Goal: Register for event/course

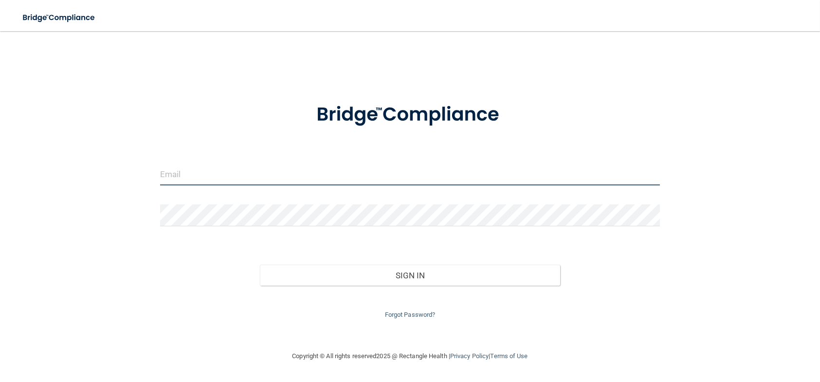
click at [228, 177] on input "email" at bounding box center [410, 175] width 500 height 22
type input "[EMAIL_ADDRESS][DOMAIN_NAME]"
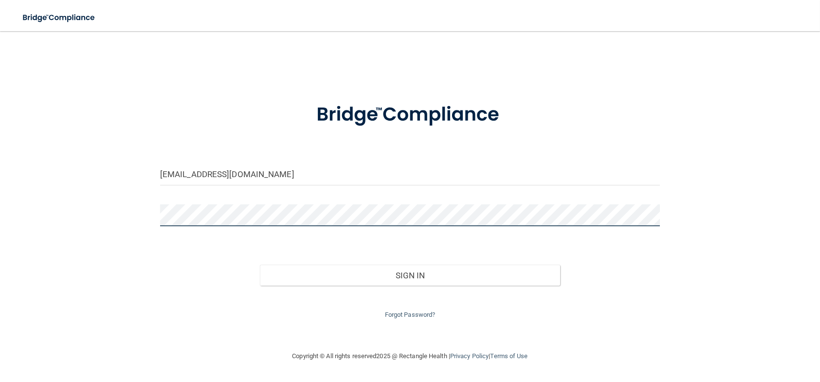
click at [260, 265] on button "Sign In" at bounding box center [410, 275] width 300 height 21
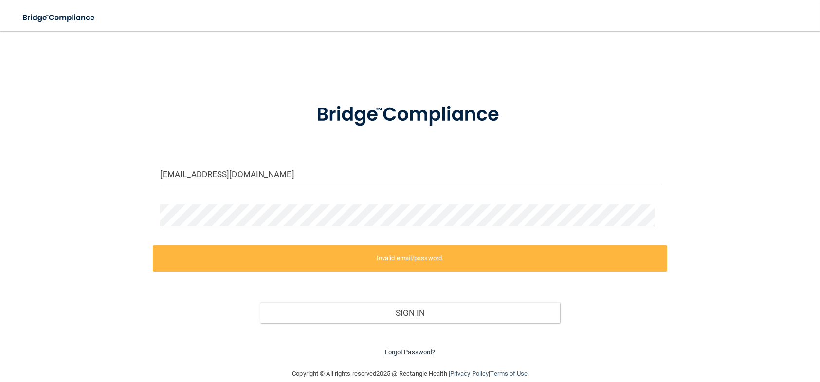
click at [396, 354] on link "Forgot Password?" at bounding box center [410, 351] width 51 height 7
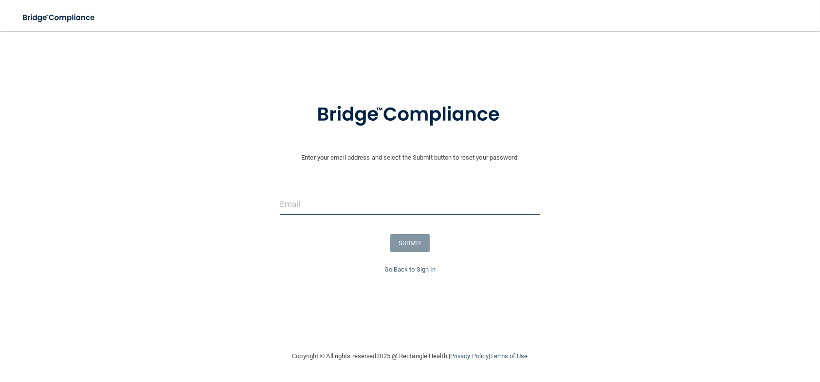
click at [356, 209] on input "email" at bounding box center [410, 204] width 260 height 22
type input "[EMAIL_ADDRESS][DOMAIN_NAME]"
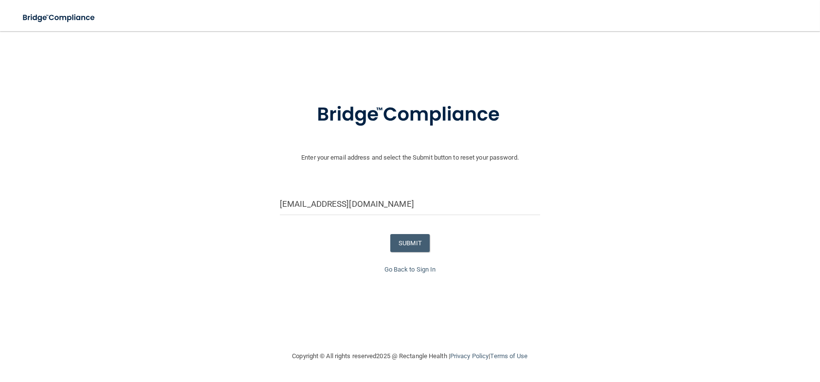
click at [352, 249] on div "SUBMIT" at bounding box center [410, 243] width 825 height 18
click at [422, 238] on button "SUBMIT" at bounding box center [409, 243] width 39 height 18
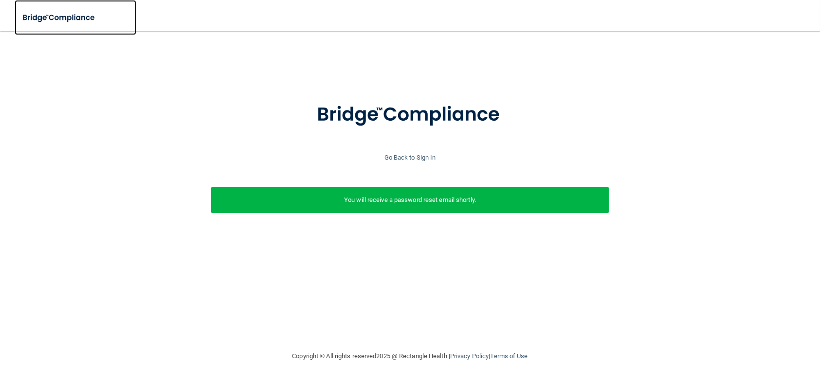
click at [37, 16] on img at bounding box center [60, 18] width 90 height 20
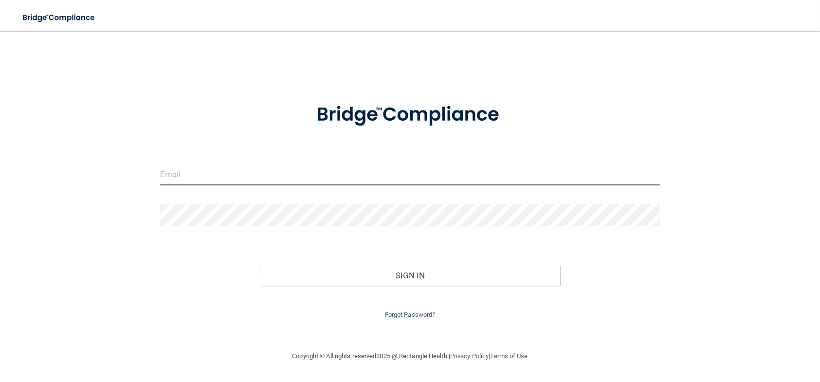
click at [382, 179] on input "email" at bounding box center [410, 175] width 500 height 22
type input "s"
type input "[EMAIL_ADDRESS][DOMAIN_NAME]"
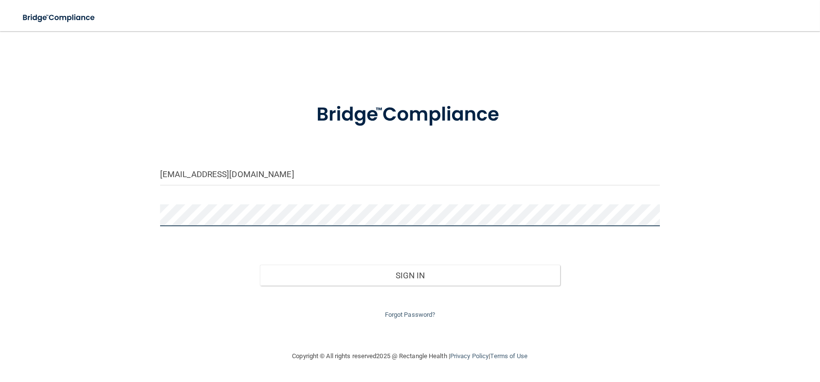
click at [260, 265] on button "Sign In" at bounding box center [410, 275] width 300 height 21
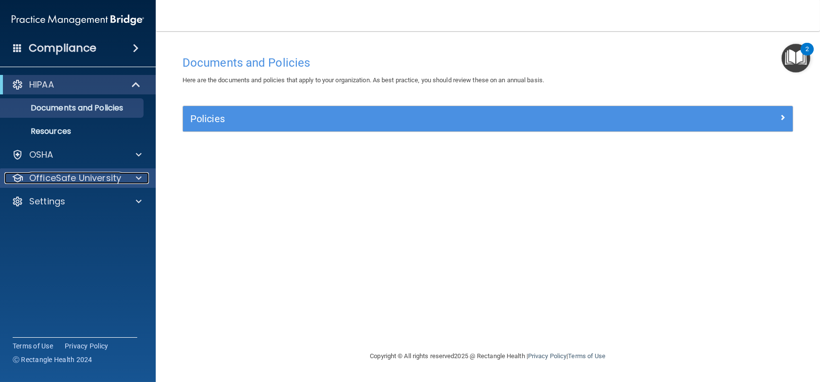
click at [57, 180] on p "OfficeSafe University" at bounding box center [75, 178] width 92 height 12
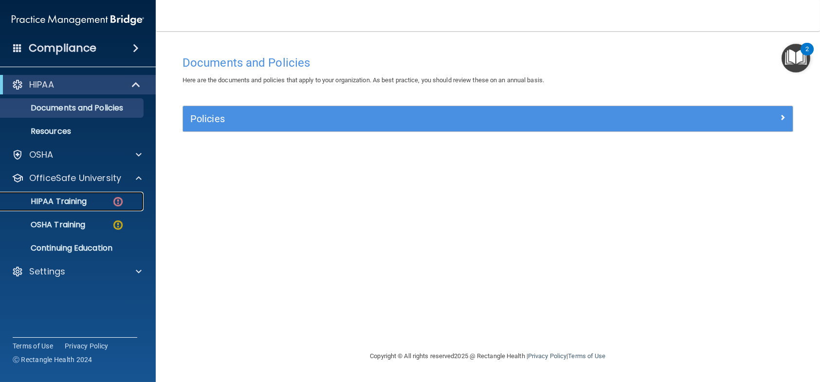
click at [61, 199] on p "HIPAA Training" at bounding box center [46, 202] width 80 height 10
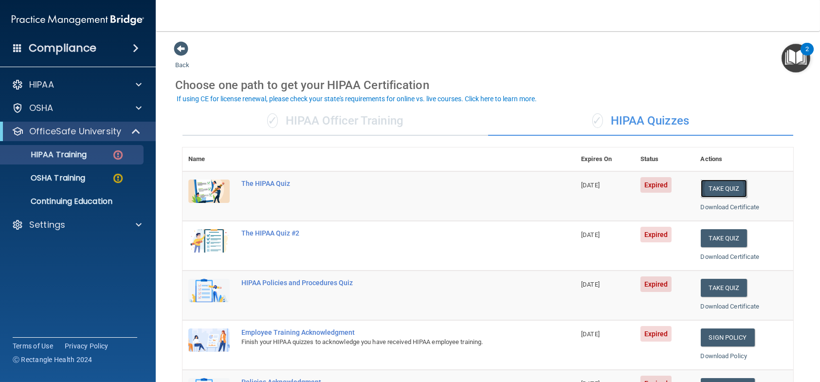
click at [704, 187] on button "Take Quiz" at bounding box center [724, 189] width 47 height 18
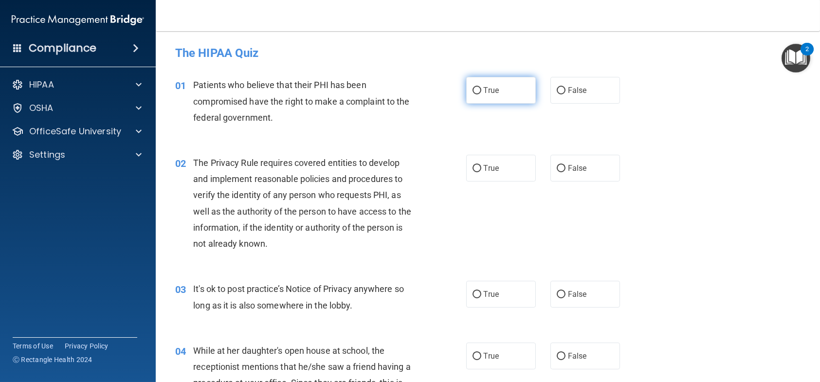
click at [497, 90] on label "True" at bounding box center [501, 90] width 70 height 27
click at [481, 90] on input "True" at bounding box center [477, 90] width 9 height 7
radio input "true"
click at [559, 293] on input "False" at bounding box center [561, 294] width 9 height 7
radio input "true"
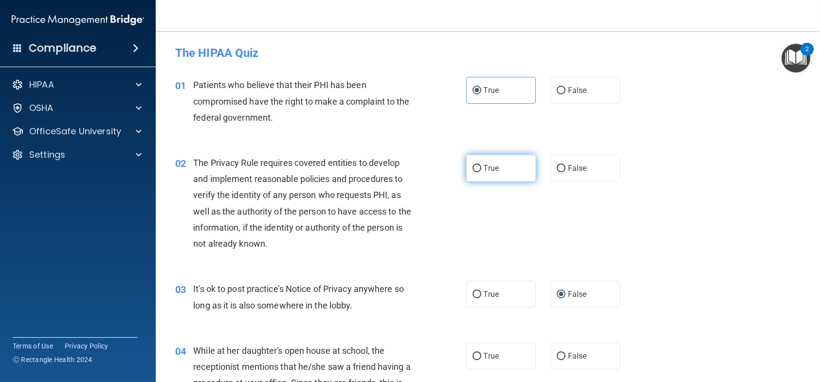
click at [498, 167] on label "True" at bounding box center [501, 168] width 70 height 27
click at [481, 167] on input "True" at bounding box center [477, 168] width 9 height 7
radio input "true"
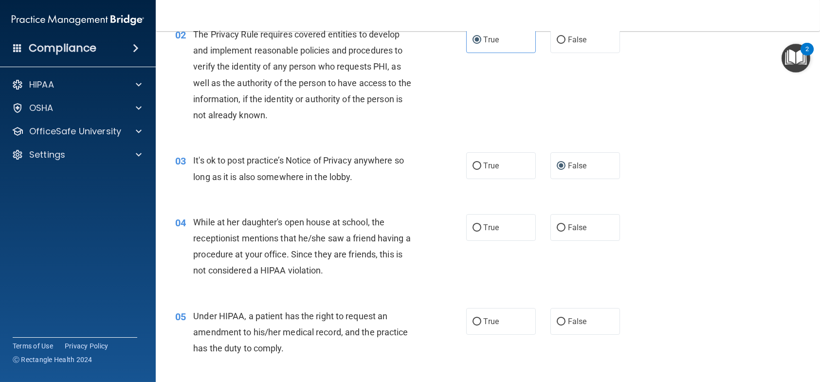
scroll to position [146, 0]
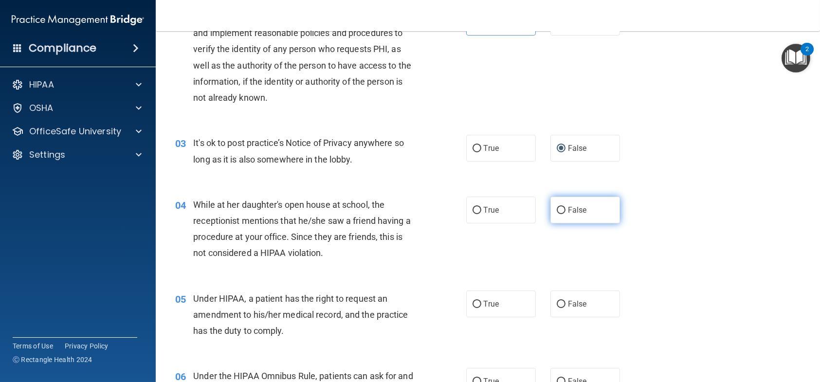
click at [568, 212] on span "False" at bounding box center [577, 209] width 19 height 9
click at [566, 212] on input "False" at bounding box center [561, 210] width 9 height 7
radio input "true"
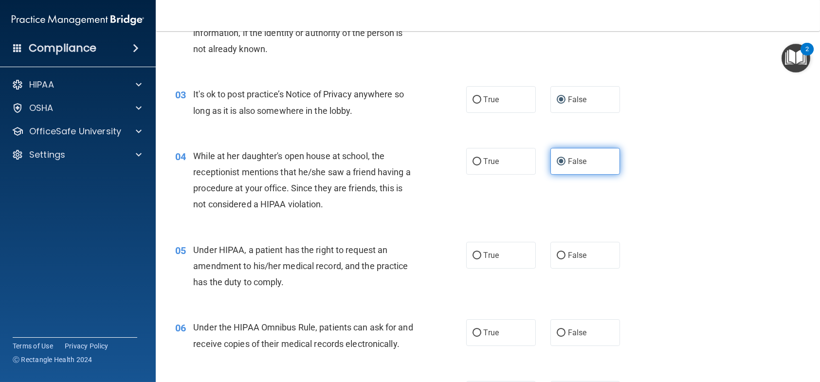
scroll to position [243, 0]
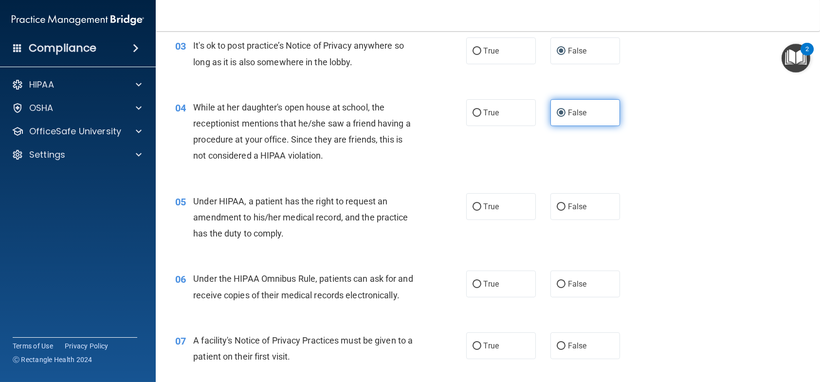
click at [566, 212] on label "False" at bounding box center [585, 206] width 70 height 27
click at [566, 211] on input "False" at bounding box center [561, 206] width 9 height 7
radio input "true"
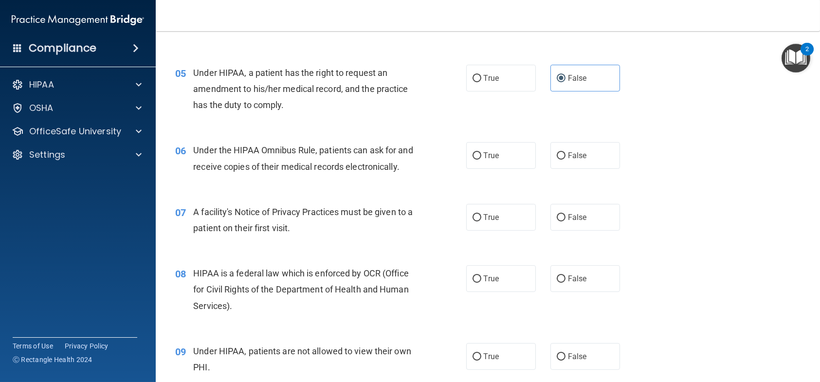
scroll to position [389, 0]
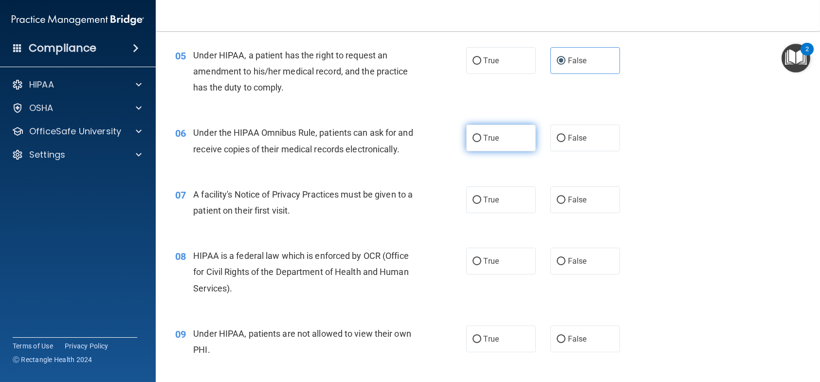
click at [484, 138] on span "True" at bounding box center [491, 137] width 15 height 9
click at [481, 138] on input "True" at bounding box center [477, 138] width 9 height 7
radio input "true"
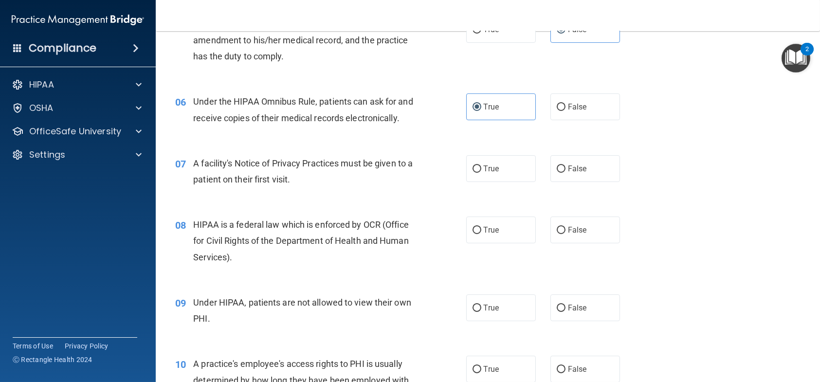
scroll to position [438, 0]
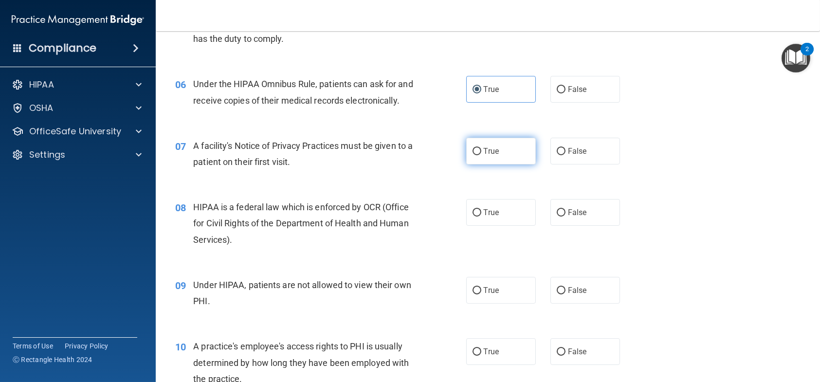
click at [490, 156] on span "True" at bounding box center [491, 150] width 15 height 9
click at [481, 155] on input "True" at bounding box center [477, 151] width 9 height 7
radio input "true"
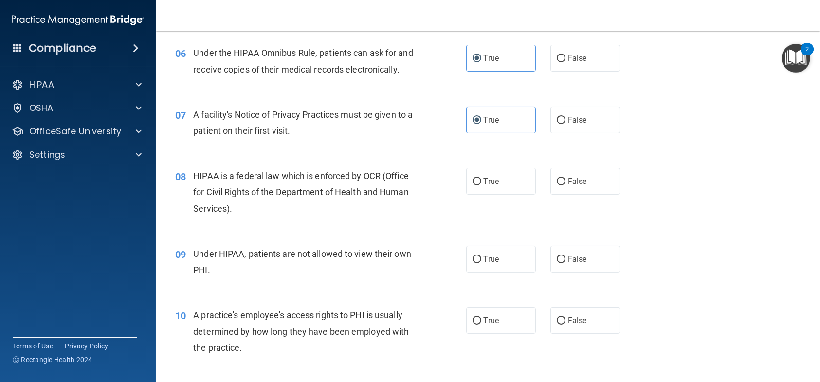
scroll to position [487, 0]
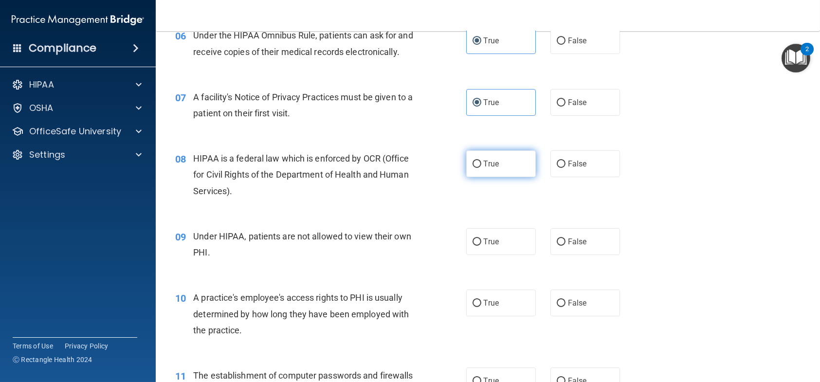
click at [474, 168] on input "True" at bounding box center [477, 164] width 9 height 7
radio input "true"
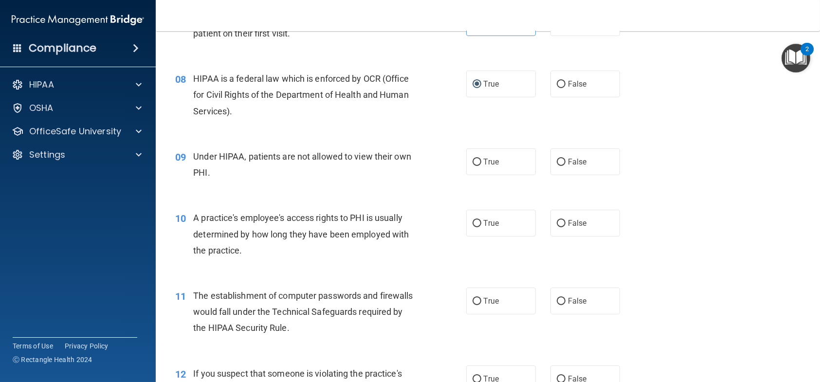
scroll to position [584, 0]
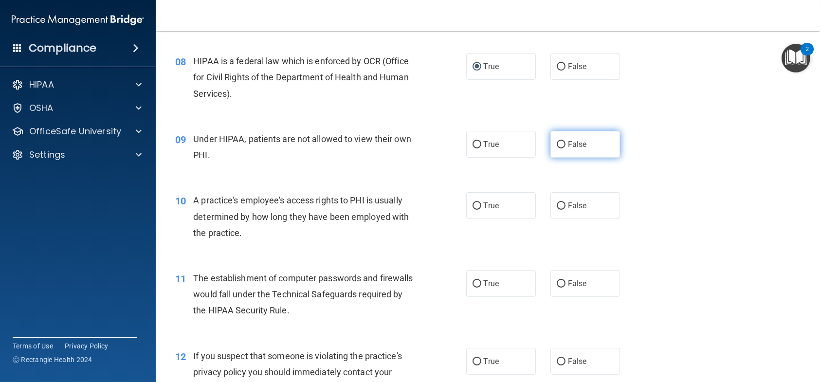
click at [559, 148] on input "False" at bounding box center [561, 144] width 9 height 7
radio input "true"
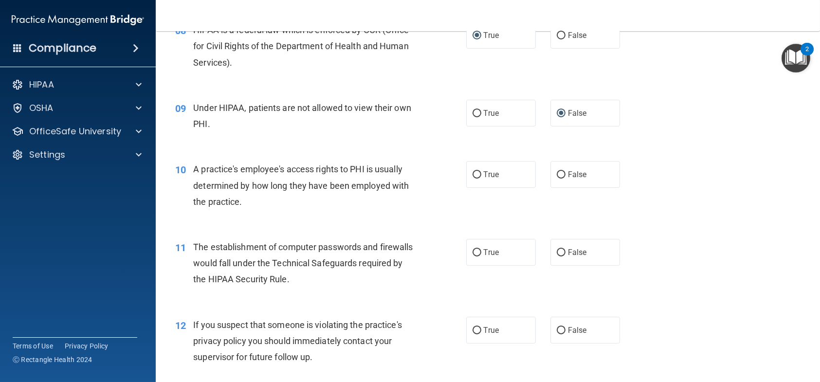
scroll to position [633, 0]
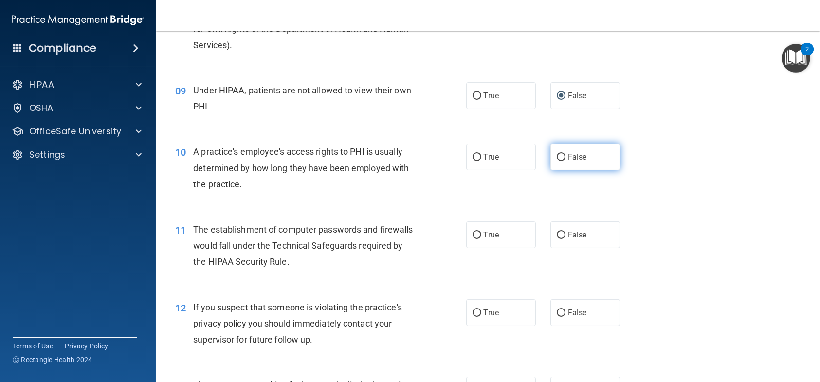
click at [560, 170] on label "False" at bounding box center [585, 157] width 70 height 27
click at [560, 161] on input "False" at bounding box center [561, 157] width 9 height 7
radio input "true"
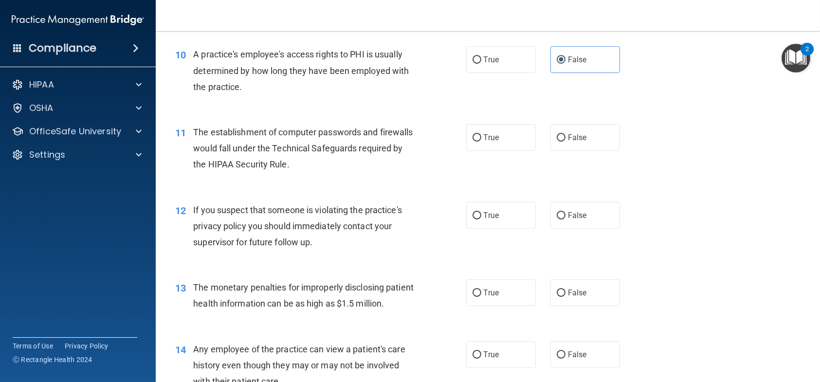
scroll to position [779, 0]
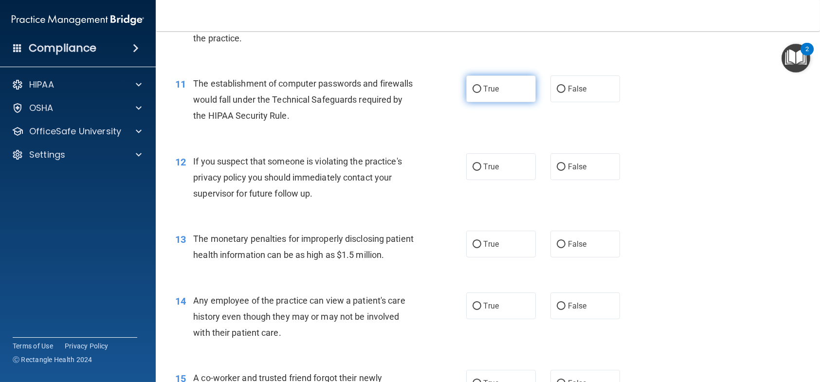
click at [495, 102] on label "True" at bounding box center [501, 88] width 70 height 27
click at [481, 93] on input "True" at bounding box center [477, 89] width 9 height 7
radio input "true"
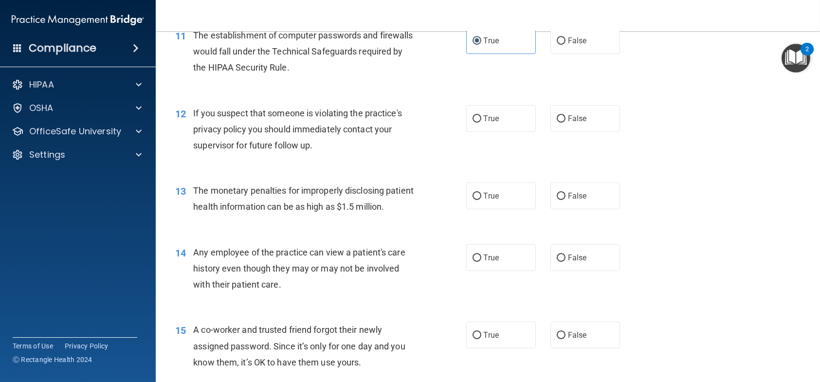
scroll to position [827, 0]
click at [484, 123] on span "True" at bounding box center [491, 117] width 15 height 9
click at [481, 122] on input "True" at bounding box center [477, 118] width 9 height 7
radio input "true"
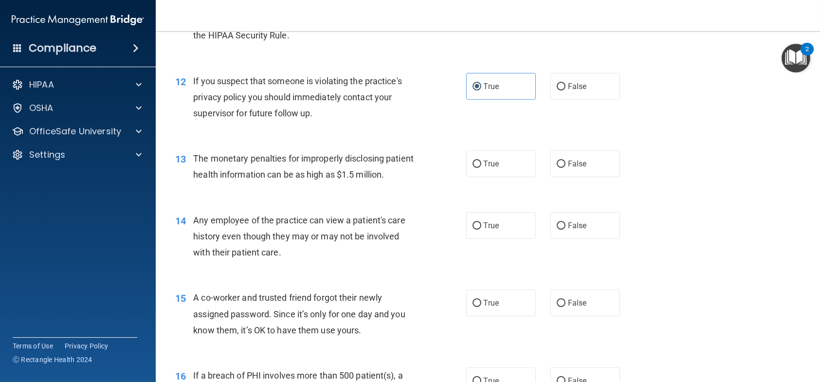
scroll to position [876, 0]
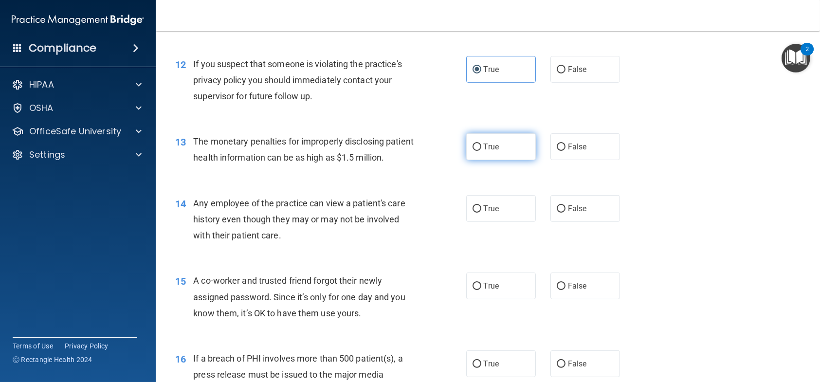
click at [492, 154] on label "True" at bounding box center [501, 146] width 70 height 27
click at [481, 151] on input "True" at bounding box center [477, 147] width 9 height 7
radio input "true"
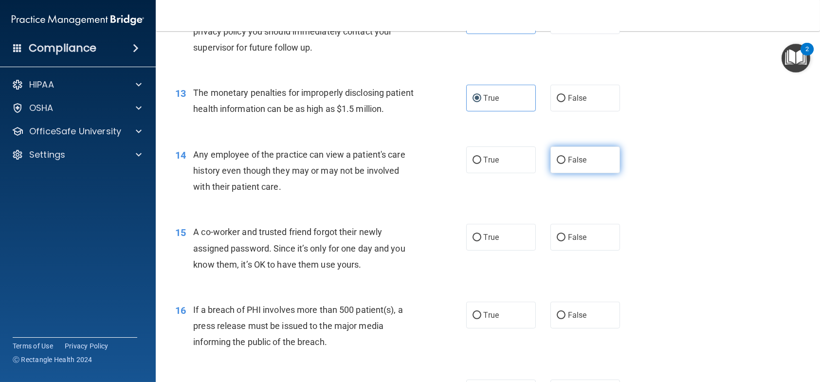
click at [576, 164] on span "False" at bounding box center [577, 159] width 19 height 9
click at [566, 164] on input "False" at bounding box center [561, 160] width 9 height 7
radio input "true"
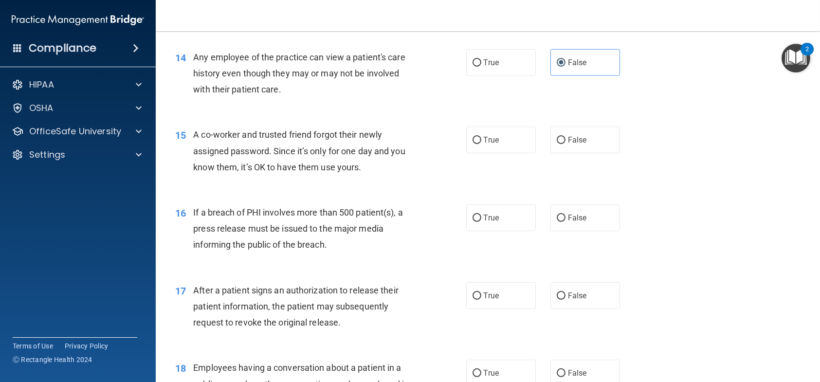
scroll to position [1071, 0]
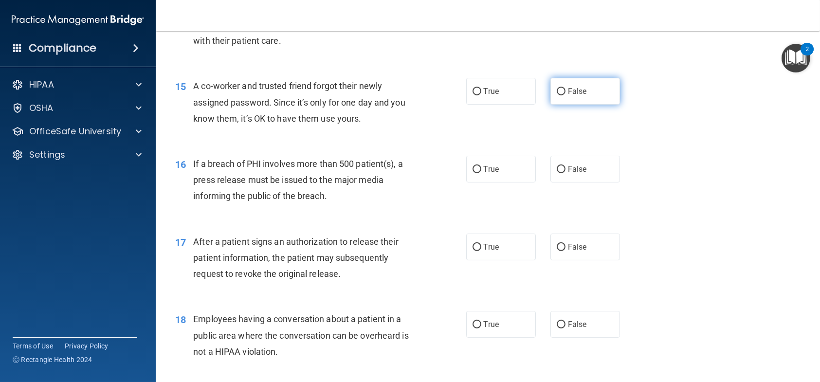
click at [570, 96] on span "False" at bounding box center [577, 91] width 19 height 9
click at [566, 95] on input "False" at bounding box center [561, 91] width 9 height 7
radio input "true"
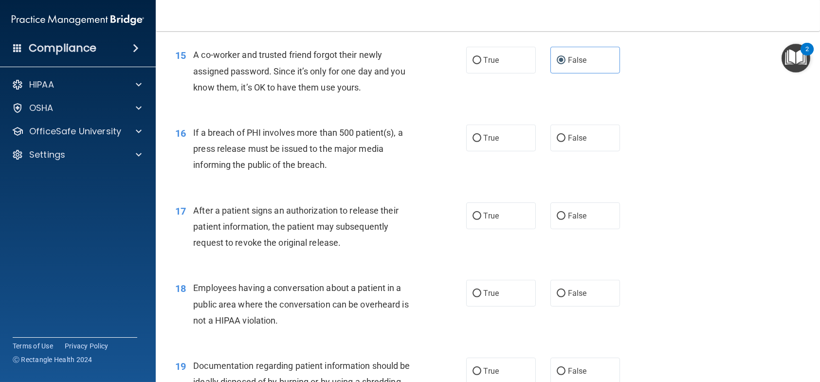
scroll to position [1119, 0]
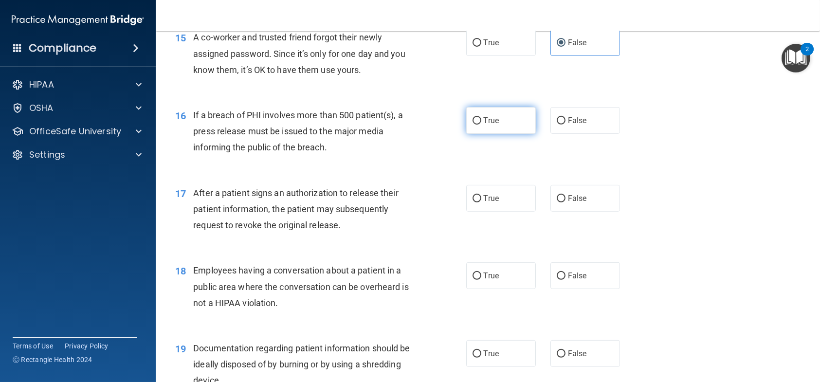
click at [473, 125] on input "True" at bounding box center [477, 120] width 9 height 7
radio input "true"
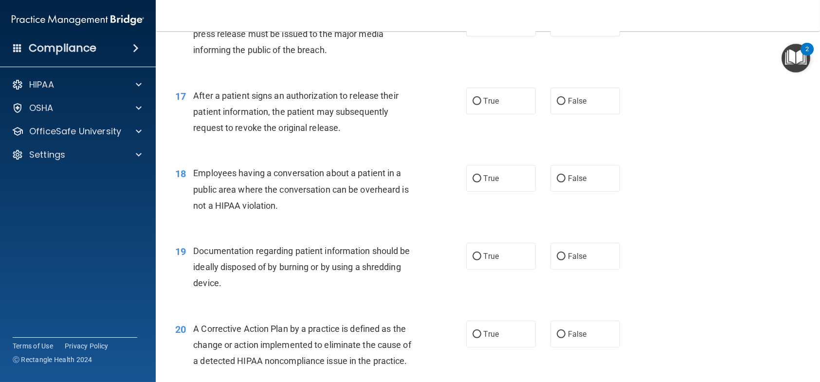
scroll to position [1265, 0]
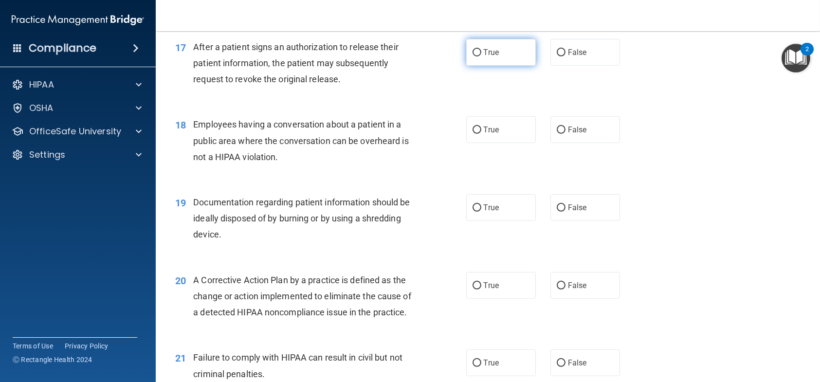
click at [484, 57] on span "True" at bounding box center [491, 52] width 15 height 9
click at [481, 56] on input "True" at bounding box center [477, 52] width 9 height 7
radio input "true"
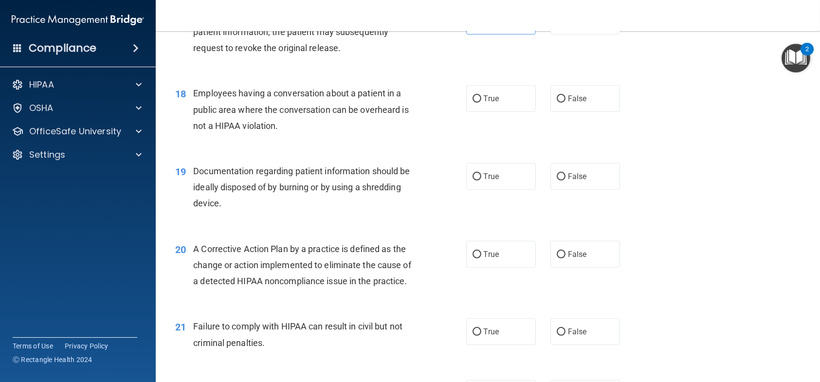
scroll to position [1314, 0]
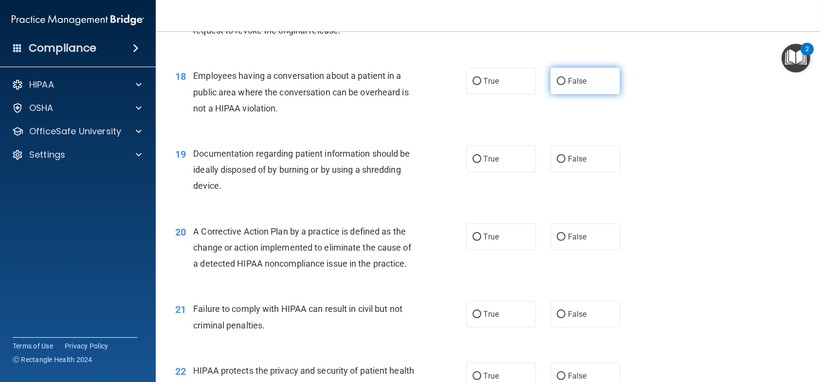
click at [584, 94] on label "False" at bounding box center [585, 81] width 70 height 27
click at [566, 85] on input "False" at bounding box center [561, 81] width 9 height 7
radio input "true"
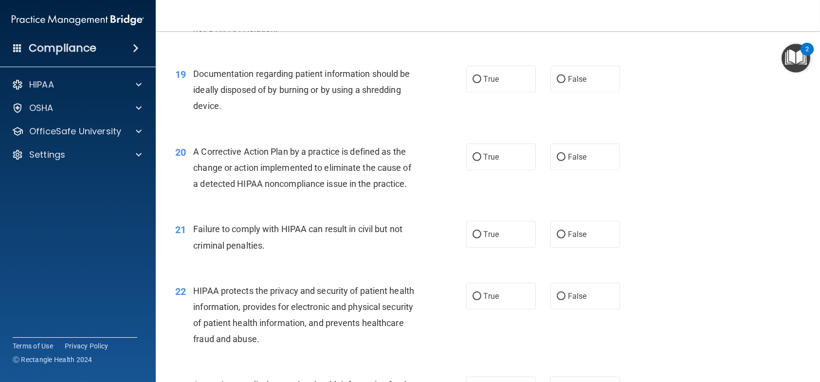
scroll to position [1411, 0]
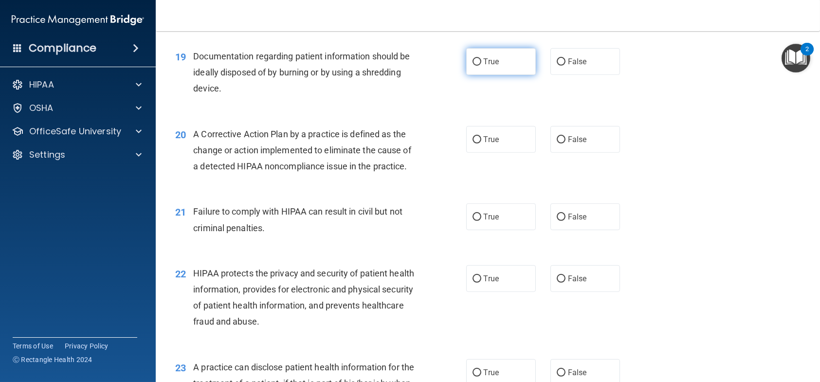
click at [484, 66] on span "True" at bounding box center [491, 61] width 15 height 9
click at [481, 66] on input "True" at bounding box center [477, 61] width 9 height 7
radio input "true"
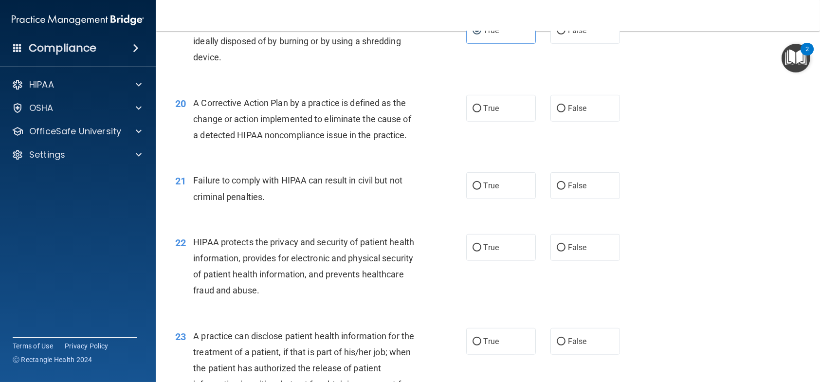
scroll to position [1460, 0]
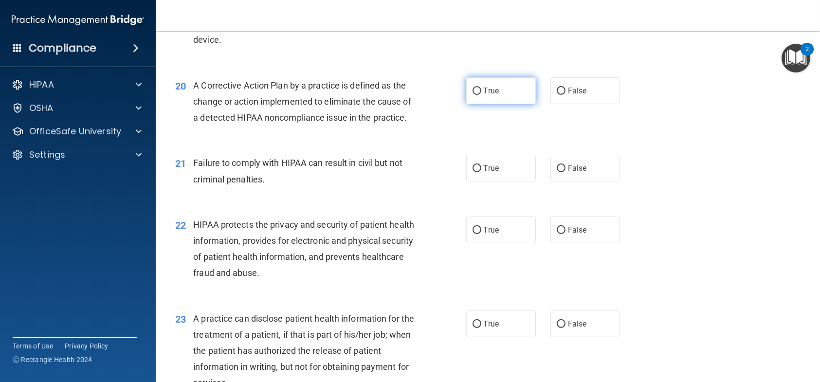
click at [467, 104] on label "True" at bounding box center [501, 90] width 70 height 27
click at [473, 95] on input "True" at bounding box center [477, 91] width 9 height 7
radio input "true"
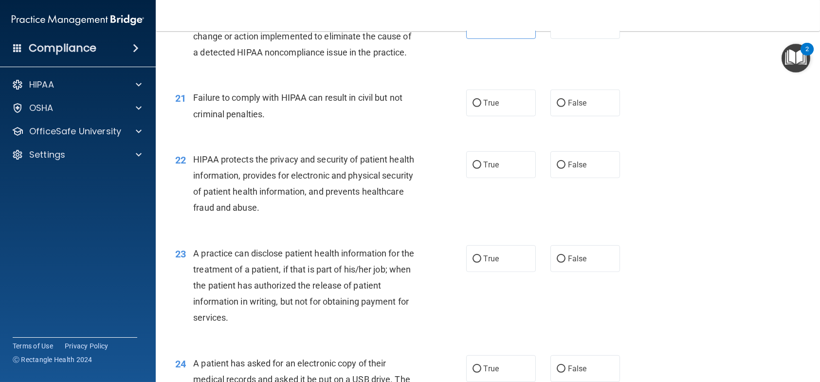
scroll to position [1509, 0]
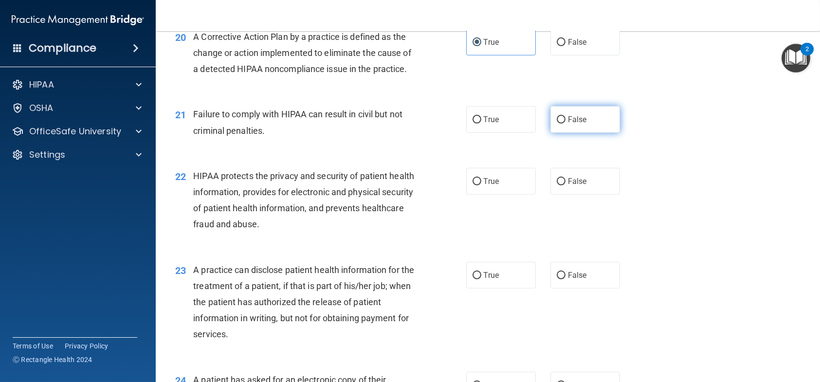
click at [568, 124] on span "False" at bounding box center [577, 119] width 19 height 9
click at [563, 124] on input "False" at bounding box center [561, 119] width 9 height 7
radio input "true"
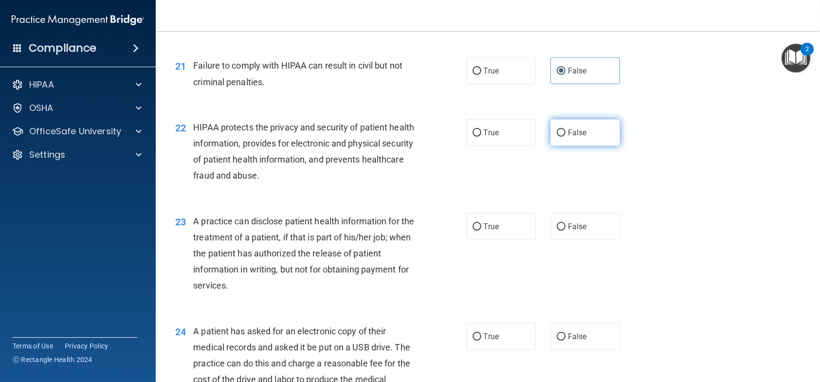
click at [601, 146] on label "False" at bounding box center [585, 132] width 70 height 27
click at [566, 137] on input "False" at bounding box center [561, 132] width 9 height 7
radio input "true"
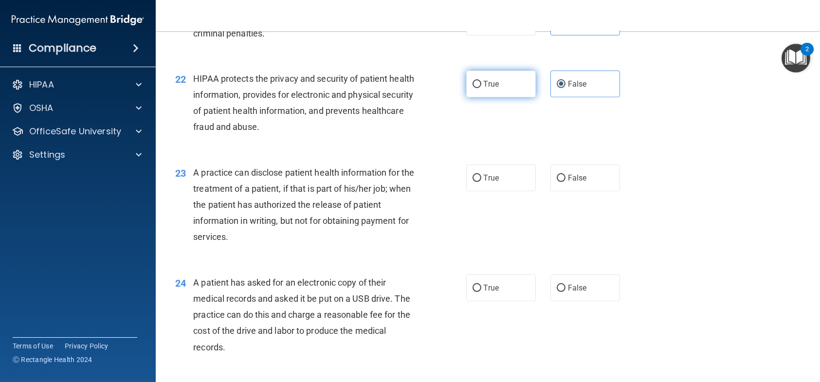
click at [480, 97] on label "True" at bounding box center [501, 84] width 70 height 27
click at [480, 88] on input "True" at bounding box center [477, 84] width 9 height 7
radio input "true"
radio input "false"
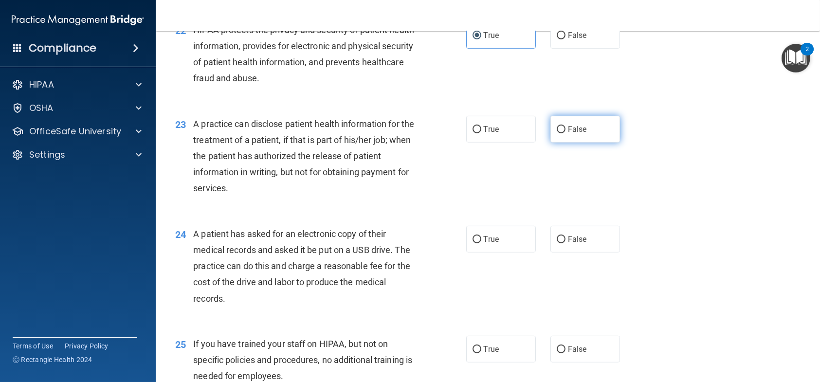
click at [568, 134] on span "False" at bounding box center [577, 129] width 19 height 9
click at [566, 133] on input "False" at bounding box center [561, 129] width 9 height 7
radio input "true"
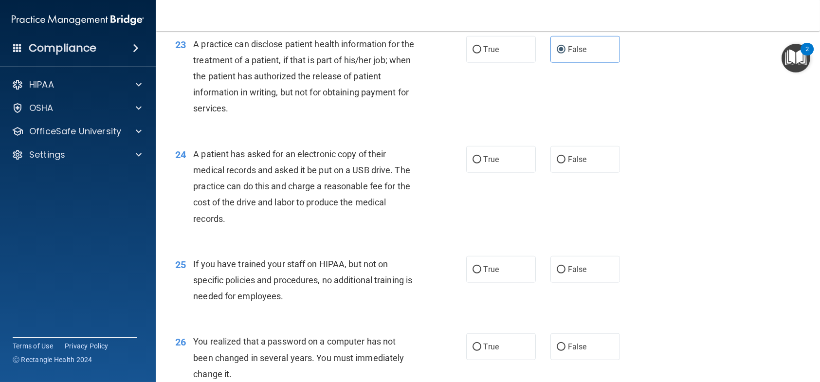
scroll to position [1752, 0]
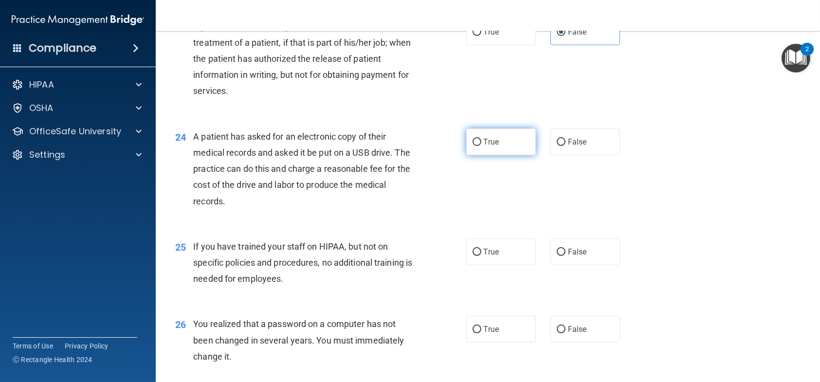
click at [499, 155] on label "True" at bounding box center [501, 141] width 70 height 27
click at [481, 146] on input "True" at bounding box center [477, 142] width 9 height 7
radio input "true"
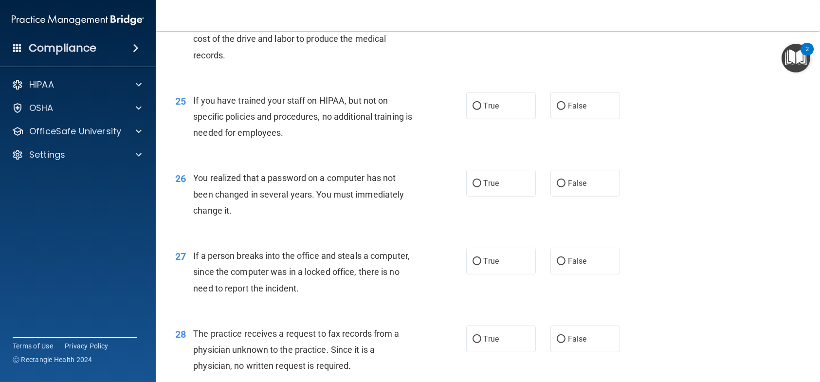
scroll to position [1947, 0]
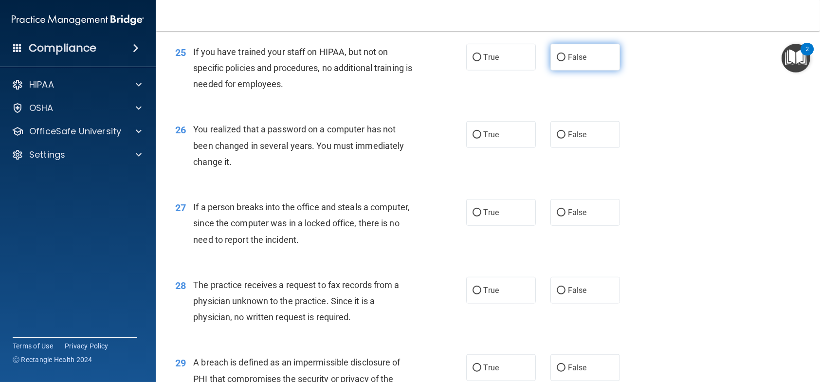
click at [551, 71] on label "False" at bounding box center [585, 57] width 70 height 27
click at [557, 61] on input "False" at bounding box center [561, 57] width 9 height 7
radio input "true"
click at [572, 295] on span "False" at bounding box center [577, 290] width 19 height 9
click at [566, 294] on input "False" at bounding box center [561, 290] width 9 height 7
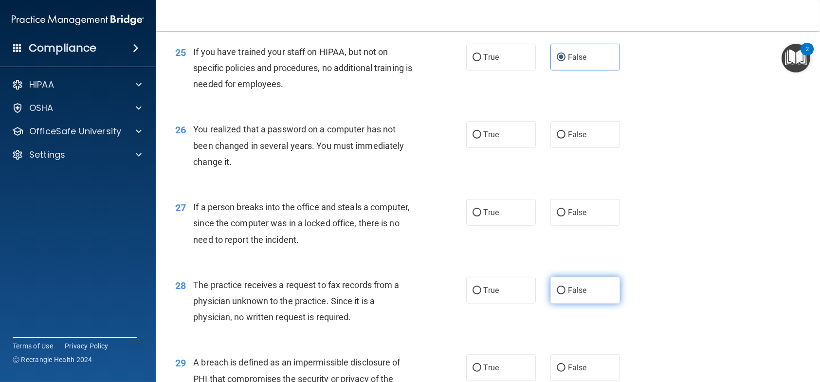
radio input "true"
click at [473, 148] on label "True" at bounding box center [501, 134] width 70 height 27
click at [473, 139] on input "True" at bounding box center [477, 134] width 9 height 7
radio input "true"
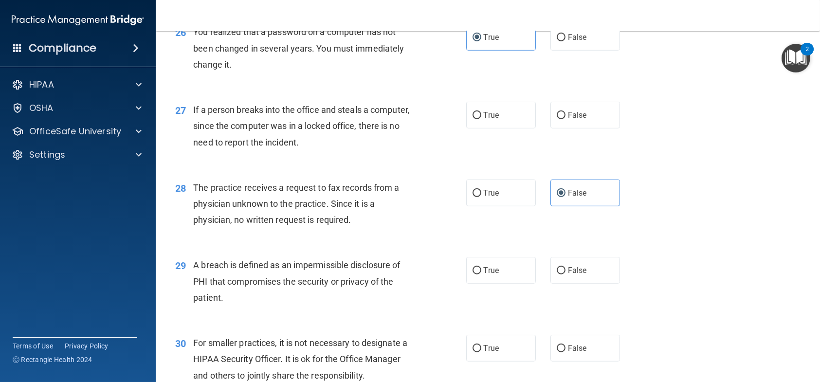
scroll to position [2093, 0]
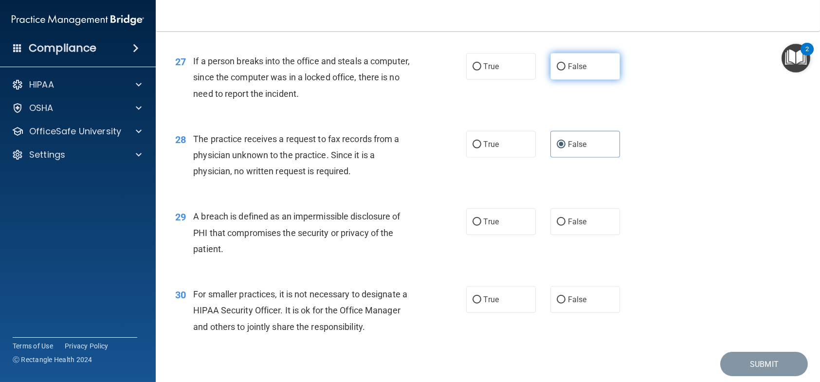
click at [568, 71] on span "False" at bounding box center [577, 66] width 19 height 9
click at [563, 71] on input "False" at bounding box center [561, 66] width 9 height 7
radio input "true"
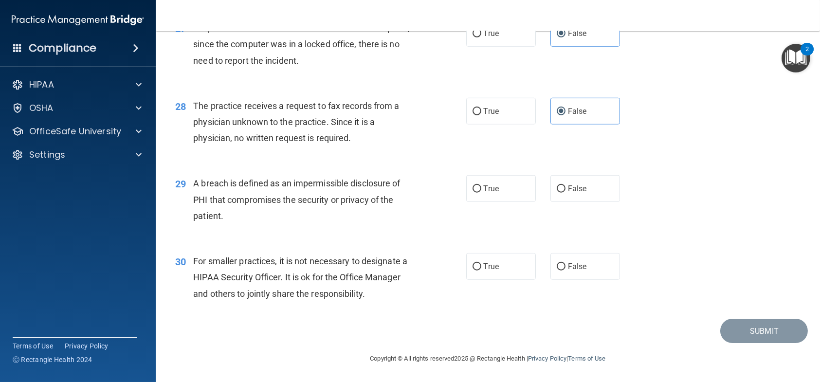
scroll to position [2173, 0]
click at [475, 192] on input "True" at bounding box center [477, 188] width 9 height 7
radio input "true"
click at [550, 265] on label "False" at bounding box center [585, 266] width 70 height 27
click at [557, 265] on input "False" at bounding box center [561, 266] width 9 height 7
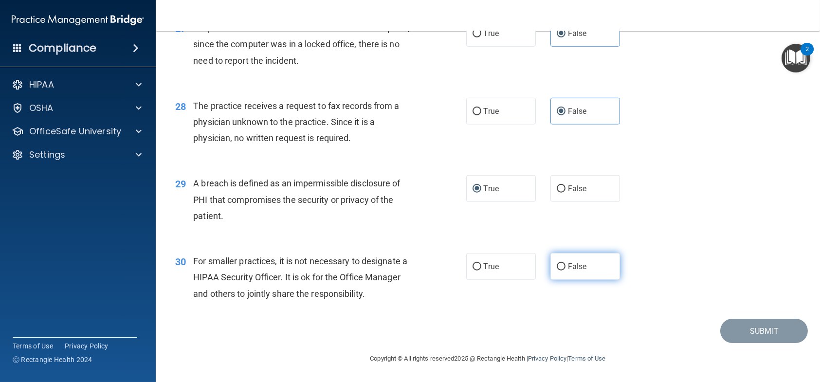
radio input "true"
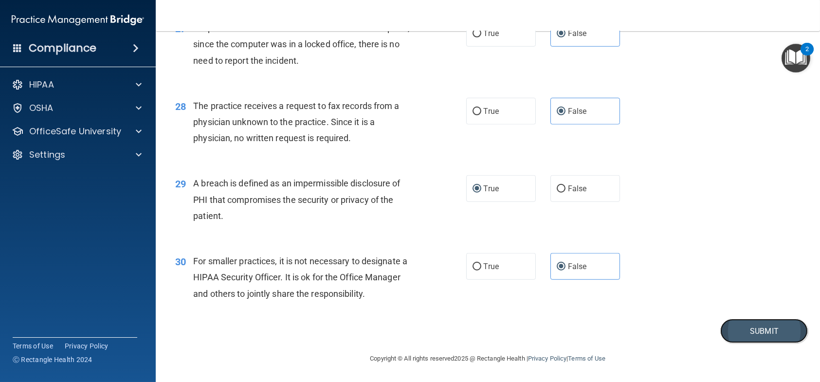
click at [733, 341] on button "Submit" at bounding box center [764, 331] width 88 height 25
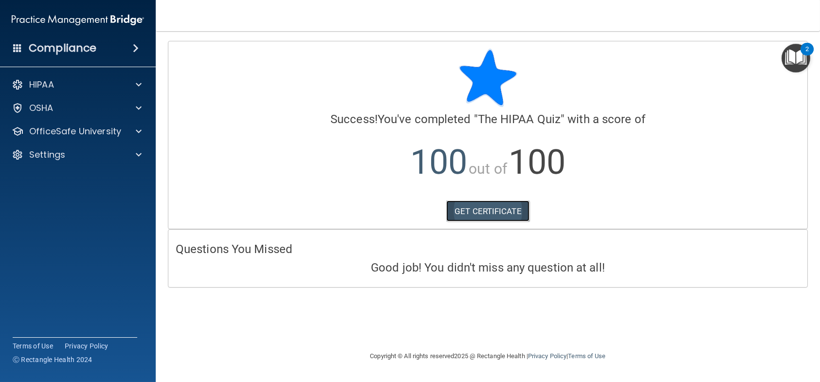
click at [507, 207] on link "GET CERTIFICATE" at bounding box center [487, 211] width 83 height 21
click at [66, 130] on p "OfficeSafe University" at bounding box center [75, 132] width 92 height 12
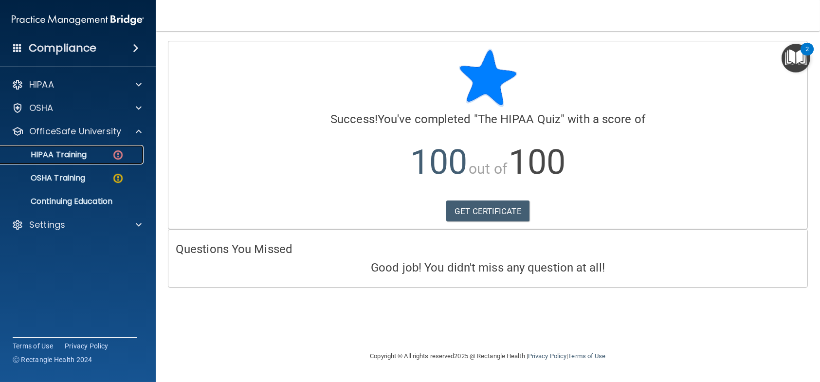
click at [70, 154] on p "HIPAA Training" at bounding box center [46, 155] width 80 height 10
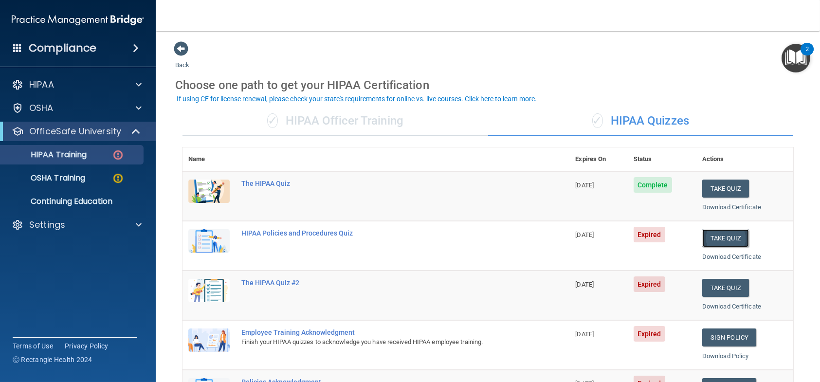
click at [711, 239] on button "Take Quiz" at bounding box center [725, 238] width 47 height 18
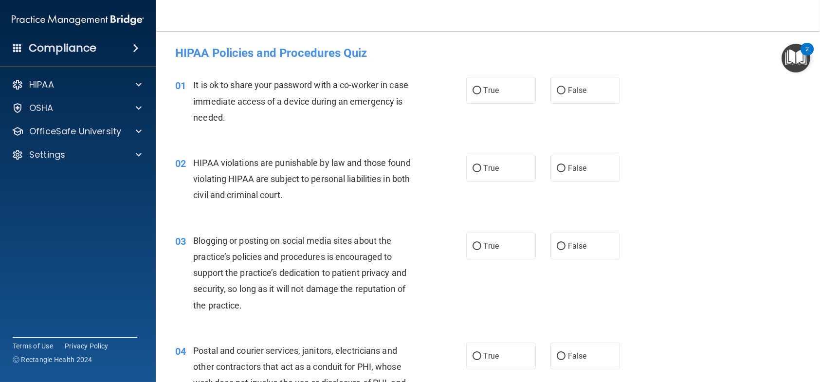
click at [562, 87] on label "False" at bounding box center [585, 90] width 70 height 27
click at [562, 87] on input "False" at bounding box center [561, 90] width 9 height 7
radio input "true"
click at [493, 168] on span "True" at bounding box center [491, 168] width 15 height 9
click at [481, 168] on input "True" at bounding box center [477, 168] width 9 height 7
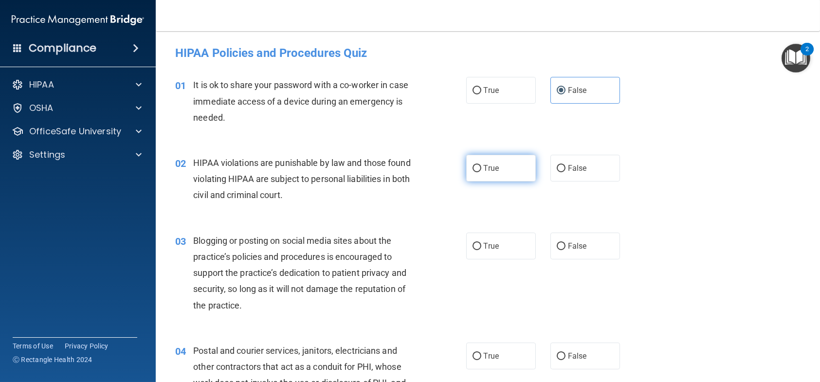
radio input "true"
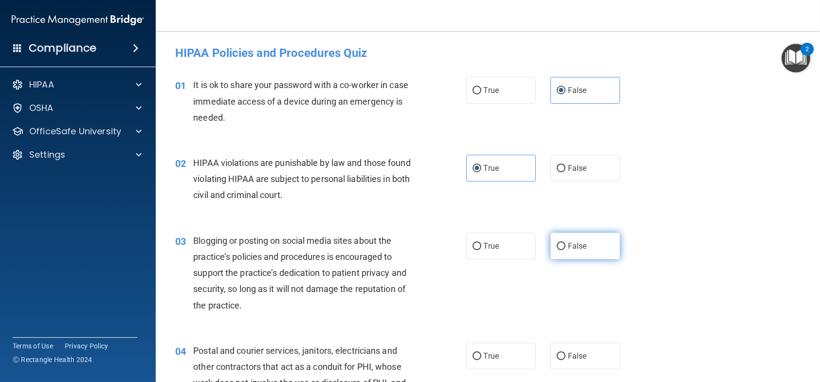
click at [570, 247] on span "False" at bounding box center [577, 245] width 19 height 9
click at [566, 247] on input "False" at bounding box center [561, 246] width 9 height 7
radio input "true"
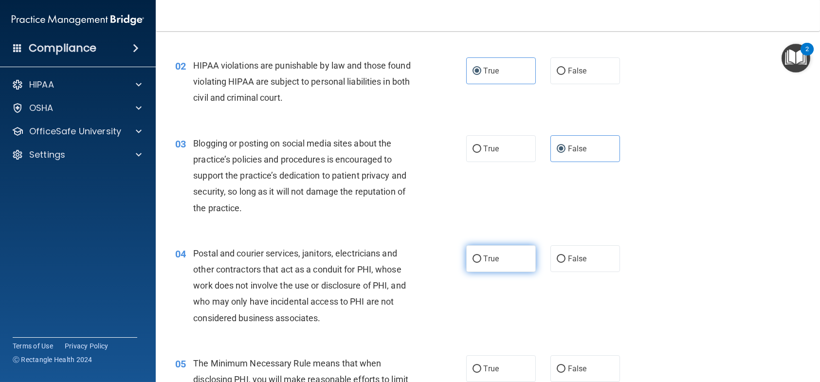
click at [494, 264] on label "True" at bounding box center [501, 258] width 70 height 27
click at [481, 263] on input "True" at bounding box center [477, 259] width 9 height 7
radio input "true"
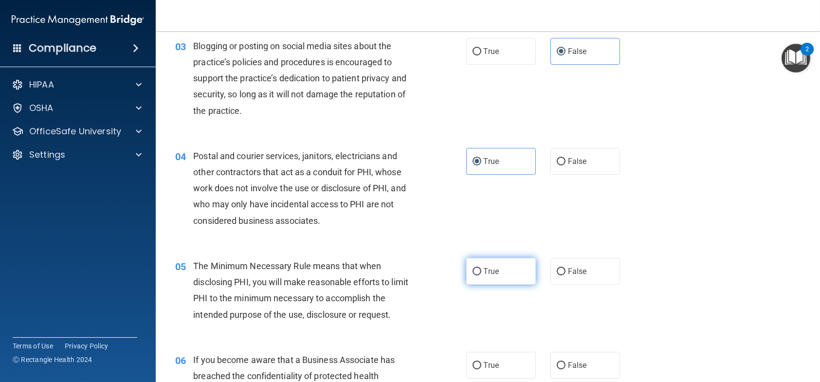
click at [481, 276] on label "True" at bounding box center [501, 271] width 70 height 27
click at [481, 275] on input "True" at bounding box center [477, 271] width 9 height 7
radio input "true"
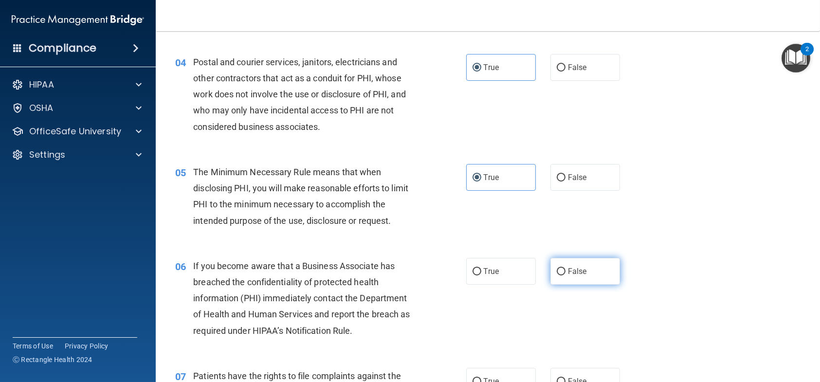
scroll to position [292, 0]
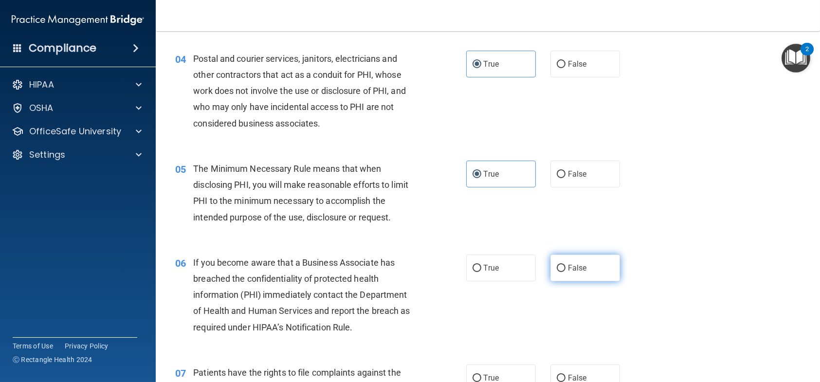
click at [561, 275] on label "False" at bounding box center [585, 268] width 70 height 27
click at [561, 272] on input "False" at bounding box center [561, 268] width 9 height 7
radio input "true"
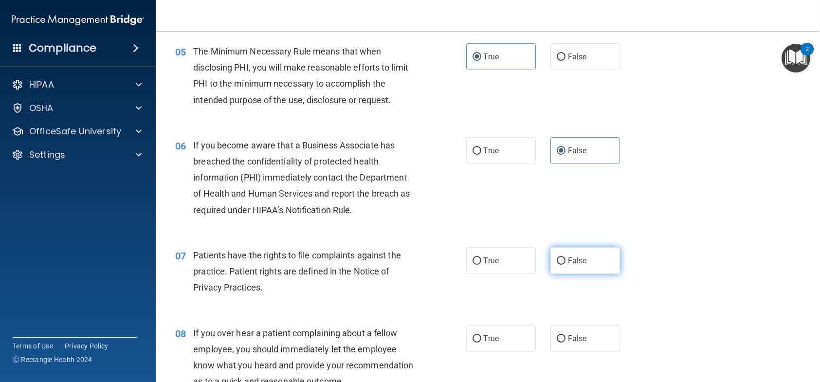
scroll to position [438, 0]
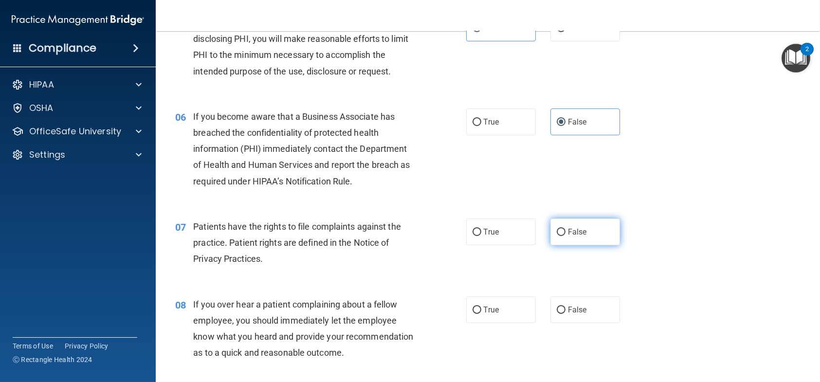
click at [568, 238] on label "False" at bounding box center [585, 232] width 70 height 27
click at [566, 236] on input "False" at bounding box center [561, 232] width 9 height 7
radio input "true"
click at [569, 302] on label "False" at bounding box center [585, 309] width 70 height 27
click at [566, 307] on input "False" at bounding box center [561, 310] width 9 height 7
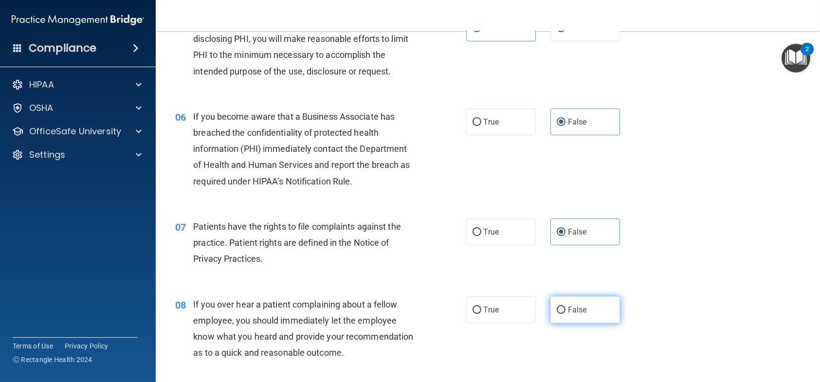
radio input "true"
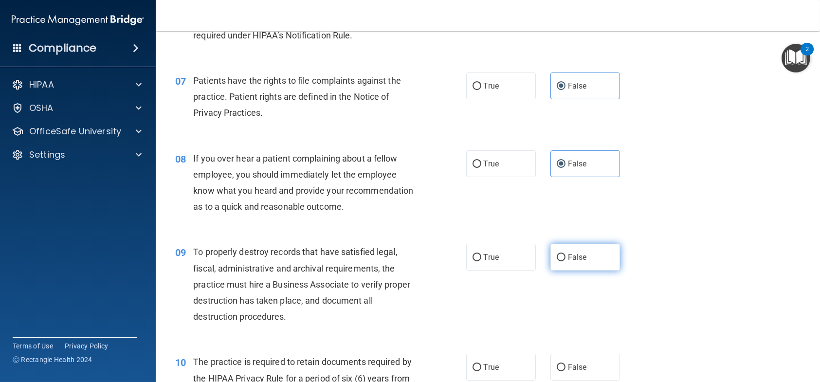
click at [568, 262] on span "False" at bounding box center [577, 257] width 19 height 9
click at [566, 261] on input "False" at bounding box center [561, 257] width 9 height 7
radio input "true"
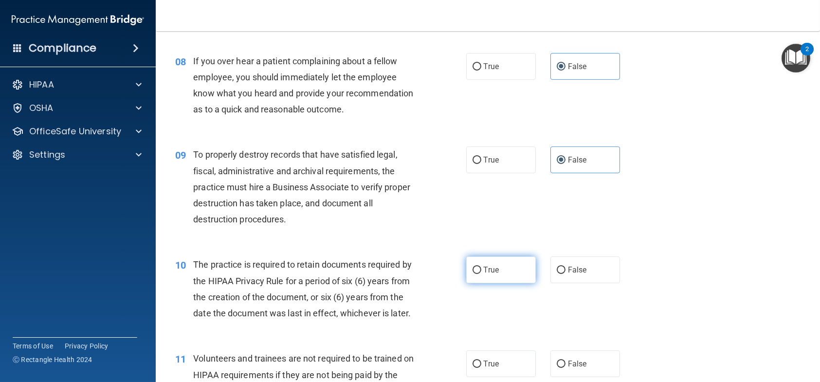
click at [504, 283] on label "True" at bounding box center [501, 269] width 70 height 27
click at [481, 274] on input "True" at bounding box center [477, 270] width 9 height 7
radio input "true"
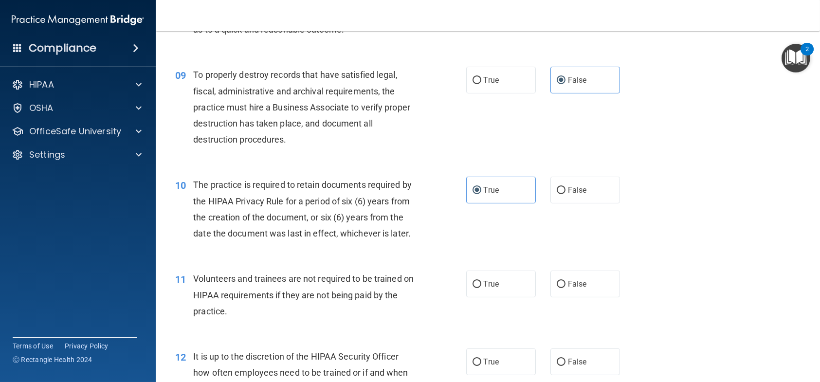
scroll to position [779, 0]
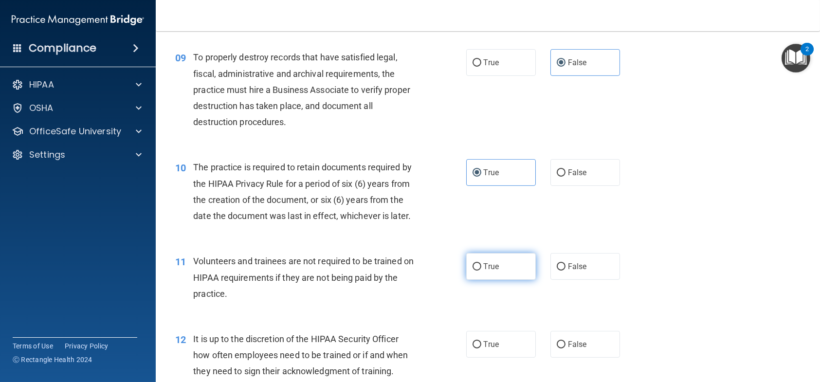
click at [481, 280] on label "True" at bounding box center [501, 266] width 70 height 27
click at [481, 271] on input "True" at bounding box center [477, 266] width 9 height 7
radio input "true"
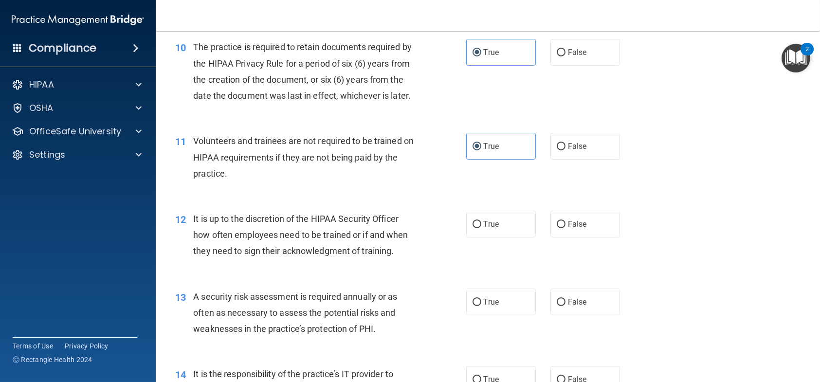
scroll to position [925, 0]
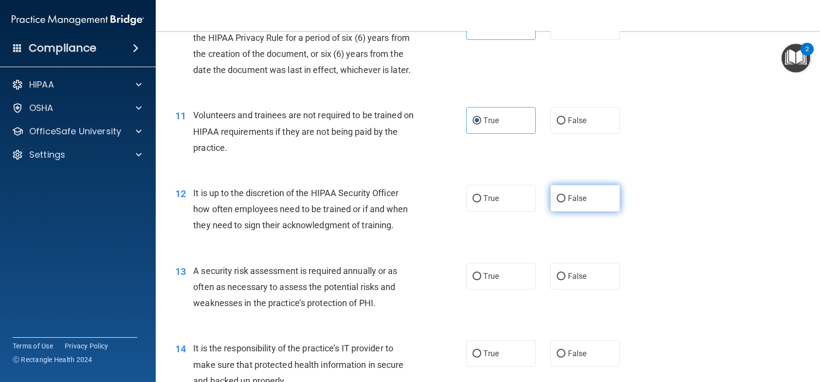
click at [568, 203] on span "False" at bounding box center [577, 198] width 19 height 9
click at [566, 202] on input "False" at bounding box center [561, 198] width 9 height 7
radio input "true"
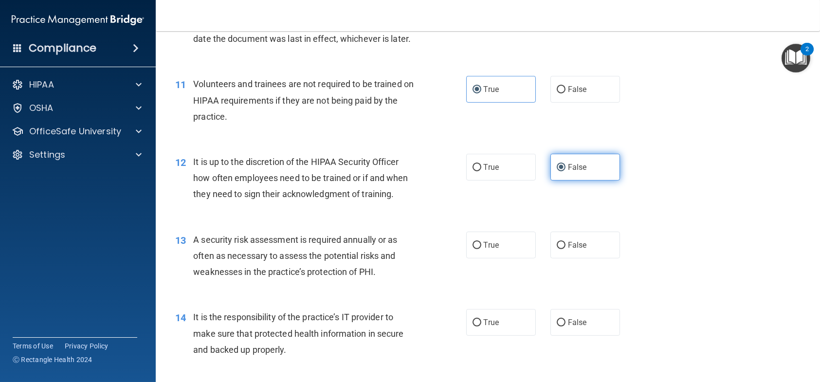
scroll to position [973, 0]
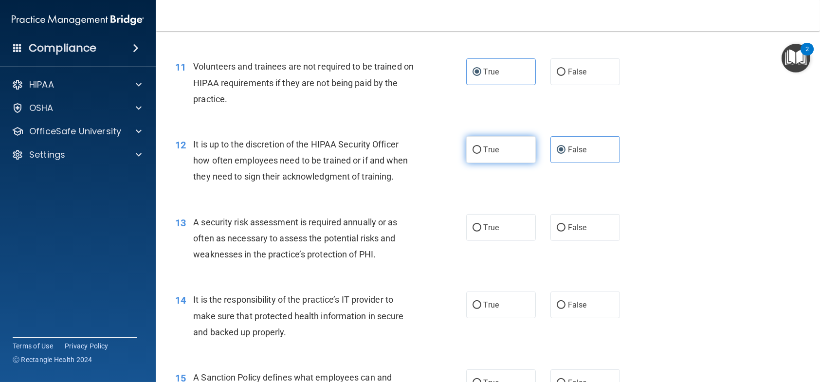
click at [489, 154] on span "True" at bounding box center [491, 149] width 15 height 9
click at [481, 154] on input "True" at bounding box center [477, 149] width 9 height 7
radio input "true"
radio input "false"
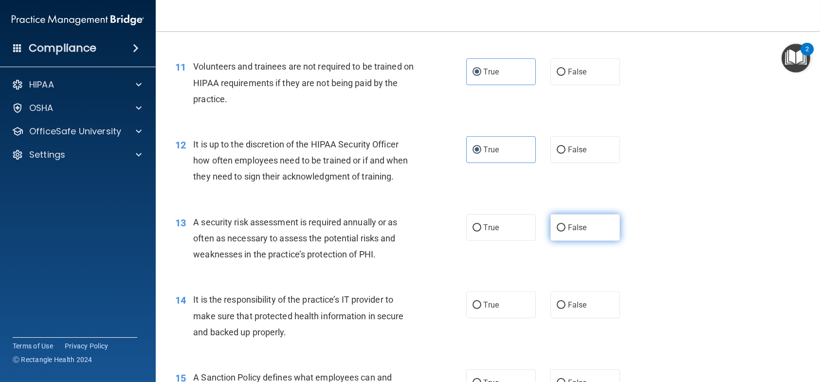
click at [561, 241] on label "False" at bounding box center [585, 227] width 70 height 27
click at [561, 232] on input "False" at bounding box center [561, 227] width 9 height 7
radio input "true"
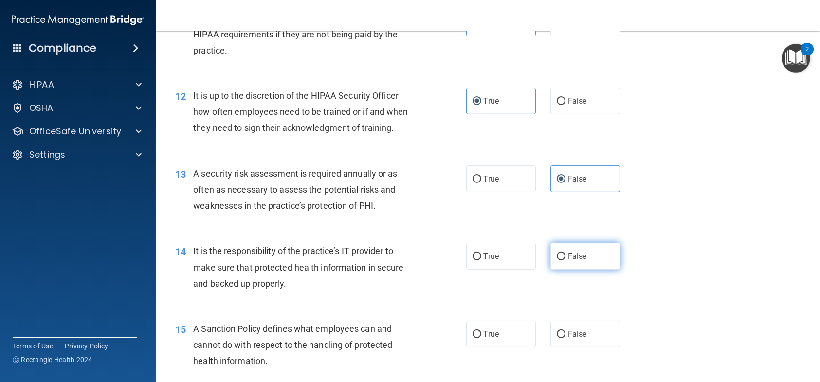
click at [557, 260] on input "False" at bounding box center [561, 256] width 9 height 7
radio input "true"
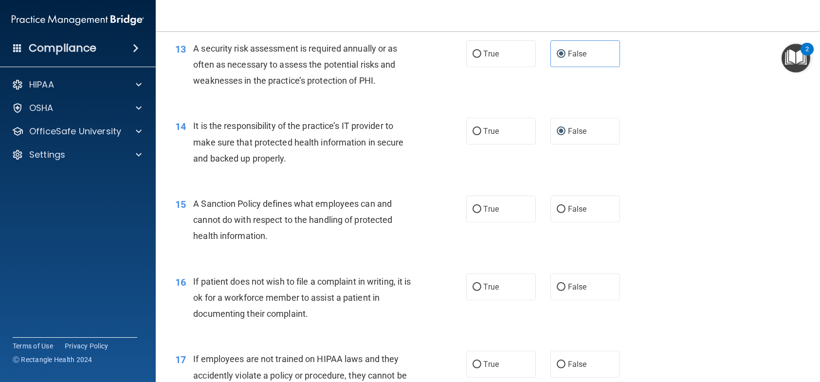
scroll to position [1168, 0]
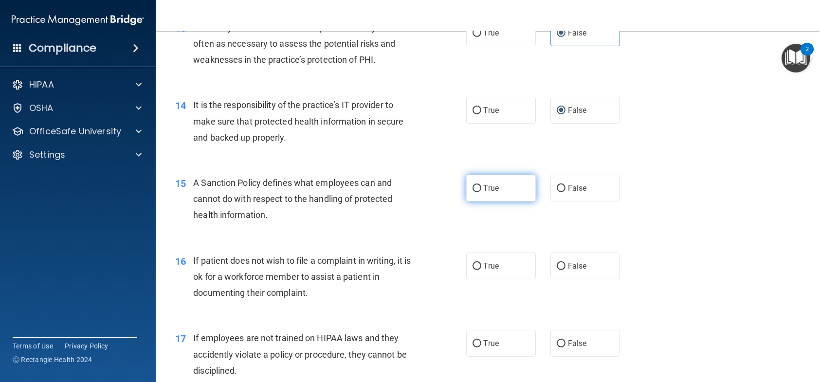
click at [487, 193] on span "True" at bounding box center [491, 187] width 15 height 9
click at [481, 192] on input "True" at bounding box center [477, 188] width 9 height 7
radio input "true"
drag, startPoint x: 487, startPoint y: 292, endPoint x: 489, endPoint y: 314, distance: 22.4
click at [488, 279] on label "True" at bounding box center [501, 266] width 70 height 27
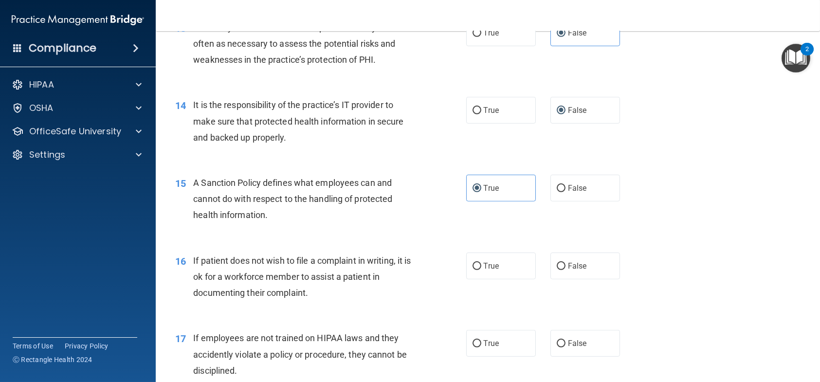
click at [481, 270] on input "True" at bounding box center [477, 266] width 9 height 7
radio input "true"
click at [487, 348] on span "True" at bounding box center [491, 343] width 15 height 9
click at [481, 347] on input "True" at bounding box center [477, 343] width 9 height 7
radio input "true"
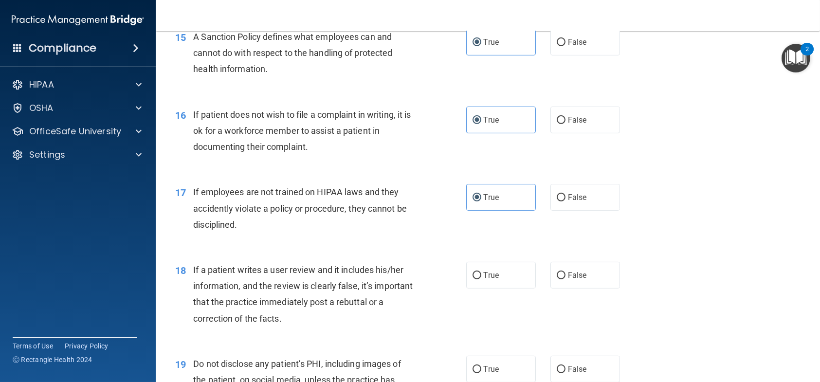
scroll to position [1411, 0]
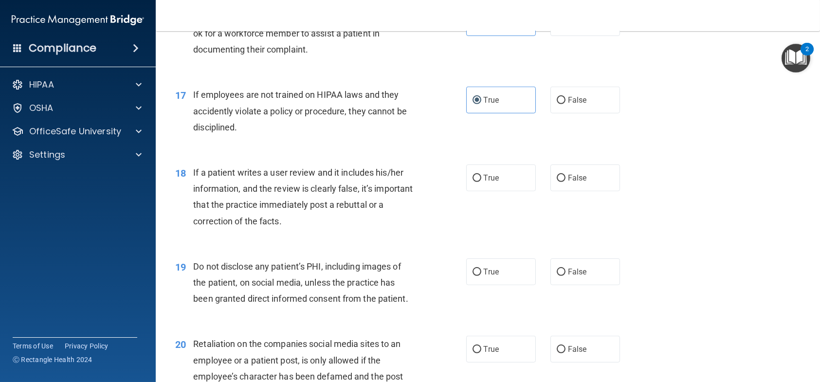
click at [563, 225] on div "18 If a patient writes a user review and it includes his/her information, and t…" at bounding box center [488, 199] width 640 height 94
click at [562, 191] on label "False" at bounding box center [585, 177] width 70 height 27
click at [562, 182] on input "False" at bounding box center [561, 178] width 9 height 7
radio input "true"
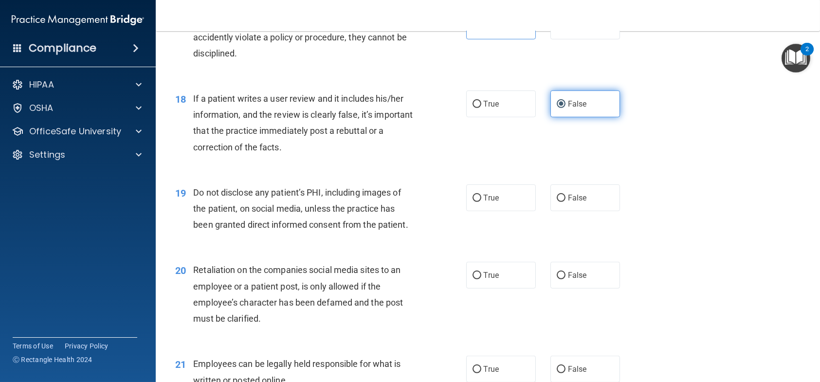
scroll to position [1509, 0]
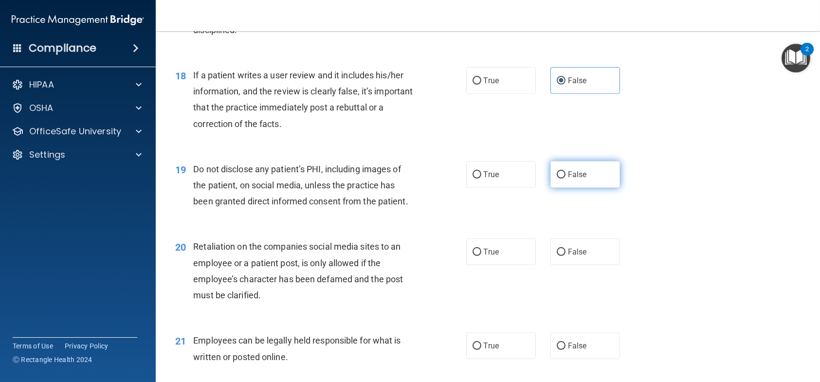
click at [560, 179] on input "False" at bounding box center [561, 174] width 9 height 7
radio input "true"
click at [569, 256] on span "False" at bounding box center [577, 251] width 19 height 9
click at [650, 261] on div "20 Retaliation on the companies social media sites to an employee or a patient …" at bounding box center [488, 273] width 640 height 94
click at [600, 265] on label "False" at bounding box center [585, 251] width 70 height 27
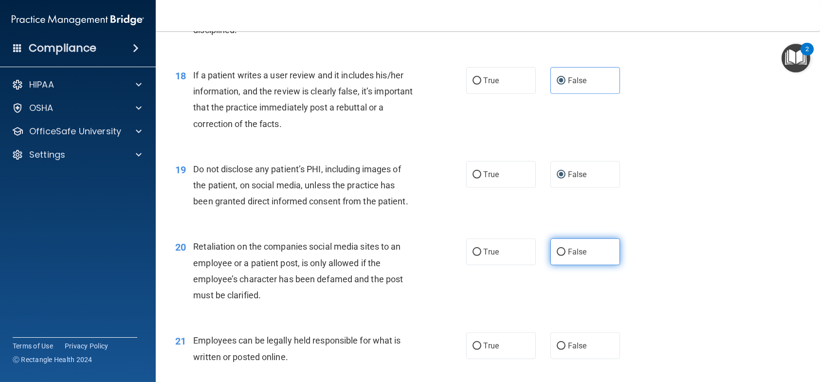
click at [566, 256] on input "False" at bounding box center [561, 252] width 9 height 7
radio input "true"
click at [651, 268] on div "20 Retaliation on the companies social media sites to an employee or a patient …" at bounding box center [488, 273] width 640 height 94
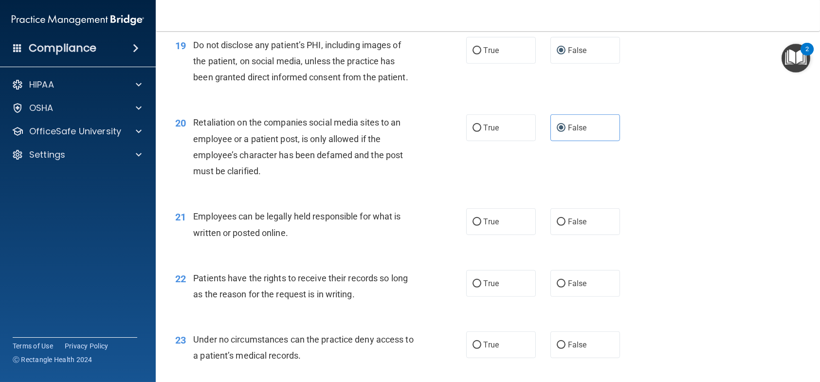
scroll to position [1655, 0]
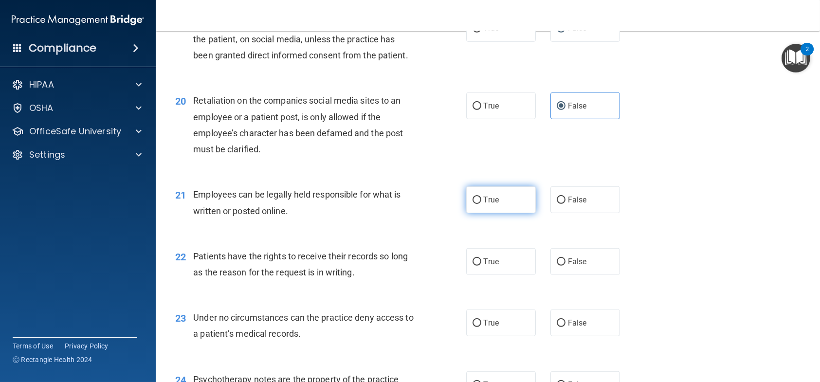
click at [500, 213] on label "True" at bounding box center [501, 199] width 70 height 27
click at [481, 204] on input "True" at bounding box center [477, 200] width 9 height 7
radio input "true"
drag, startPoint x: 502, startPoint y: 292, endPoint x: 562, endPoint y: 334, distance: 73.2
click at [502, 275] on label "True" at bounding box center [501, 261] width 70 height 27
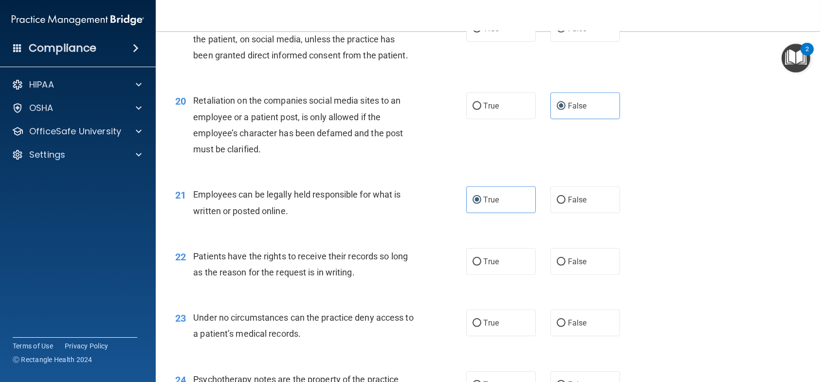
click at [481, 266] on input "True" at bounding box center [477, 261] width 9 height 7
radio input "true"
click at [573, 328] on span "False" at bounding box center [577, 322] width 19 height 9
click at [566, 327] on input "False" at bounding box center [561, 323] width 9 height 7
radio input "true"
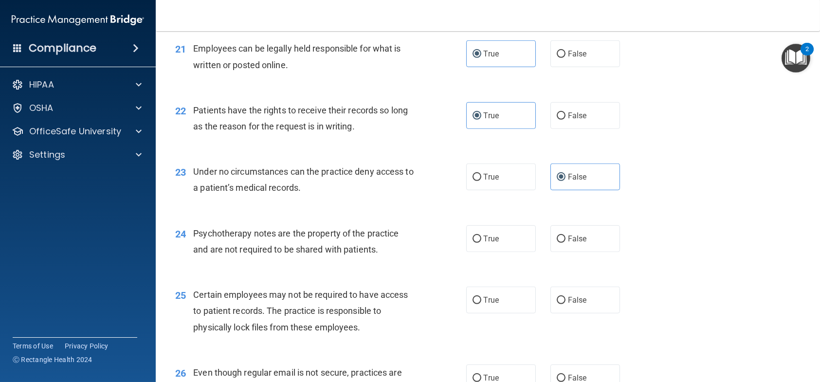
scroll to position [1849, 0]
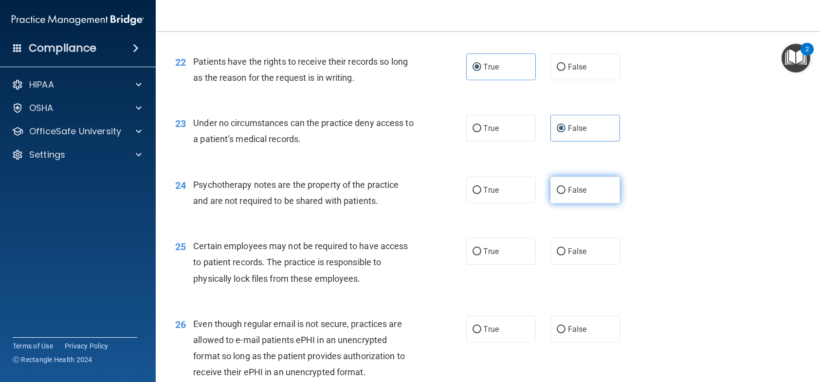
click at [568, 203] on label "False" at bounding box center [585, 190] width 70 height 27
click at [566, 194] on input "False" at bounding box center [561, 190] width 9 height 7
radio input "true"
click at [490, 256] on span "True" at bounding box center [491, 251] width 15 height 9
click at [481, 256] on input "True" at bounding box center [477, 251] width 9 height 7
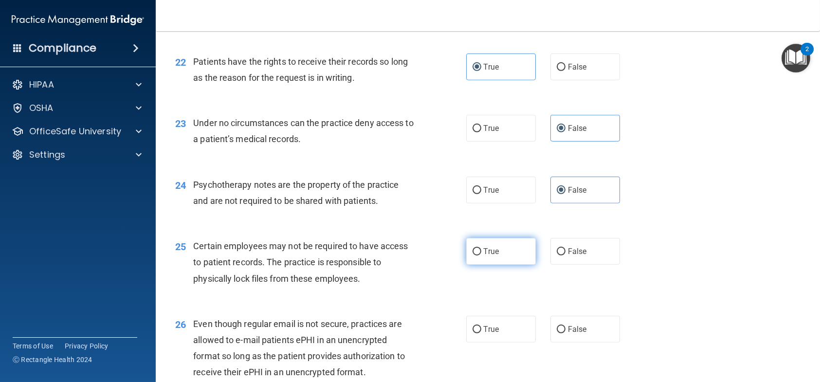
radio input "true"
click at [569, 334] on span "False" at bounding box center [577, 329] width 19 height 9
click at [566, 333] on input "False" at bounding box center [561, 329] width 9 height 7
radio input "true"
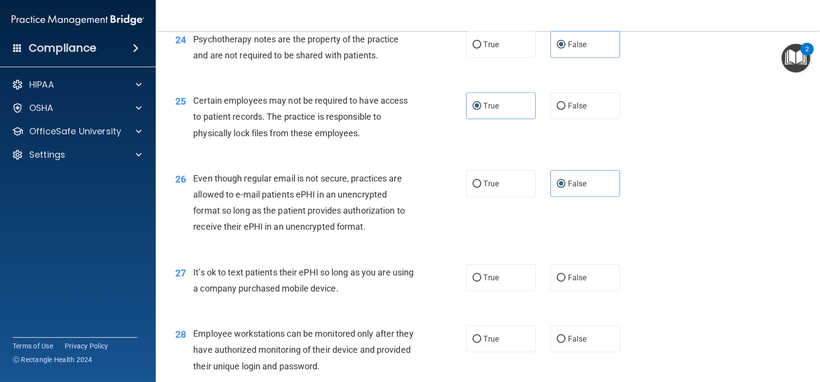
scroll to position [1995, 0]
click at [571, 282] on span "False" at bounding box center [577, 277] width 19 height 9
click at [566, 281] on input "False" at bounding box center [561, 277] width 9 height 7
radio input "true"
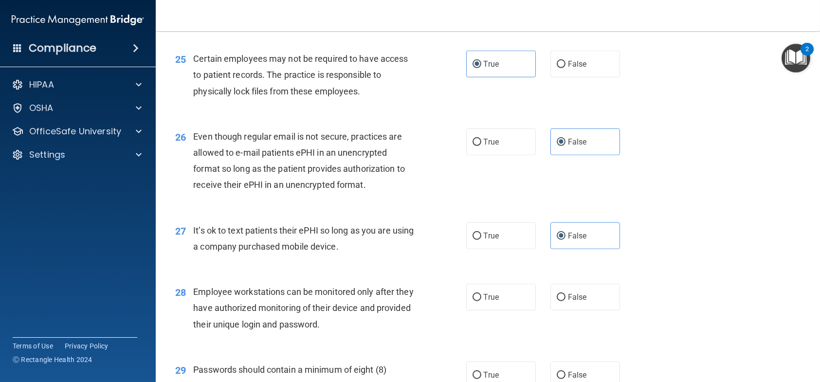
scroll to position [2141, 0]
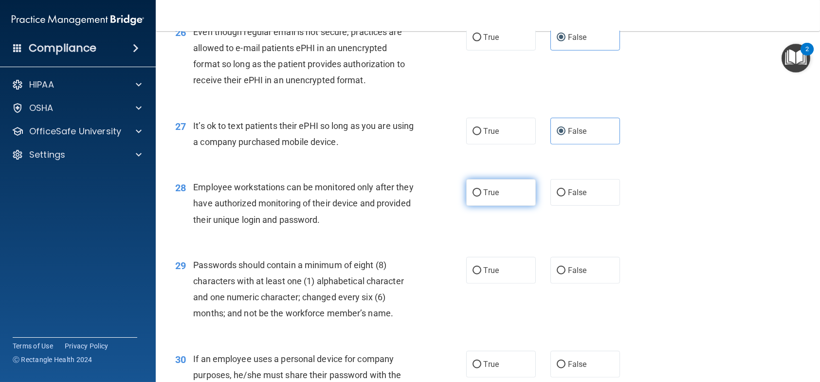
drag, startPoint x: 498, startPoint y: 237, endPoint x: 503, endPoint y: 258, distance: 22.0
click at [498, 206] on label "True" at bounding box center [501, 192] width 70 height 27
click at [481, 197] on input "True" at bounding box center [477, 192] width 9 height 7
radio input "true"
click at [509, 284] on label "True" at bounding box center [501, 270] width 70 height 27
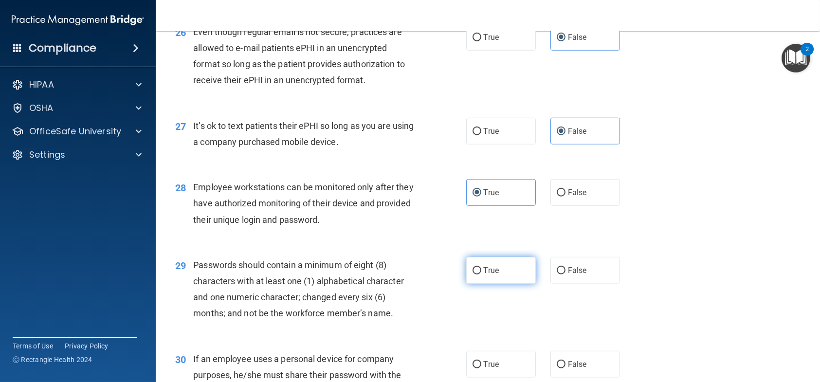
click at [481, 274] on input "True" at bounding box center [477, 270] width 9 height 7
radio input "true"
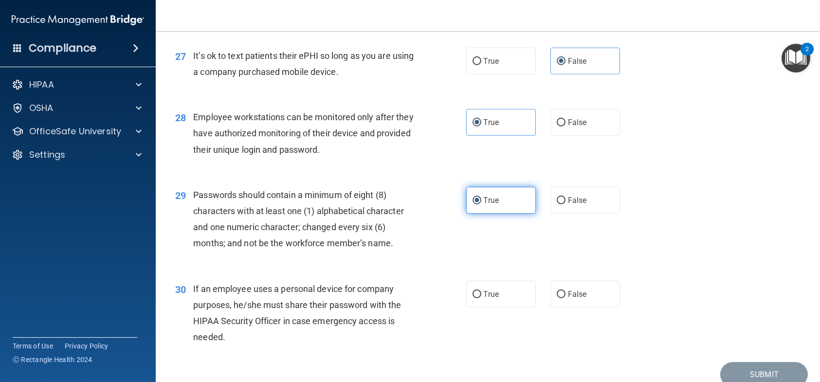
scroll to position [2287, 0]
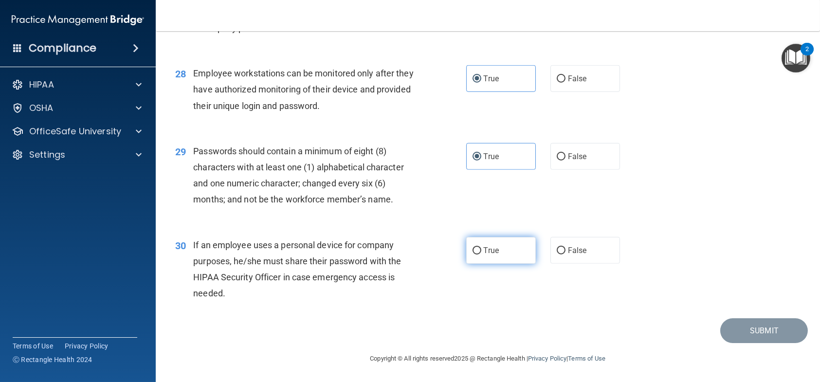
click at [492, 259] on label "True" at bounding box center [501, 250] width 70 height 27
click at [481, 255] on input "True" at bounding box center [477, 250] width 9 height 7
radio input "true"
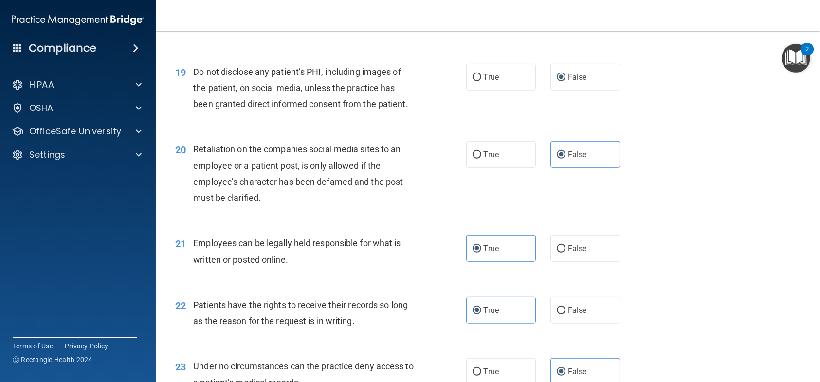
scroll to position [1655, 0]
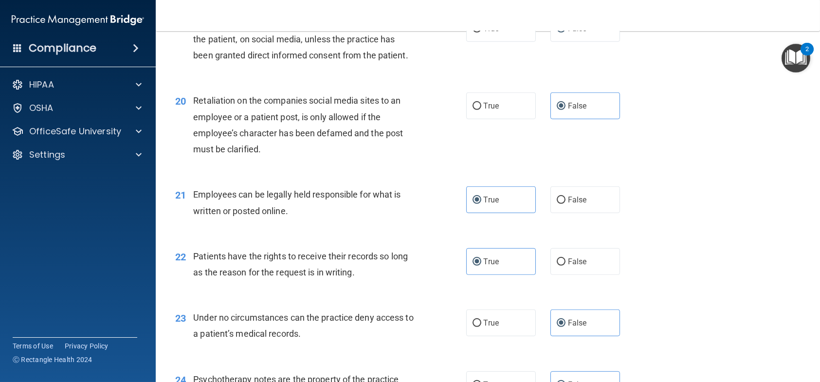
click at [240, 121] on div "20 Retaliation on the companies social media sites to an employee or a patient …" at bounding box center [488, 127] width 640 height 94
click at [250, 137] on span "Retaliation on the companies social media sites to an employee or a patient pos…" at bounding box center [298, 124] width 210 height 59
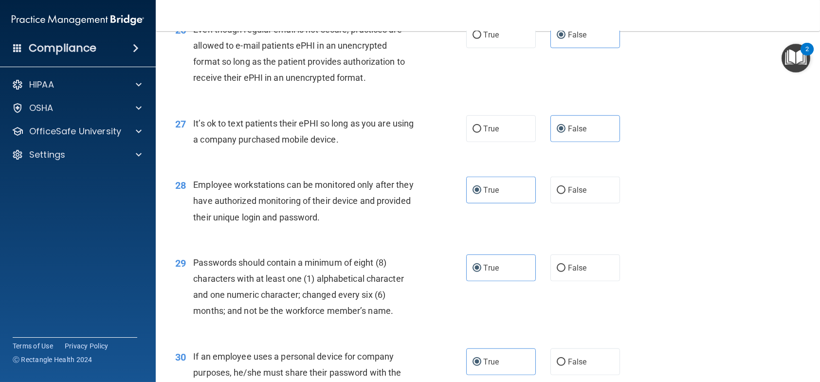
scroll to position [2287, 0]
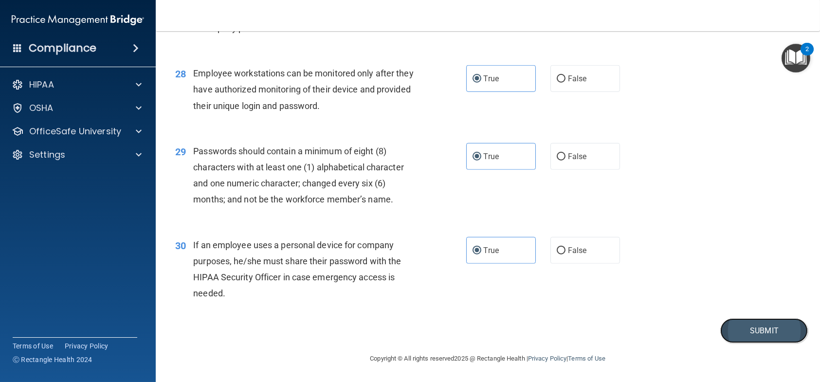
click at [739, 333] on button "Submit" at bounding box center [764, 330] width 88 height 25
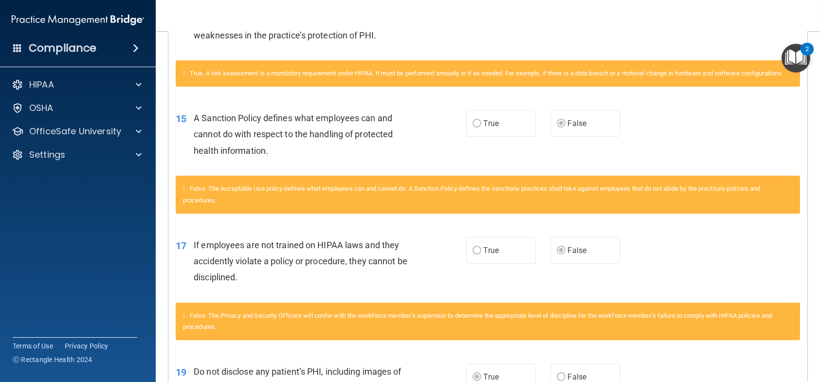
scroll to position [623, 0]
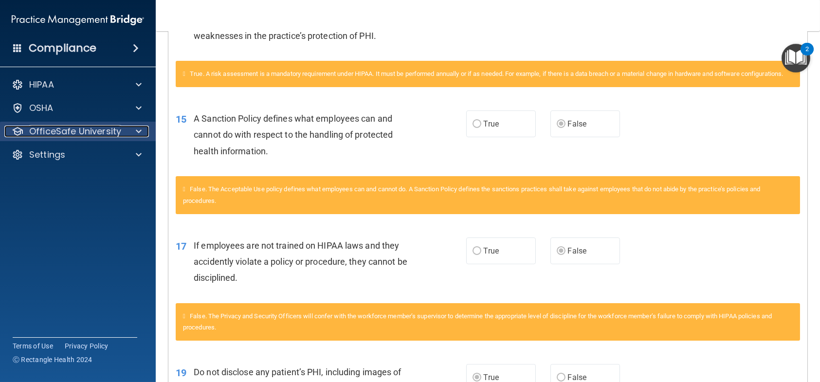
click at [104, 126] on p "OfficeSafe University" at bounding box center [75, 132] width 92 height 12
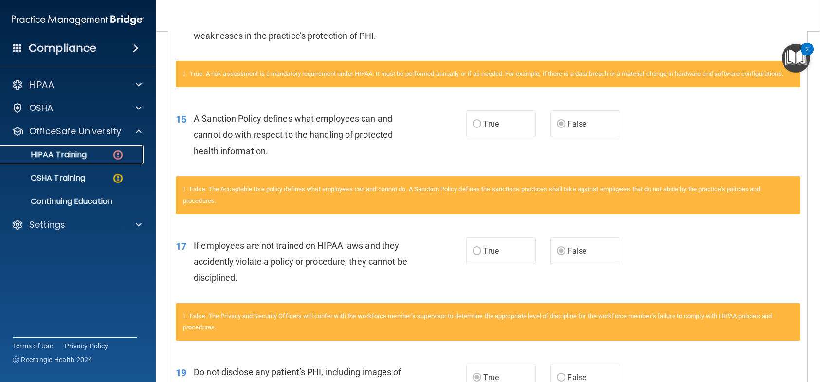
click at [90, 160] on link "HIPAA Training" at bounding box center [66, 154] width 153 height 19
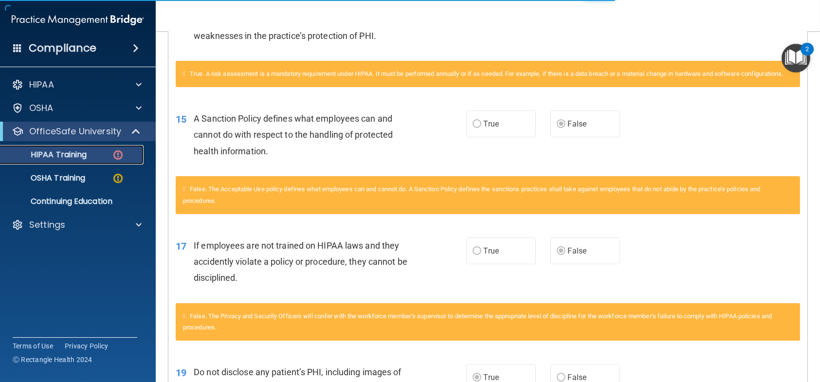
scroll to position [349, 0]
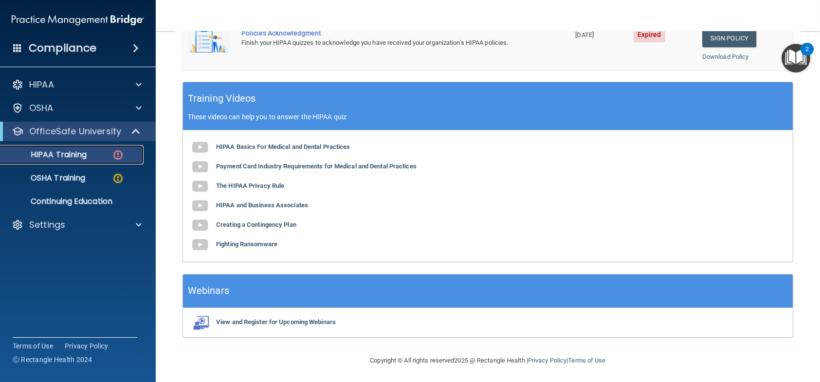
click at [100, 152] on div "HIPAA Training" at bounding box center [72, 155] width 133 height 10
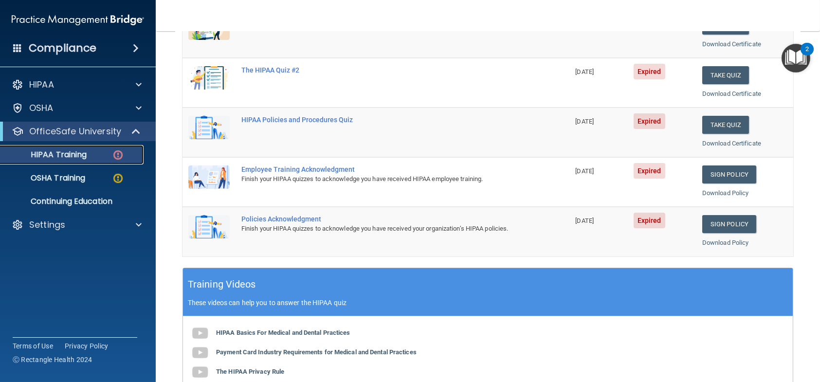
scroll to position [57, 0]
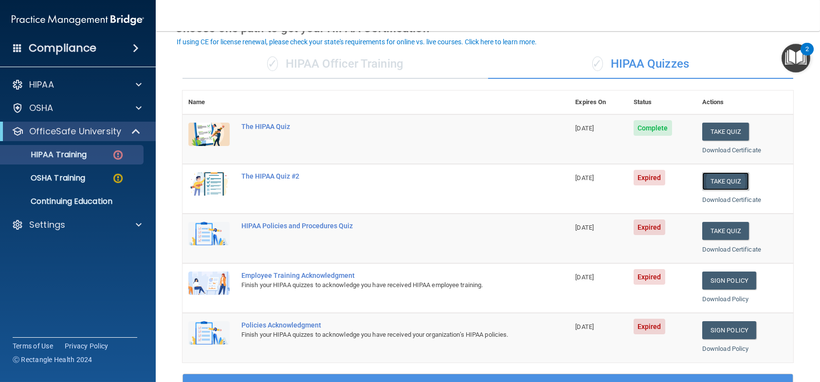
click at [712, 177] on button "Take Quiz" at bounding box center [725, 181] width 47 height 18
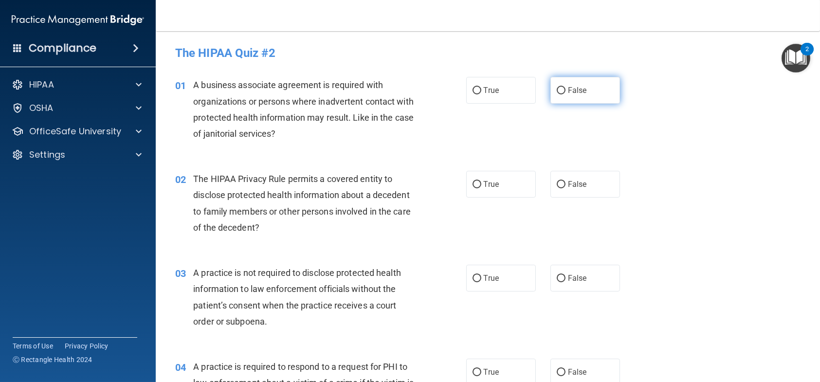
click at [575, 94] on span "False" at bounding box center [577, 90] width 19 height 9
click at [566, 94] on input "False" at bounding box center [561, 90] width 9 height 7
radio input "true"
click at [481, 191] on label "True" at bounding box center [501, 184] width 70 height 27
click at [481, 188] on input "True" at bounding box center [477, 184] width 9 height 7
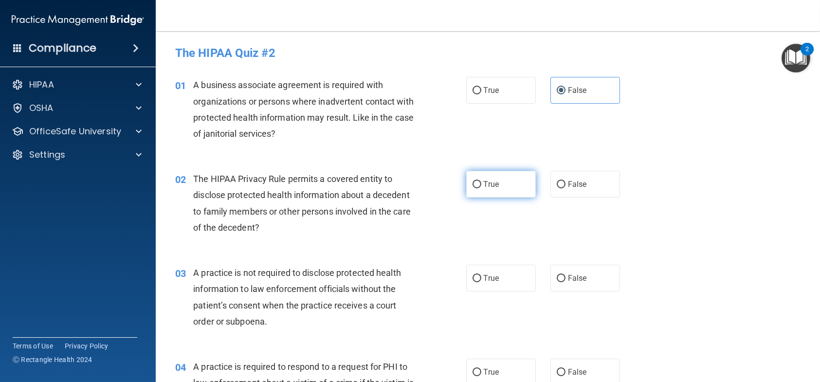
radio input "true"
click at [590, 277] on label "False" at bounding box center [585, 278] width 70 height 27
click at [566, 277] on input "False" at bounding box center [561, 278] width 9 height 7
radio input "true"
click at [491, 371] on span "True" at bounding box center [491, 371] width 15 height 9
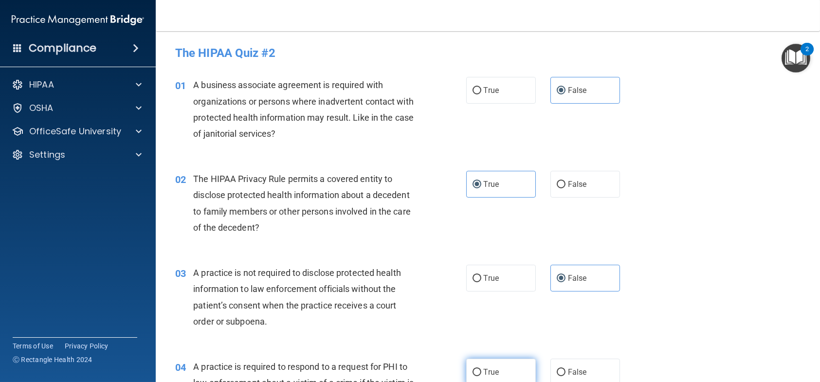
click at [481, 371] on input "True" at bounding box center [477, 372] width 9 height 7
radio input "true"
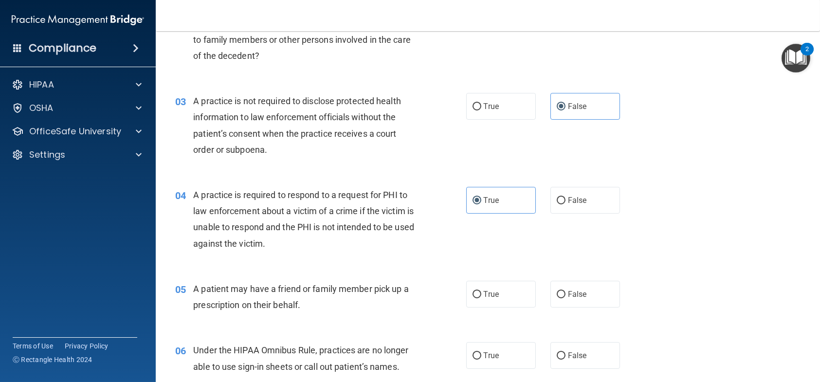
scroll to position [195, 0]
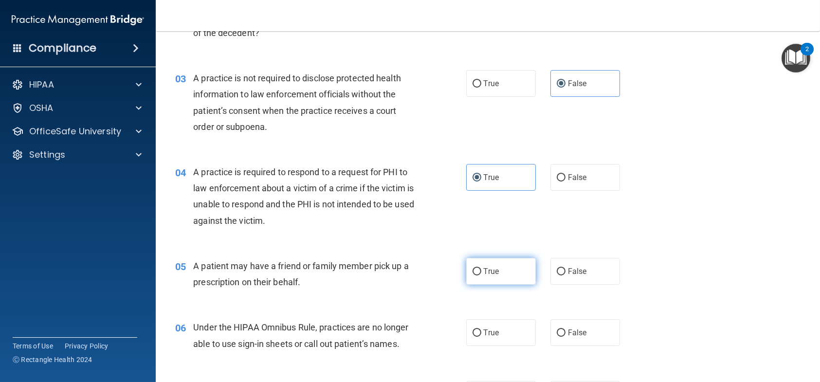
click at [485, 274] on span "True" at bounding box center [491, 271] width 15 height 9
click at [481, 274] on input "True" at bounding box center [477, 271] width 9 height 7
radio input "true"
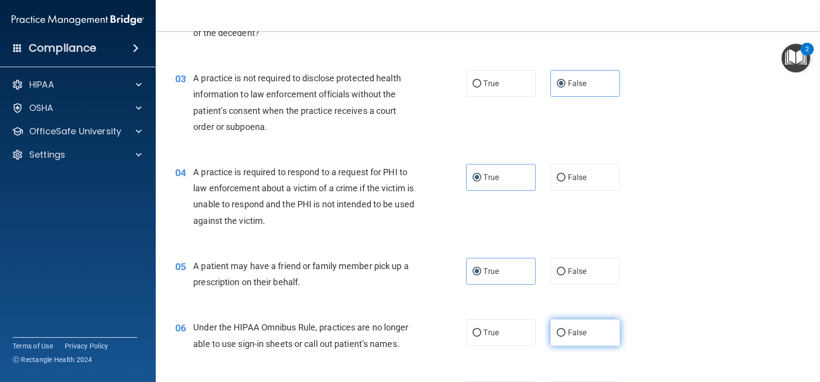
click at [564, 337] on label "False" at bounding box center [585, 332] width 70 height 27
click at [564, 337] on input "False" at bounding box center [561, 332] width 9 height 7
radio input "true"
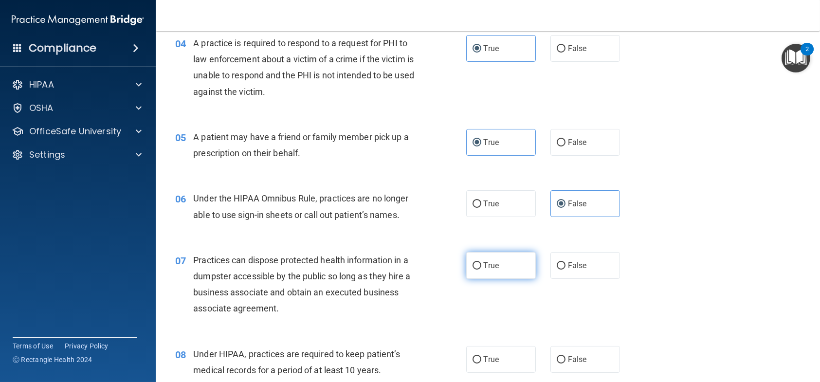
scroll to position [341, 0]
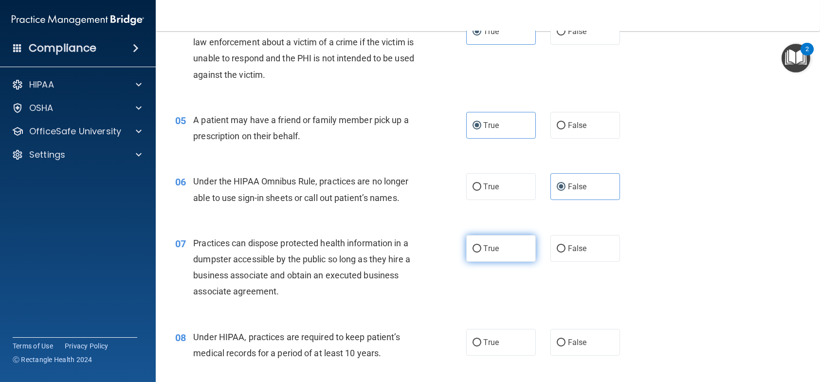
click at [506, 250] on label "True" at bounding box center [501, 248] width 70 height 27
click at [481, 250] on input "True" at bounding box center [477, 248] width 9 height 7
radio input "true"
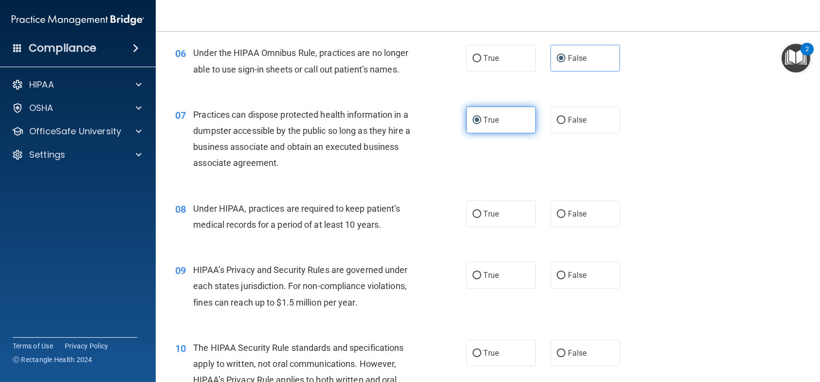
scroll to position [487, 0]
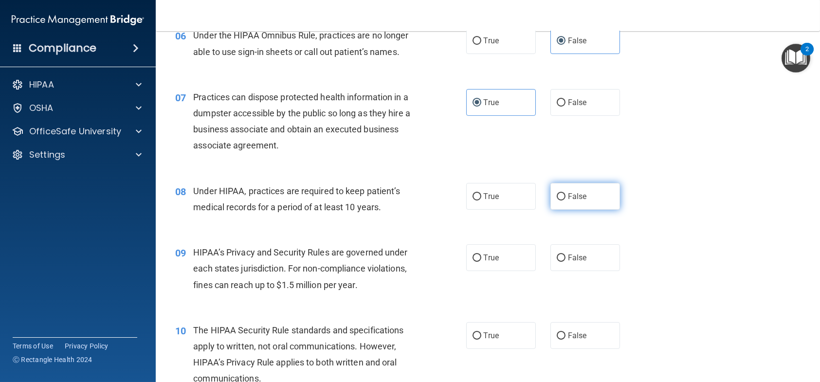
click at [577, 203] on label "False" at bounding box center [585, 196] width 70 height 27
click at [566, 201] on input "False" at bounding box center [561, 196] width 9 height 7
radio input "true"
click at [580, 266] on label "False" at bounding box center [585, 257] width 70 height 27
click at [566, 262] on input "False" at bounding box center [561, 258] width 9 height 7
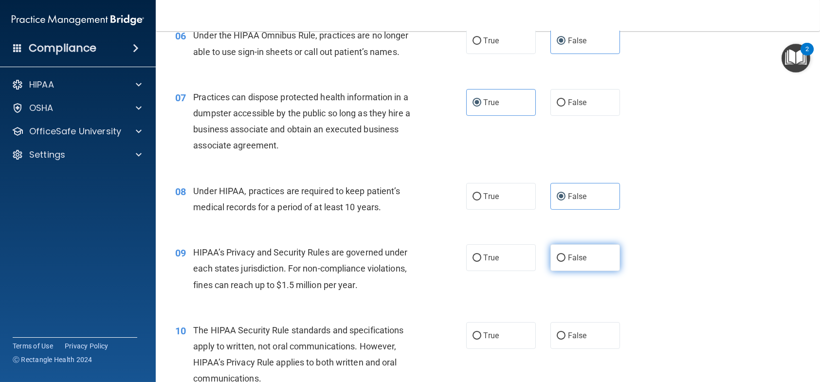
radio input "true"
click at [476, 334] on input "True" at bounding box center [477, 335] width 9 height 7
radio input "true"
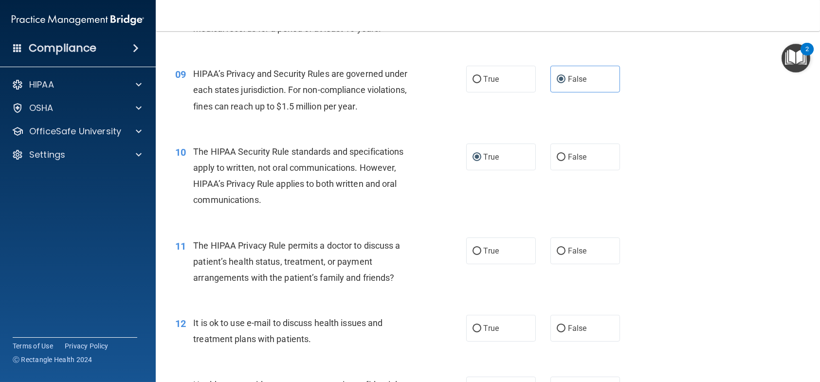
scroll to position [681, 0]
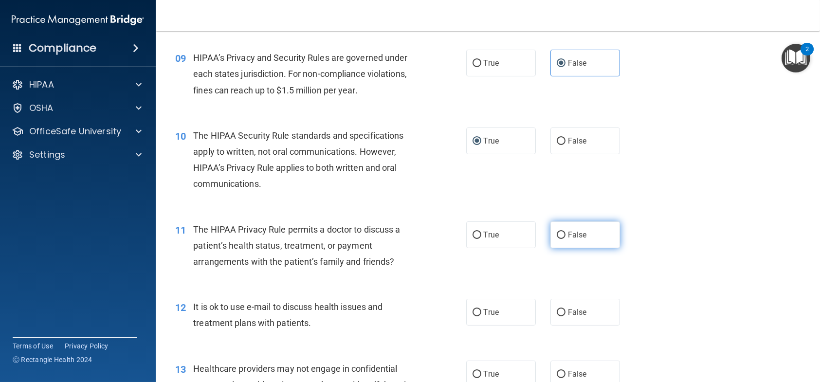
click at [568, 237] on span "False" at bounding box center [577, 234] width 19 height 9
click at [566, 237] on input "False" at bounding box center [561, 235] width 9 height 7
radio input "true"
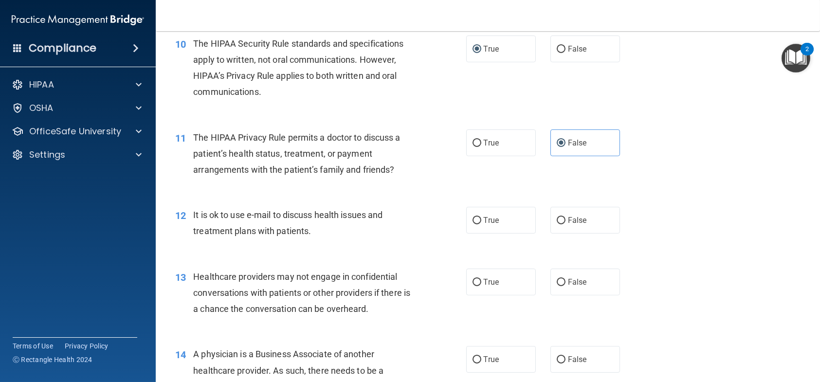
scroll to position [779, 0]
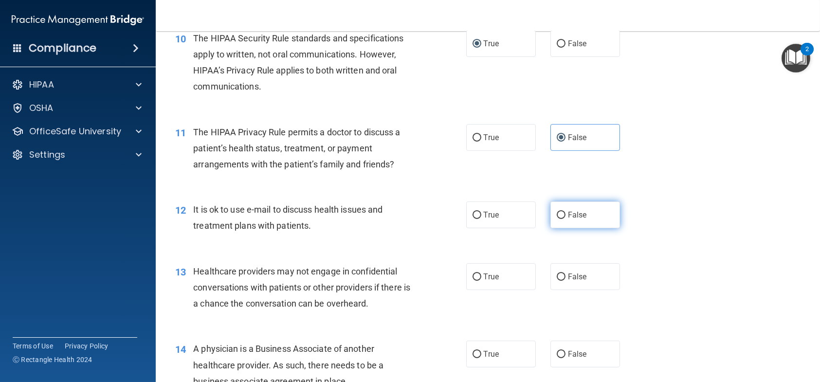
click at [575, 215] on span "False" at bounding box center [577, 214] width 19 height 9
click at [566, 215] on input "False" at bounding box center [561, 215] width 9 height 7
radio input "true"
click at [489, 274] on span "True" at bounding box center [491, 276] width 15 height 9
click at [481, 274] on input "True" at bounding box center [477, 277] width 9 height 7
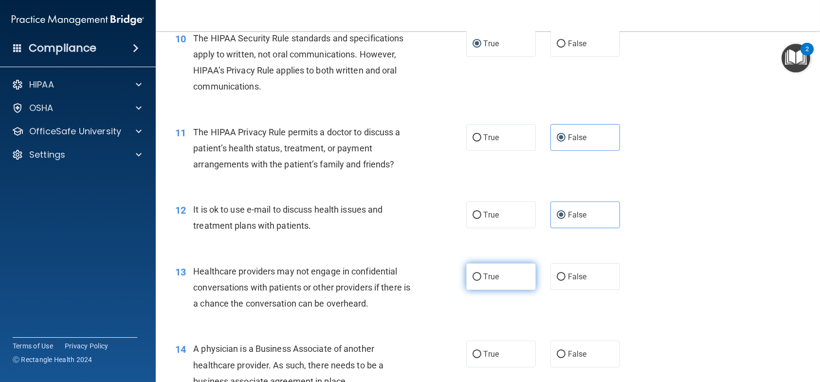
radio input "true"
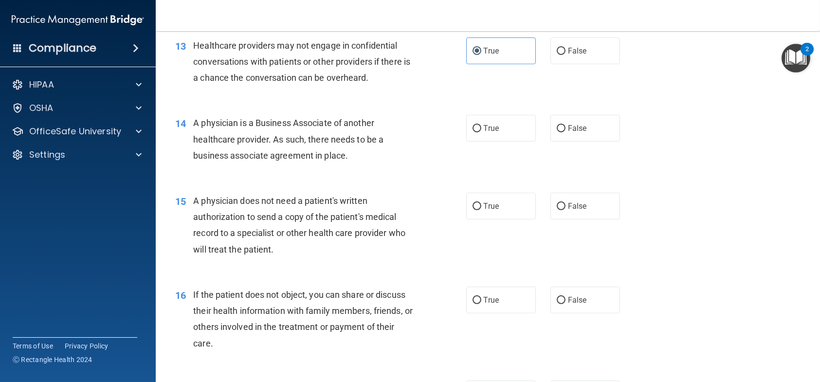
scroll to position [1022, 0]
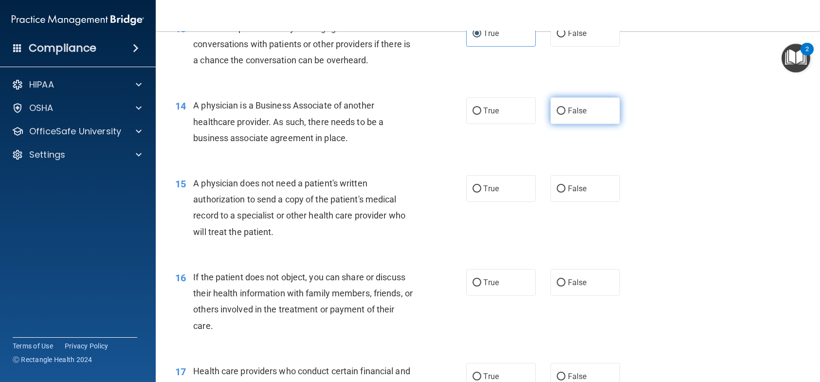
click at [562, 114] on label "False" at bounding box center [585, 110] width 70 height 27
click at [562, 114] on input "False" at bounding box center [561, 111] width 9 height 7
radio input "true"
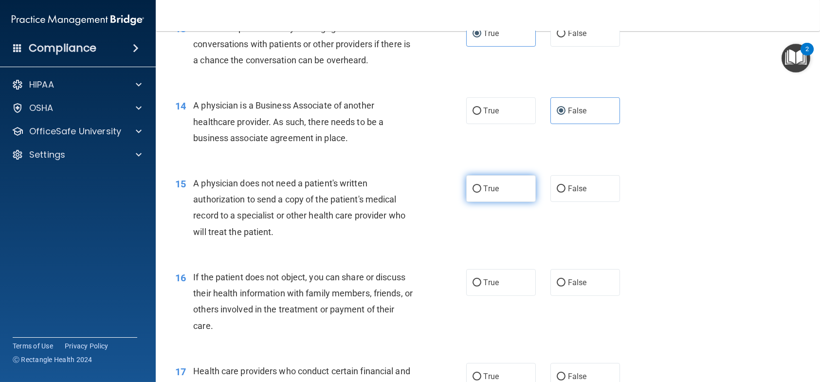
click at [493, 195] on label "True" at bounding box center [501, 188] width 70 height 27
click at [481, 193] on input "True" at bounding box center [477, 188] width 9 height 7
radio input "true"
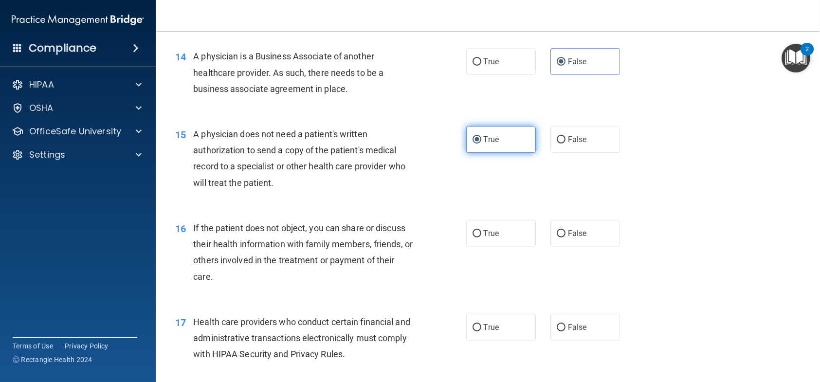
scroll to position [1119, 0]
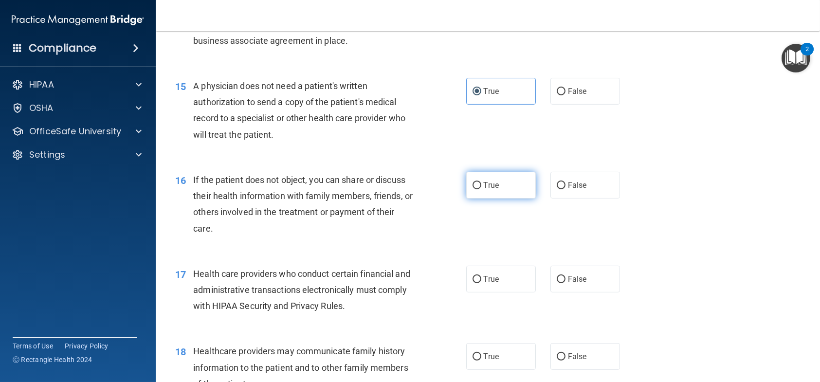
click at [466, 186] on label "True" at bounding box center [501, 185] width 70 height 27
click at [473, 186] on input "True" at bounding box center [477, 185] width 9 height 7
radio input "true"
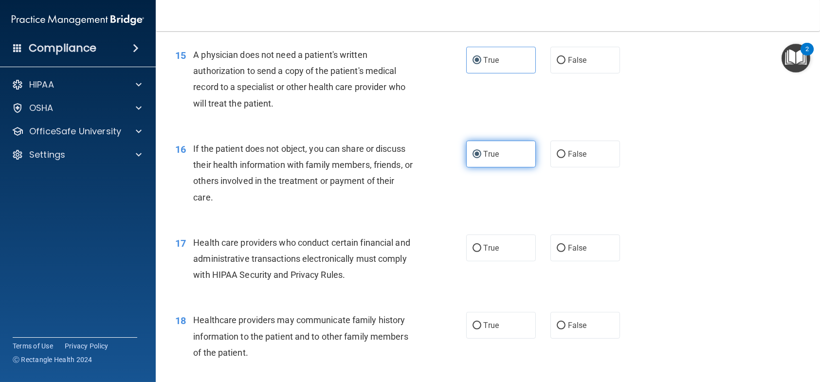
scroll to position [1168, 0]
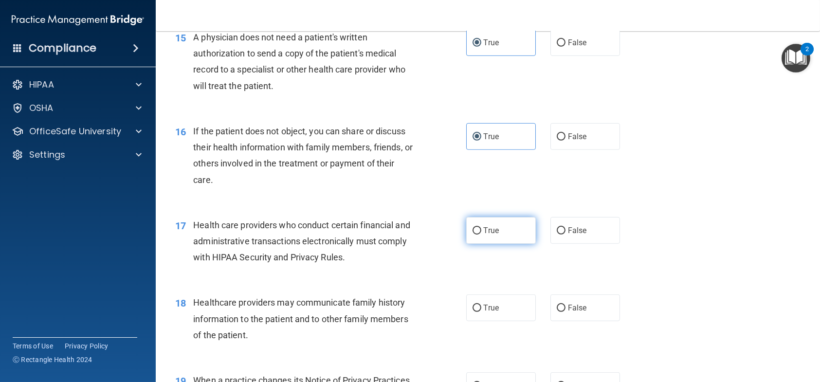
click at [485, 234] on span "True" at bounding box center [491, 230] width 15 height 9
click at [481, 234] on input "True" at bounding box center [477, 230] width 9 height 7
radio input "true"
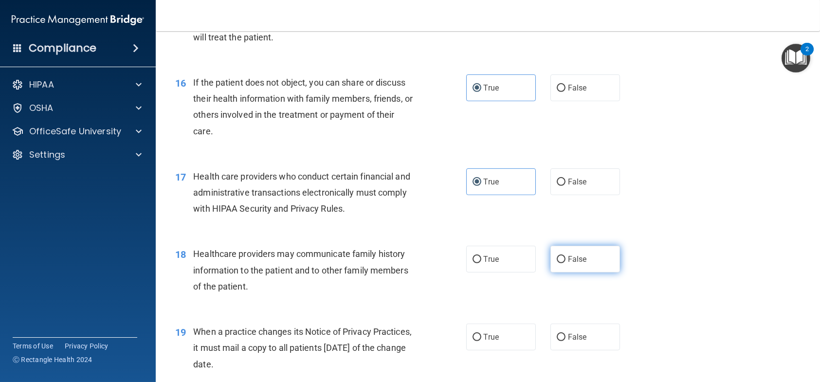
click at [570, 255] on span "False" at bounding box center [577, 259] width 19 height 9
click at [566, 256] on input "False" at bounding box center [561, 259] width 9 height 7
radio input "true"
click at [489, 337] on span "True" at bounding box center [491, 336] width 15 height 9
click at [481, 337] on input "True" at bounding box center [477, 337] width 9 height 7
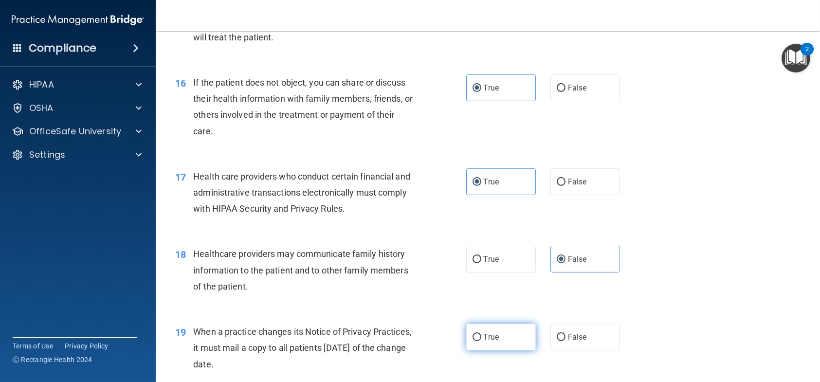
radio input "true"
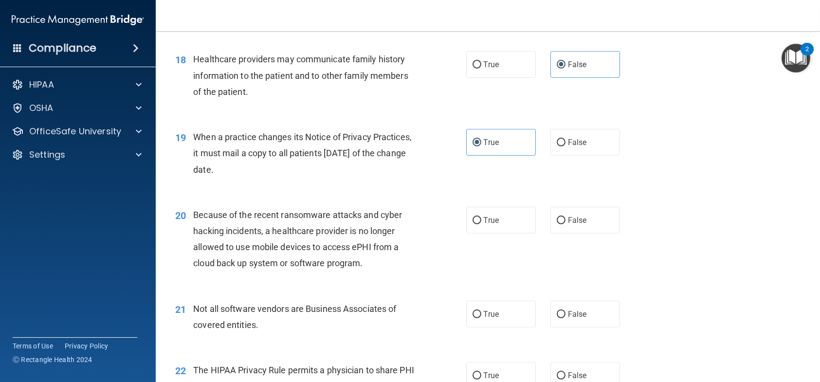
scroll to position [1460, 0]
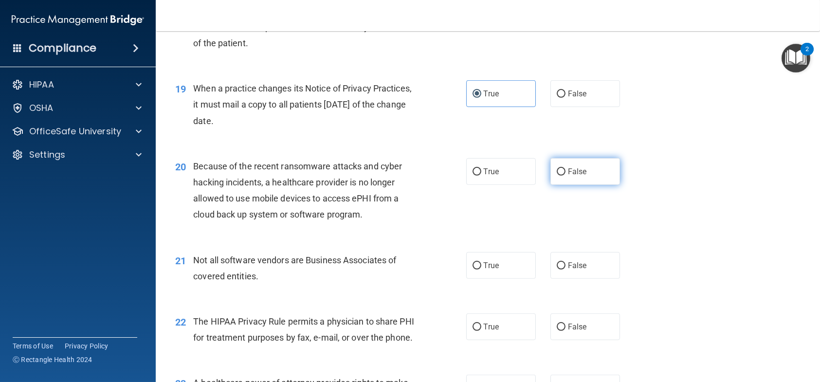
click at [577, 174] on span "False" at bounding box center [577, 171] width 19 height 9
click at [566, 174] on input "False" at bounding box center [561, 171] width 9 height 7
radio input "true"
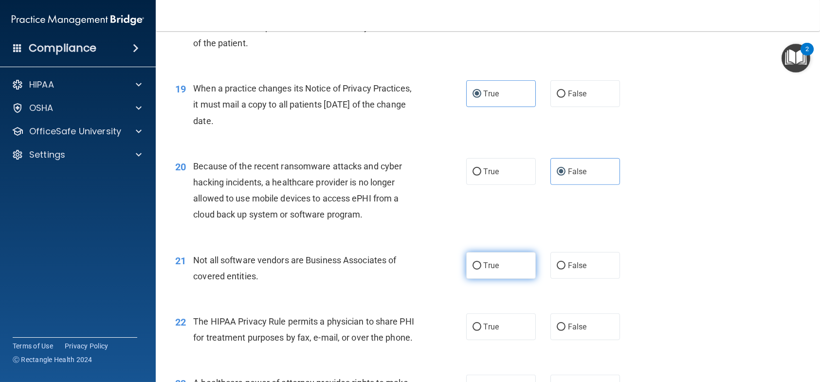
click at [486, 269] on label "True" at bounding box center [501, 265] width 70 height 27
click at [481, 269] on input "True" at bounding box center [477, 265] width 9 height 7
radio input "true"
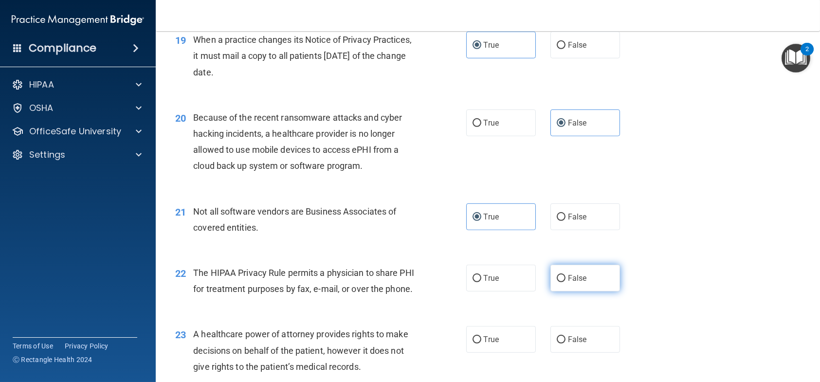
click at [562, 272] on label "False" at bounding box center [585, 278] width 70 height 27
click at [562, 275] on input "False" at bounding box center [561, 278] width 9 height 7
radio input "true"
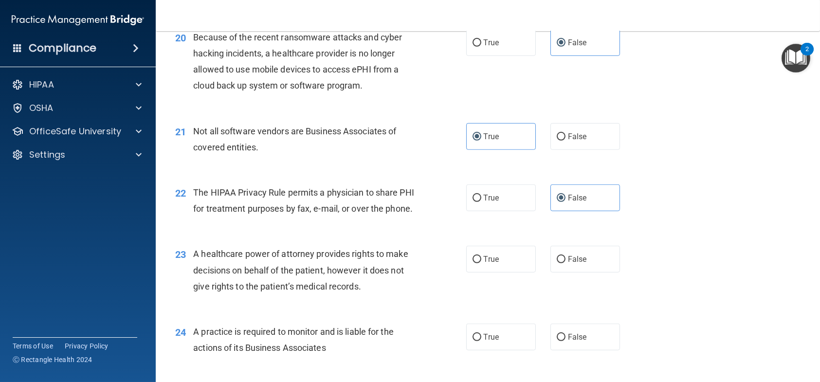
scroll to position [1606, 0]
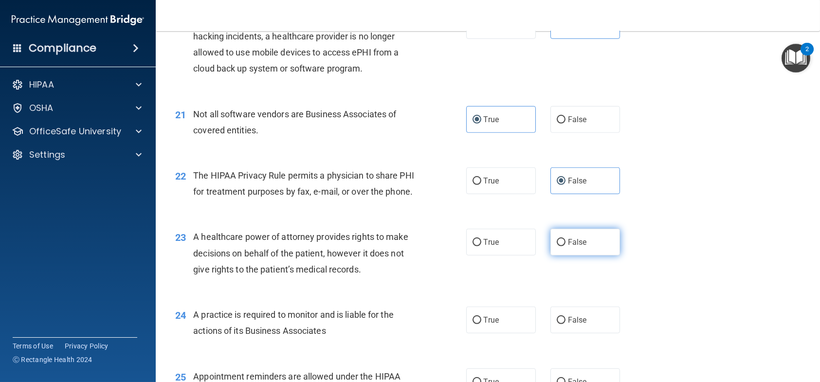
click at [557, 246] on input "False" at bounding box center [561, 242] width 9 height 7
radio input "true"
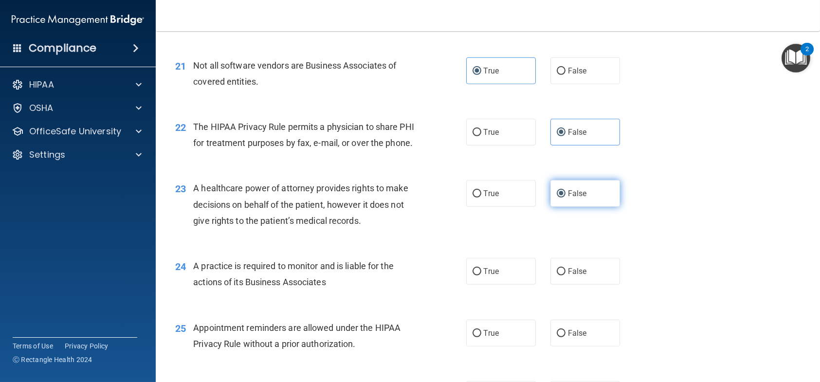
scroll to position [1703, 0]
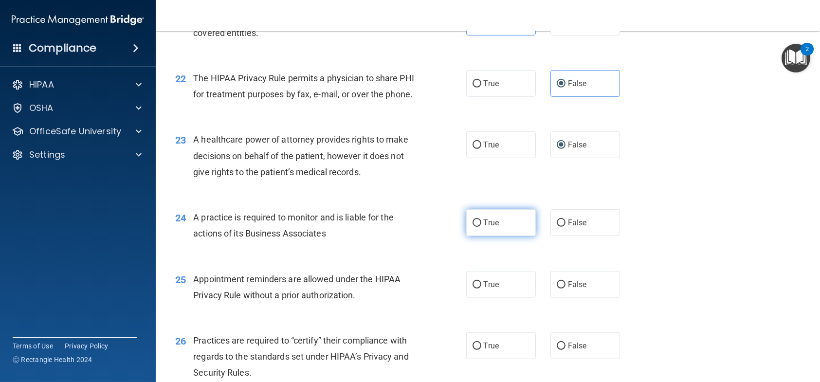
click at [508, 236] on label "True" at bounding box center [501, 222] width 70 height 27
click at [481, 227] on input "True" at bounding box center [477, 222] width 9 height 7
radio input "true"
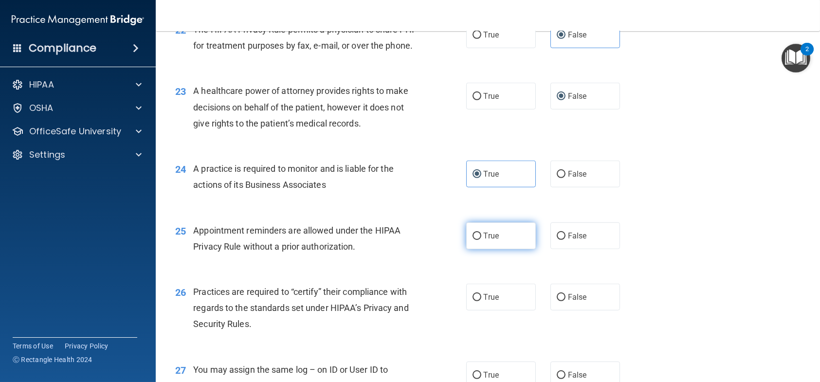
click at [498, 246] on label "True" at bounding box center [501, 235] width 70 height 27
click at [481, 240] on input "True" at bounding box center [477, 236] width 9 height 7
radio input "true"
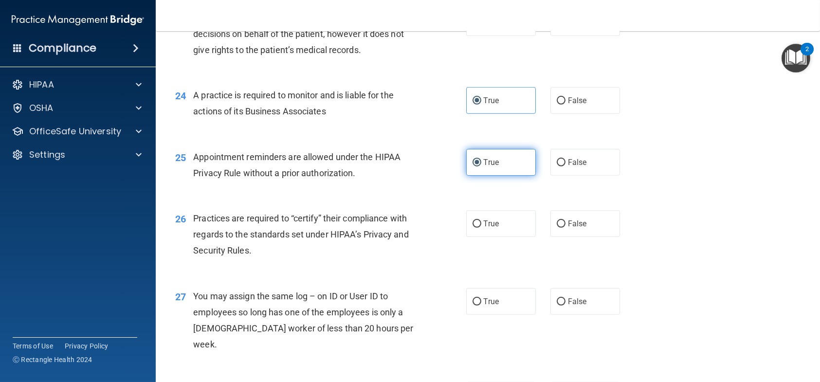
scroll to position [1849, 0]
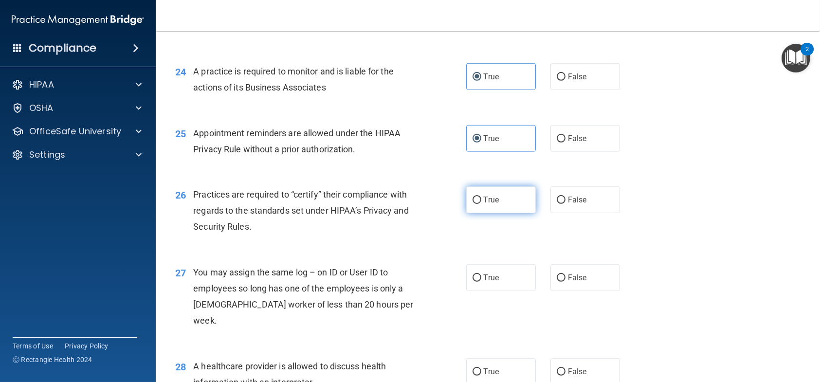
click at [493, 213] on label "True" at bounding box center [501, 199] width 70 height 27
click at [481, 204] on input "True" at bounding box center [477, 200] width 9 height 7
radio input "true"
click at [584, 291] on label "False" at bounding box center [585, 277] width 70 height 27
click at [566, 282] on input "False" at bounding box center [561, 277] width 9 height 7
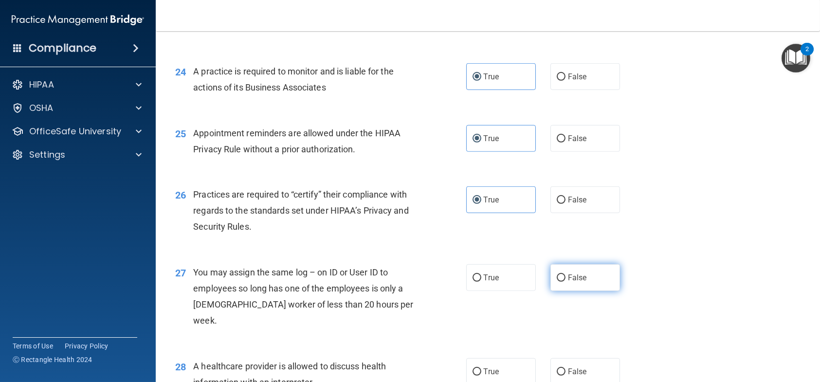
radio input "true"
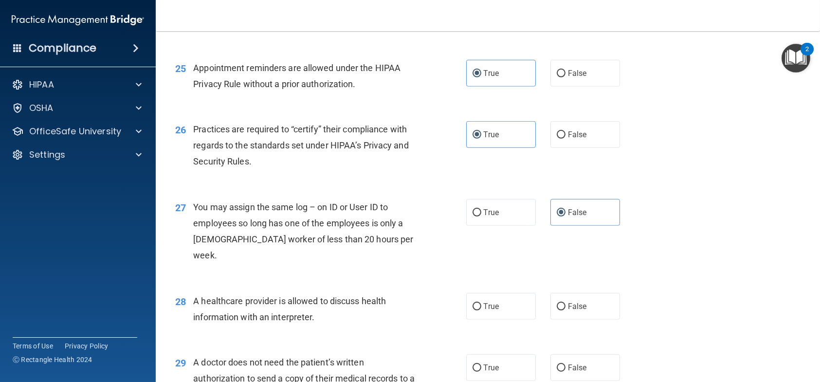
scroll to position [1947, 0]
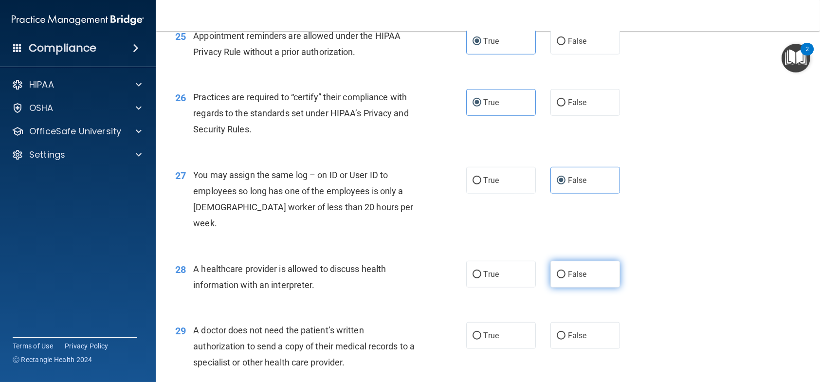
click at [572, 272] on span "False" at bounding box center [577, 274] width 19 height 9
click at [566, 272] on input "False" at bounding box center [561, 274] width 9 height 7
radio input "true"
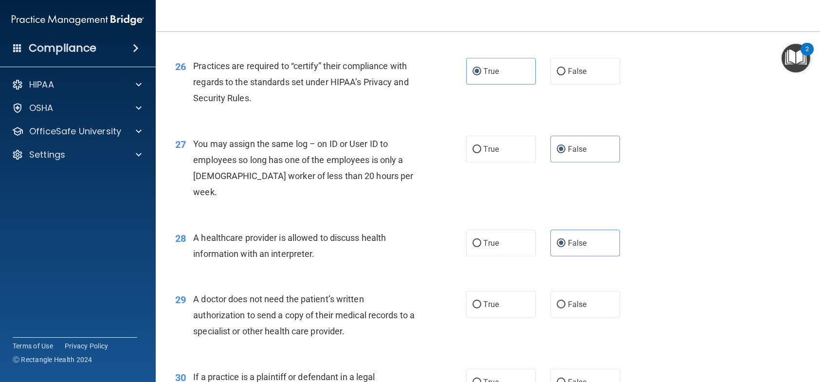
scroll to position [1995, 0]
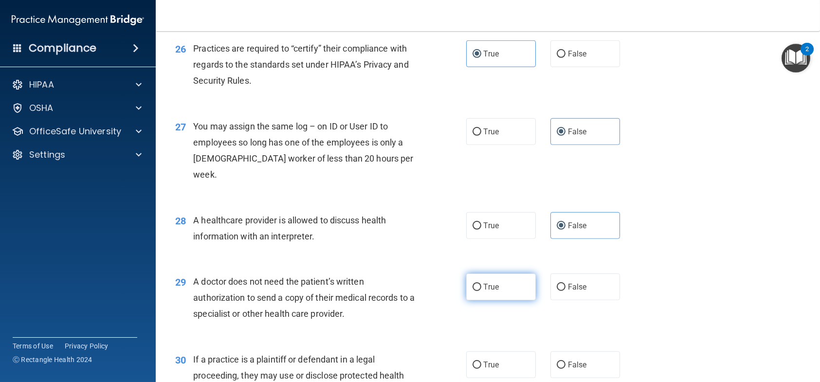
click at [491, 285] on span "True" at bounding box center [491, 286] width 15 height 9
click at [481, 285] on input "True" at bounding box center [477, 287] width 9 height 7
radio input "true"
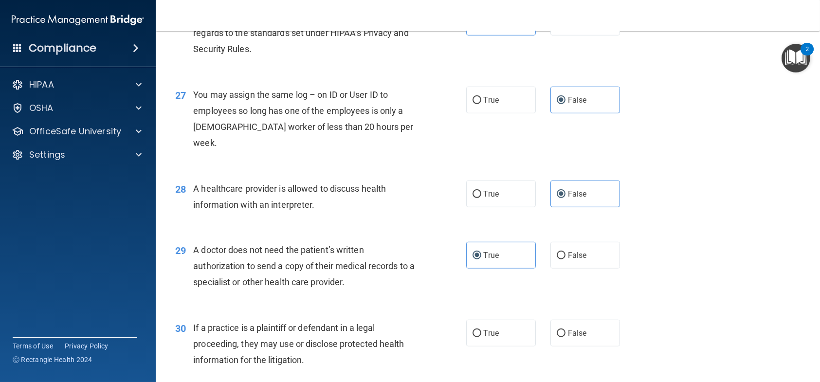
scroll to position [2044, 0]
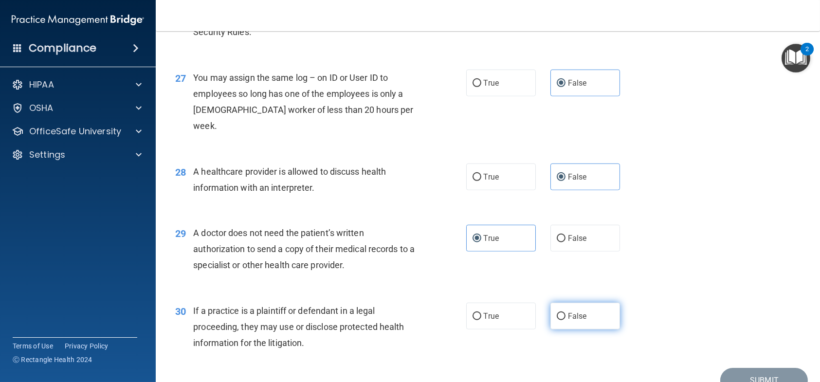
click at [557, 310] on label "False" at bounding box center [585, 316] width 70 height 27
click at [557, 313] on input "False" at bounding box center [561, 316] width 9 height 7
radio input "true"
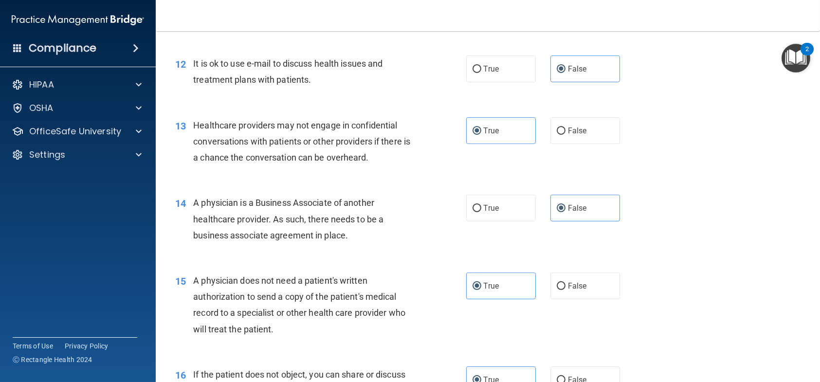
scroll to position [973, 0]
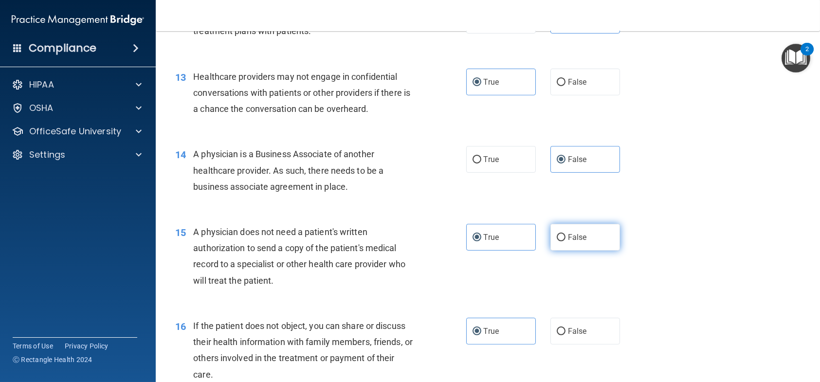
click at [550, 246] on label "False" at bounding box center [585, 237] width 70 height 27
click at [557, 241] on input "False" at bounding box center [561, 237] width 9 height 7
radio input "true"
radio input "false"
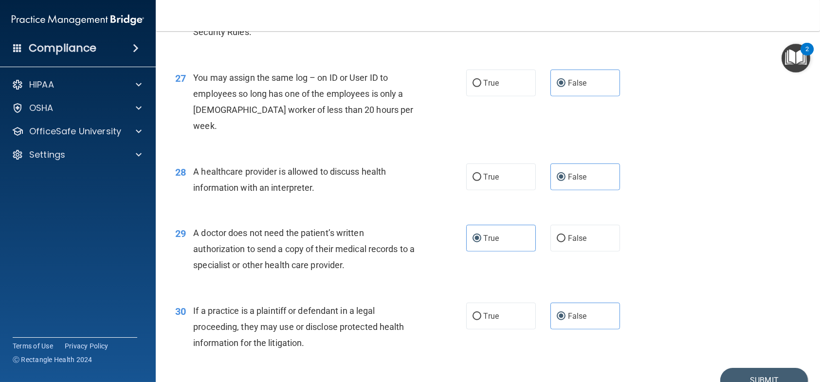
scroll to position [2093, 0]
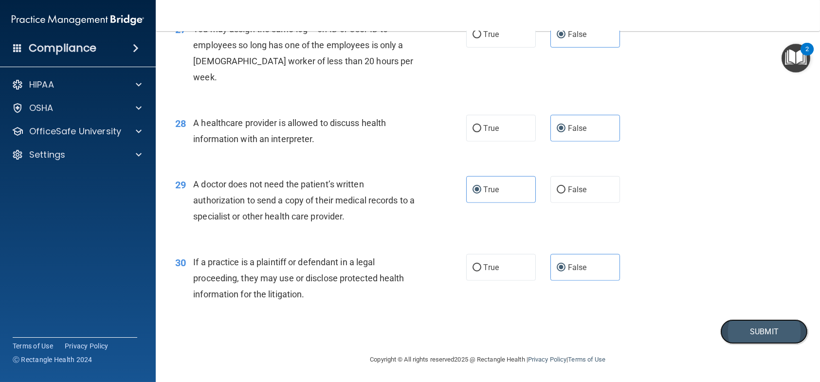
click at [731, 330] on button "Submit" at bounding box center [764, 331] width 88 height 25
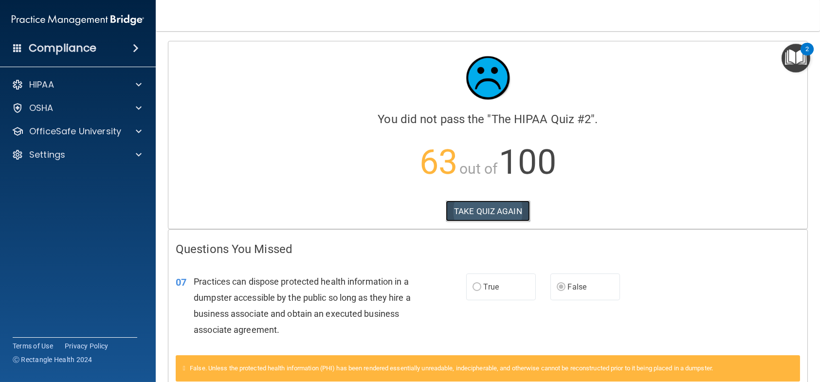
click at [509, 206] on button "TAKE QUIZ AGAIN" at bounding box center [488, 211] width 84 height 21
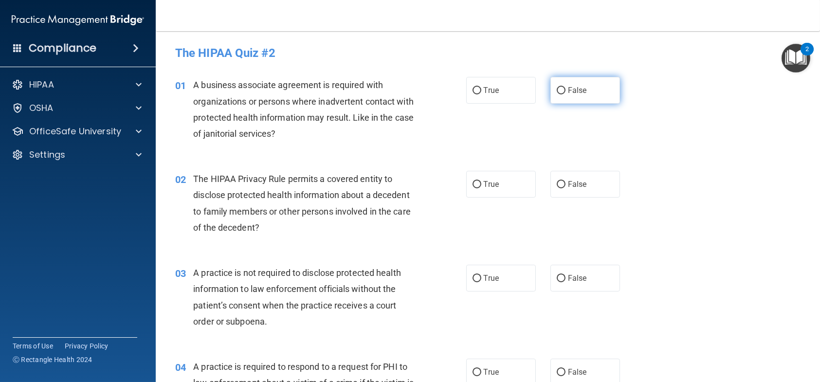
click at [573, 94] on span "False" at bounding box center [577, 90] width 19 height 9
click at [566, 94] on input "False" at bounding box center [561, 90] width 9 height 7
radio input "true"
click at [490, 183] on span "True" at bounding box center [491, 184] width 15 height 9
click at [481, 183] on input "True" at bounding box center [477, 184] width 9 height 7
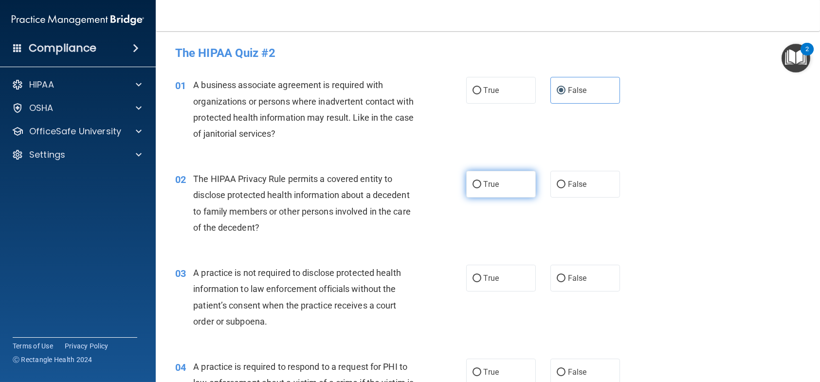
radio input "true"
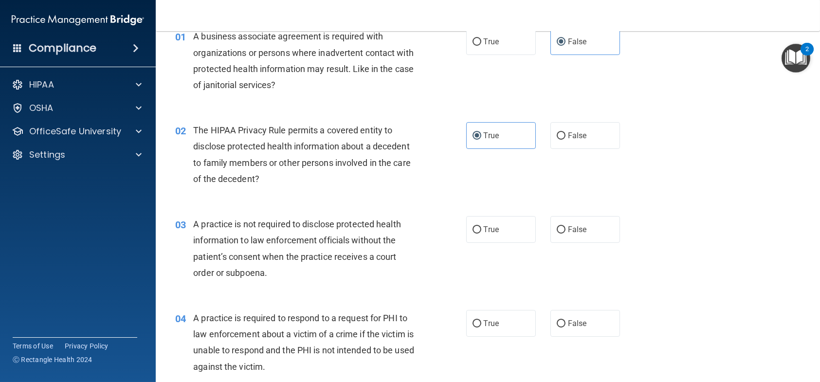
scroll to position [97, 0]
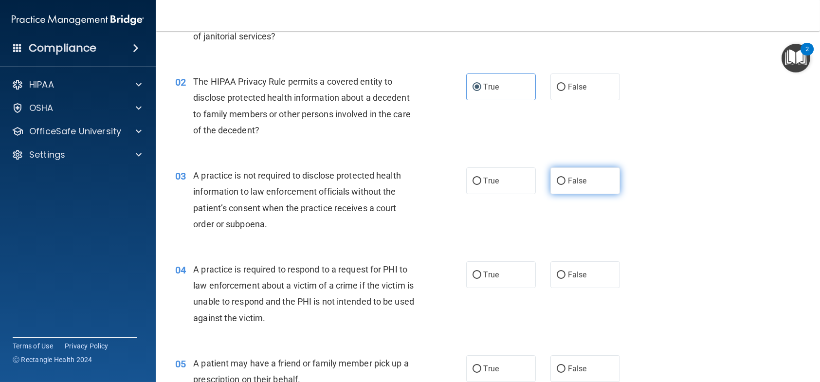
click at [577, 177] on span "False" at bounding box center [577, 180] width 19 height 9
click at [566, 178] on input "False" at bounding box center [561, 181] width 9 height 7
radio input "true"
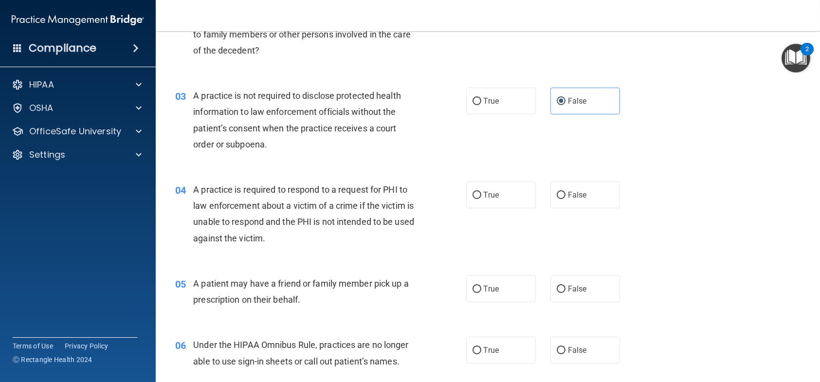
scroll to position [195, 0]
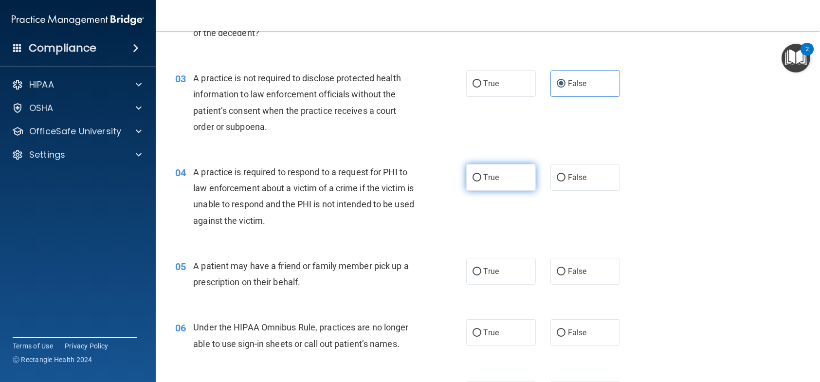
click at [473, 178] on input "True" at bounding box center [477, 177] width 9 height 7
radio input "true"
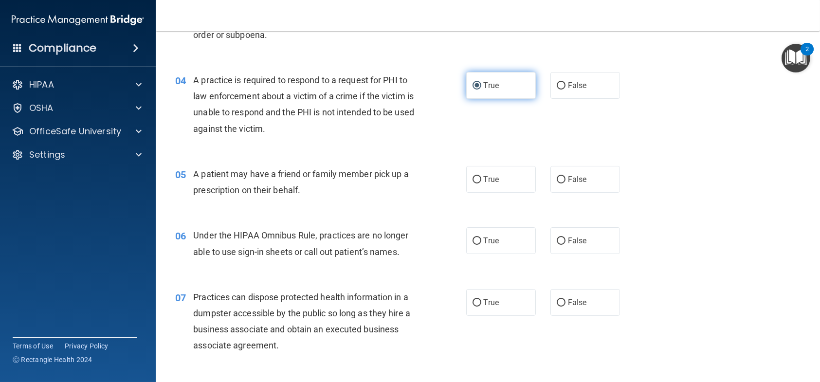
scroll to position [292, 0]
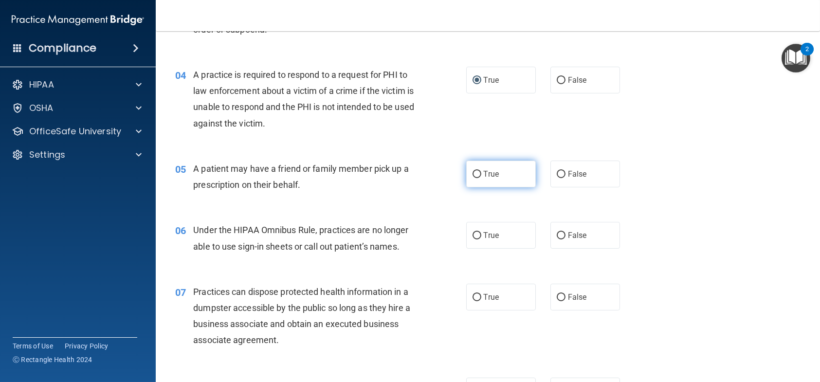
click at [476, 180] on label "True" at bounding box center [501, 174] width 70 height 27
click at [476, 178] on input "True" at bounding box center [477, 174] width 9 height 7
radio input "true"
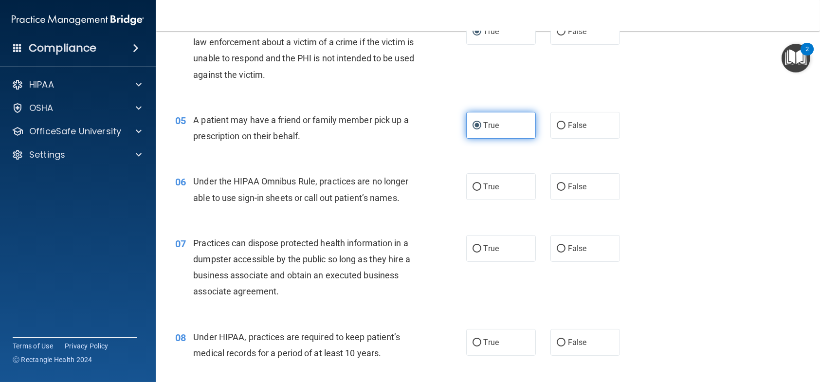
scroll to position [389, 0]
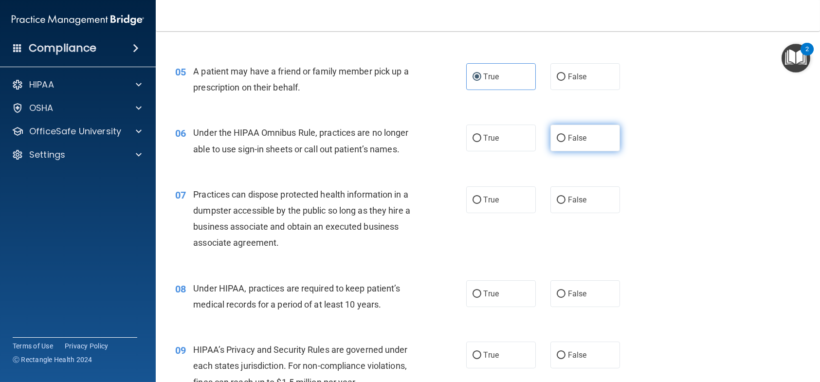
click at [550, 147] on label "False" at bounding box center [585, 138] width 70 height 27
click at [557, 142] on input "False" at bounding box center [561, 138] width 9 height 7
radio input "true"
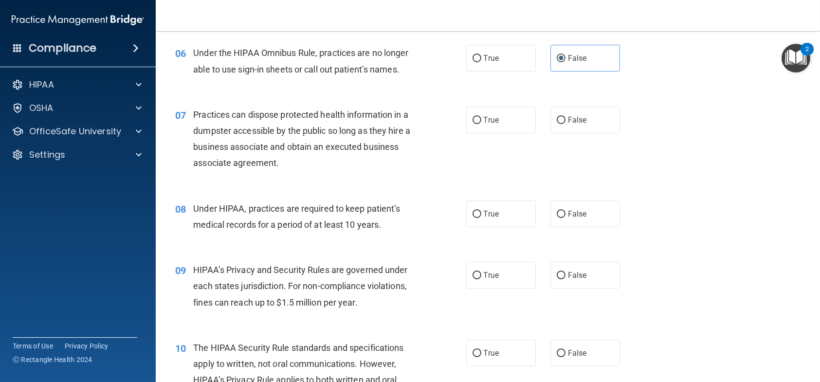
scroll to position [487, 0]
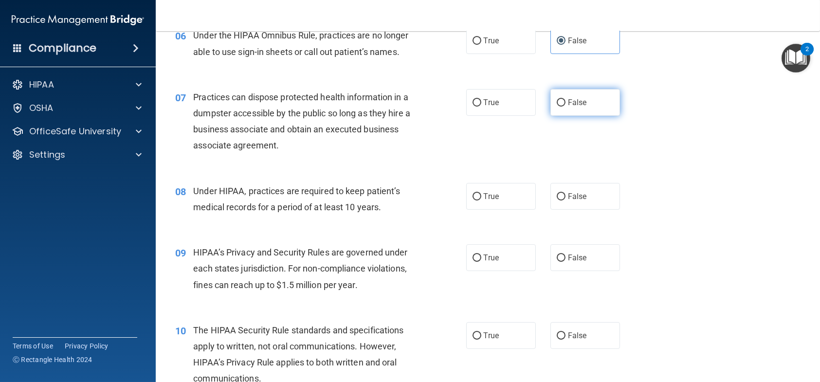
click at [559, 101] on input "False" at bounding box center [561, 102] width 9 height 7
radio input "true"
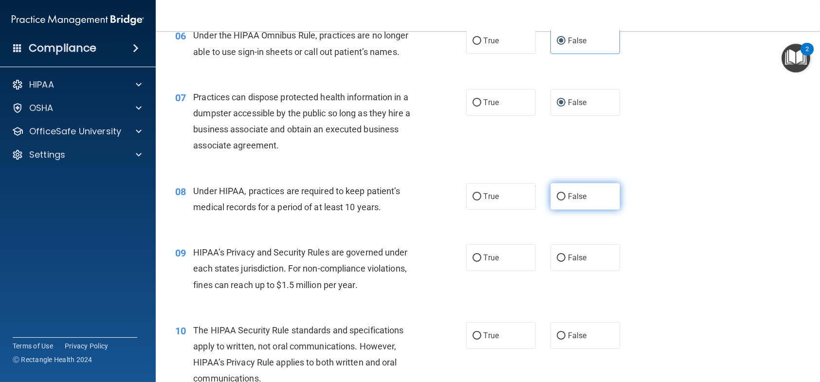
click at [577, 196] on span "False" at bounding box center [577, 196] width 19 height 9
click at [566, 196] on input "False" at bounding box center [561, 196] width 9 height 7
radio input "true"
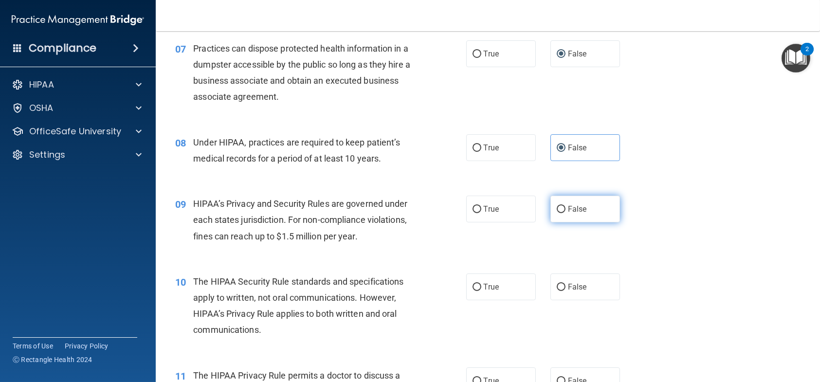
click at [577, 215] on label "False" at bounding box center [585, 209] width 70 height 27
click at [566, 213] on input "False" at bounding box center [561, 209] width 9 height 7
radio input "true"
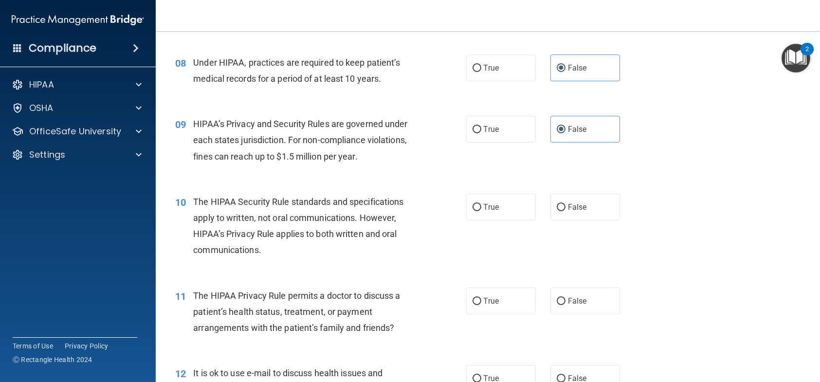
scroll to position [633, 0]
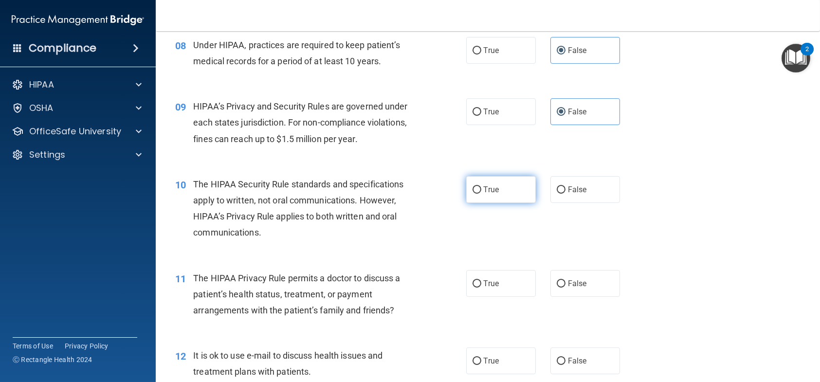
click at [500, 189] on label "True" at bounding box center [501, 189] width 70 height 27
click at [481, 189] on input "True" at bounding box center [477, 189] width 9 height 7
radio input "true"
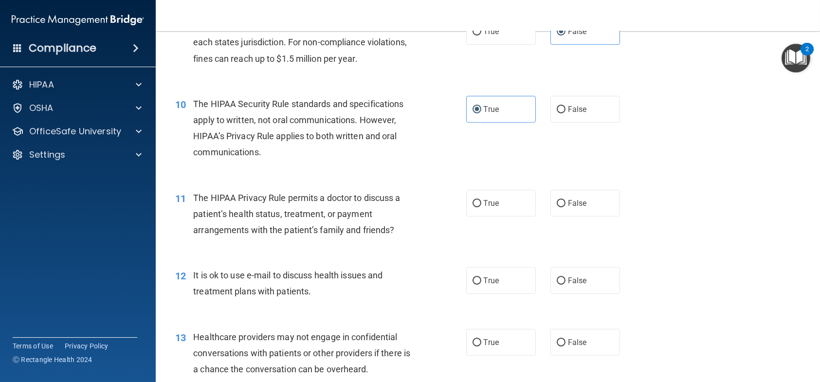
scroll to position [730, 0]
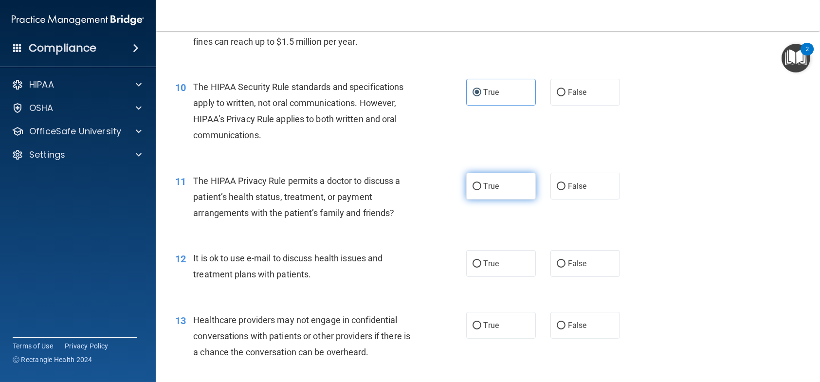
click at [508, 189] on label "True" at bounding box center [501, 186] width 70 height 27
click at [481, 189] on input "True" at bounding box center [477, 186] width 9 height 7
radio input "true"
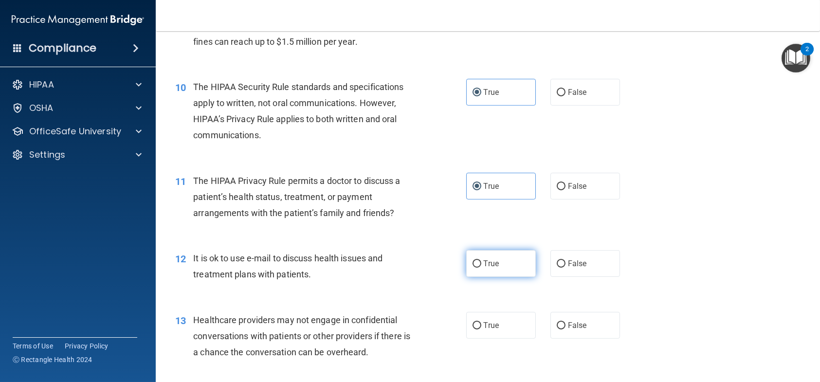
click at [492, 264] on span "True" at bounding box center [491, 263] width 15 height 9
click at [481, 264] on input "True" at bounding box center [477, 263] width 9 height 7
radio input "true"
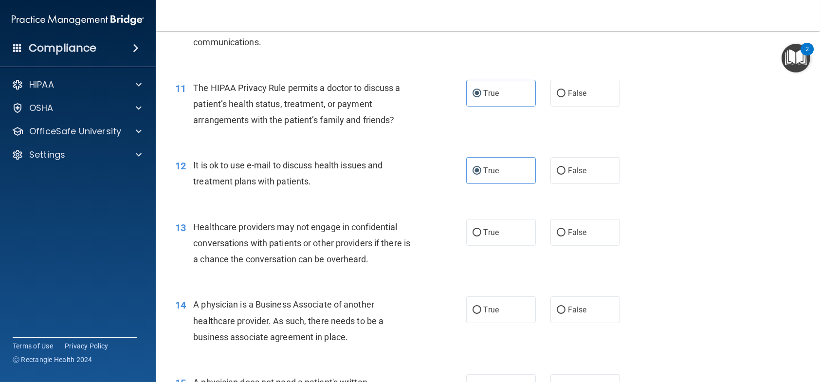
scroll to position [827, 0]
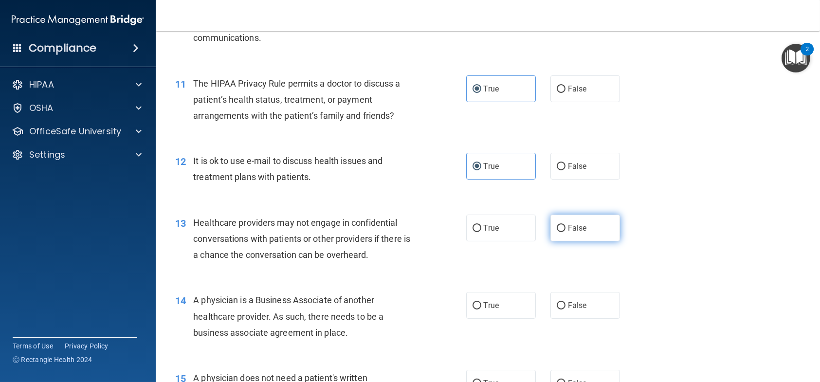
click at [551, 229] on label "False" at bounding box center [585, 228] width 70 height 27
click at [557, 229] on input "False" at bounding box center [561, 228] width 9 height 7
radio input "true"
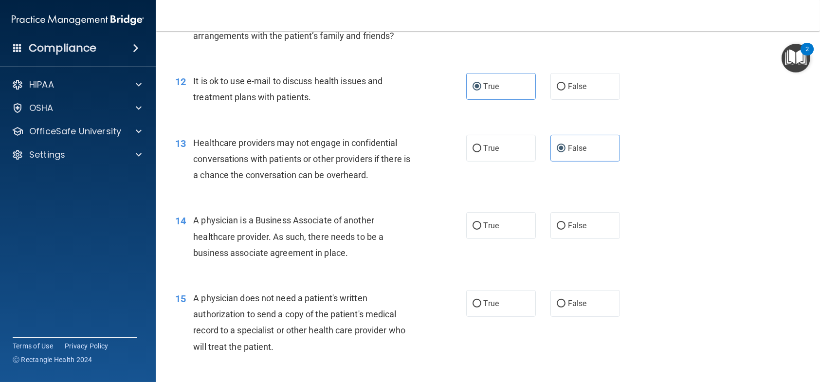
scroll to position [925, 0]
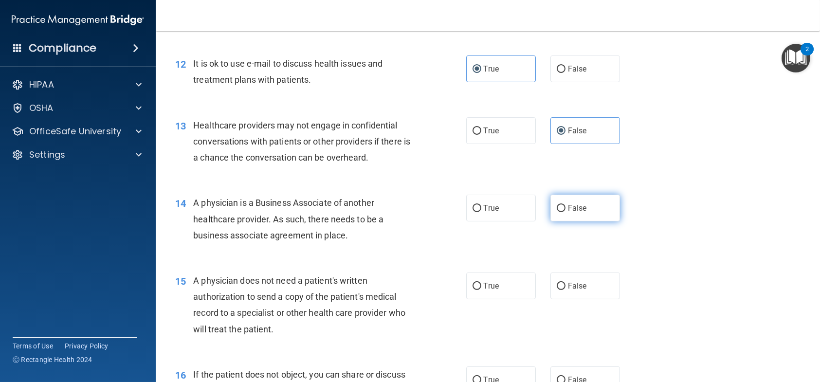
click at [560, 219] on label "False" at bounding box center [585, 208] width 70 height 27
click at [560, 212] on input "False" at bounding box center [561, 208] width 9 height 7
radio input "true"
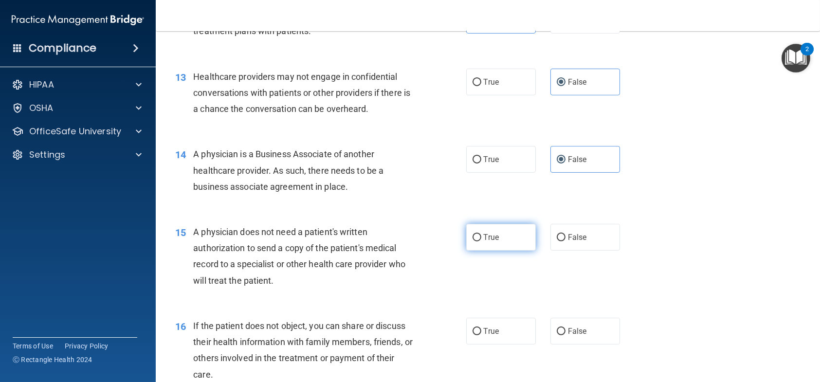
click at [495, 244] on label "True" at bounding box center [501, 237] width 70 height 27
click at [481, 241] on input "True" at bounding box center [477, 237] width 9 height 7
radio input "true"
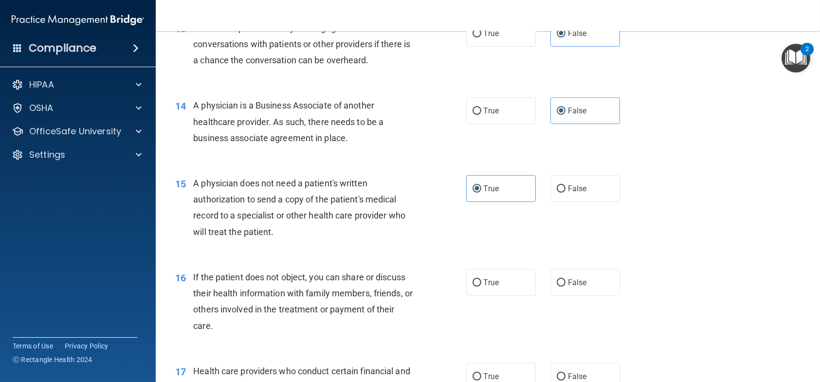
scroll to position [1071, 0]
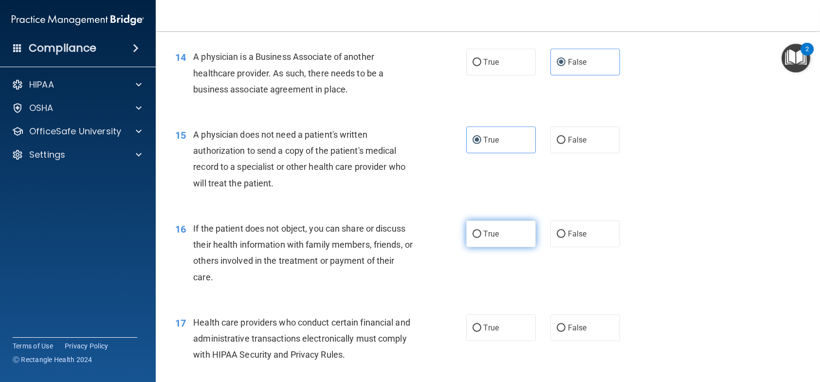
click at [485, 231] on span "True" at bounding box center [491, 233] width 15 height 9
click at [481, 231] on input "True" at bounding box center [477, 234] width 9 height 7
radio input "true"
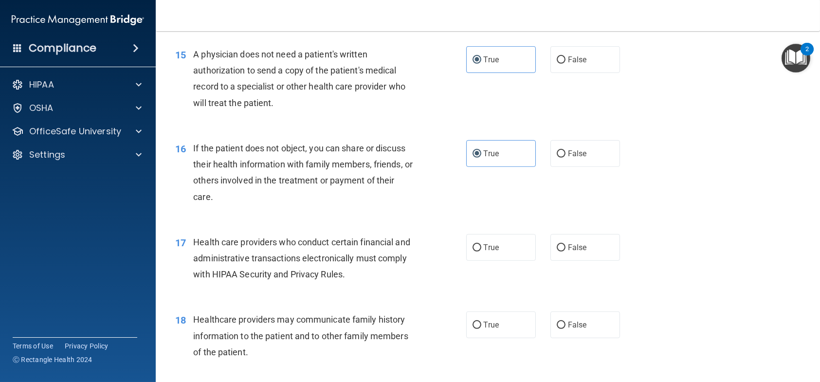
scroll to position [1168, 0]
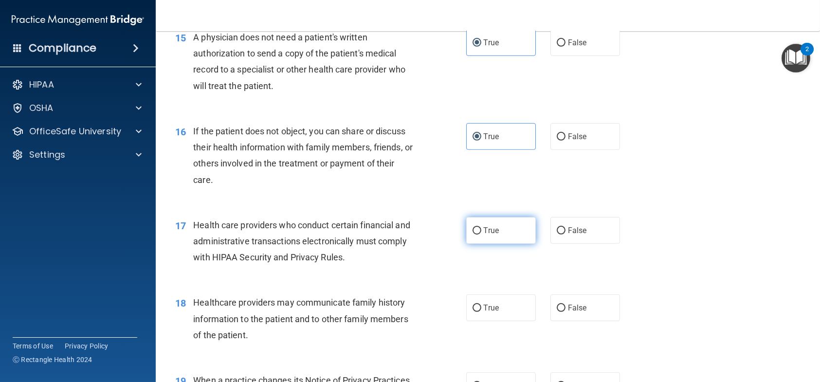
click at [498, 226] on label "True" at bounding box center [501, 230] width 70 height 27
click at [481, 227] on input "True" at bounding box center [477, 230] width 9 height 7
radio input "true"
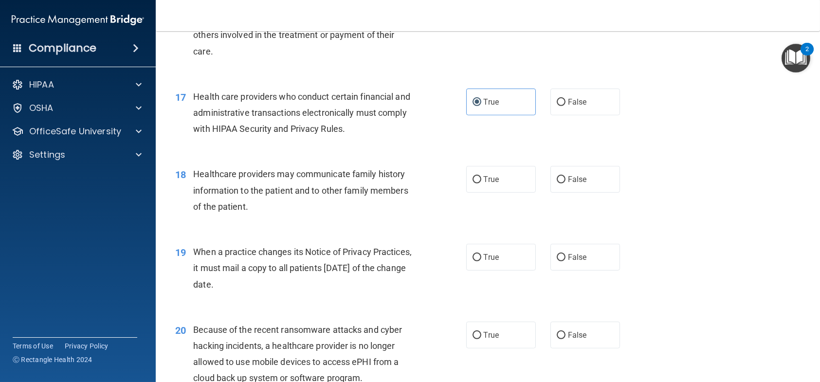
scroll to position [1314, 0]
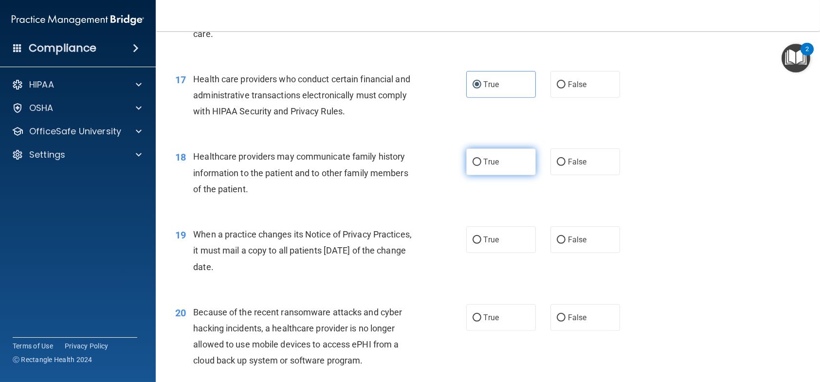
click at [484, 161] on span "True" at bounding box center [491, 161] width 15 height 9
click at [479, 161] on input "True" at bounding box center [477, 162] width 9 height 7
radio input "true"
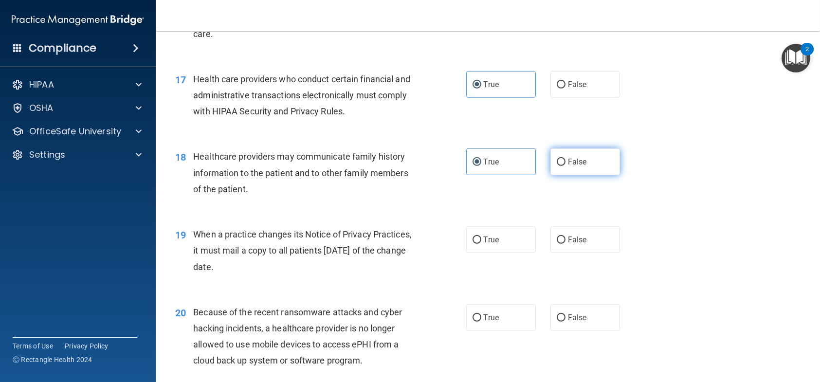
click at [552, 157] on label "False" at bounding box center [585, 161] width 70 height 27
click at [557, 159] on input "False" at bounding box center [561, 162] width 9 height 7
radio input "true"
radio input "false"
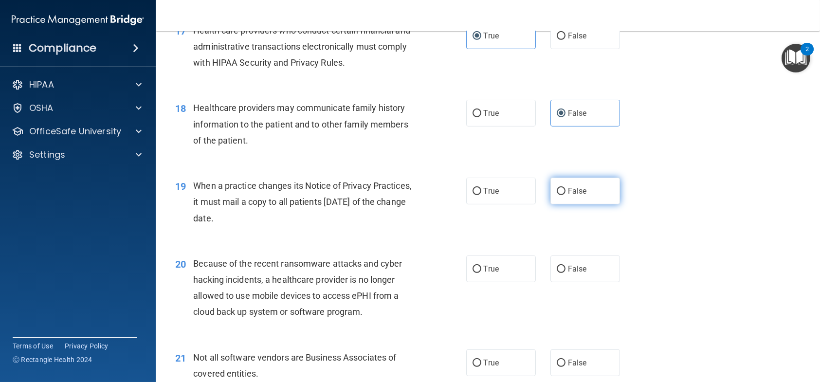
click at [560, 188] on input "False" at bounding box center [561, 191] width 9 height 7
radio input "true"
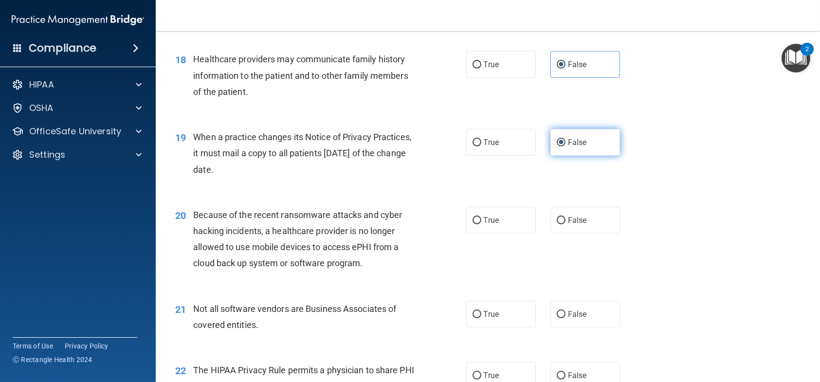
scroll to position [1460, 0]
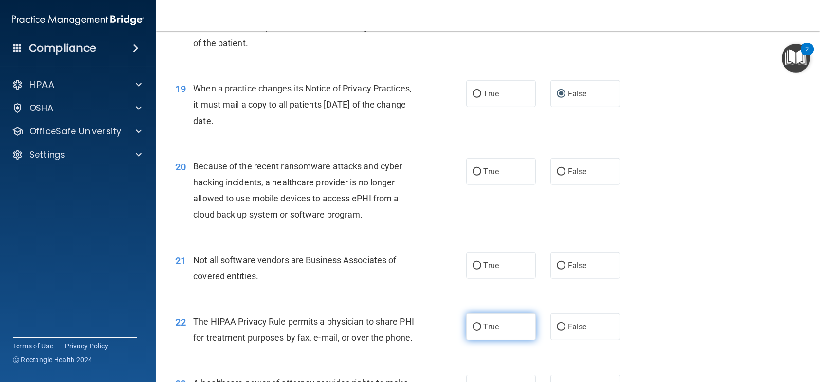
click at [503, 321] on label "True" at bounding box center [501, 326] width 70 height 27
click at [481, 324] on input "True" at bounding box center [477, 327] width 9 height 7
radio input "true"
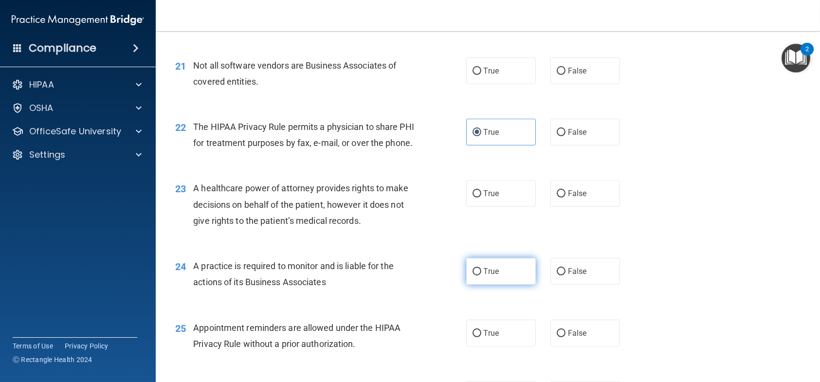
click at [494, 285] on label "True" at bounding box center [501, 271] width 70 height 27
click at [481, 275] on input "True" at bounding box center [477, 271] width 9 height 7
radio input "true"
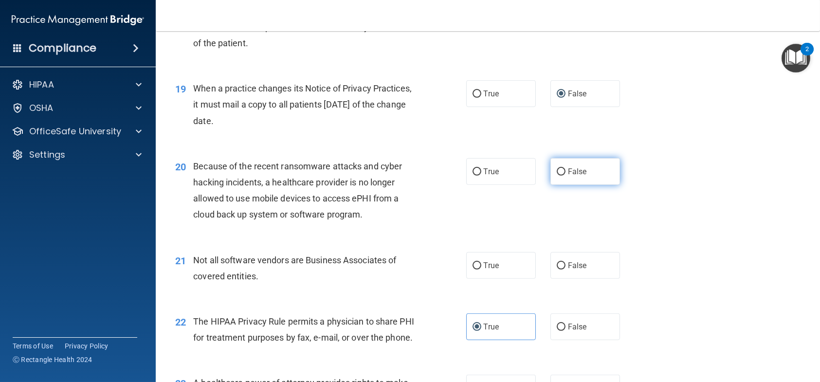
click at [572, 181] on label "False" at bounding box center [585, 171] width 70 height 27
click at [566, 176] on input "False" at bounding box center [561, 171] width 9 height 7
radio input "true"
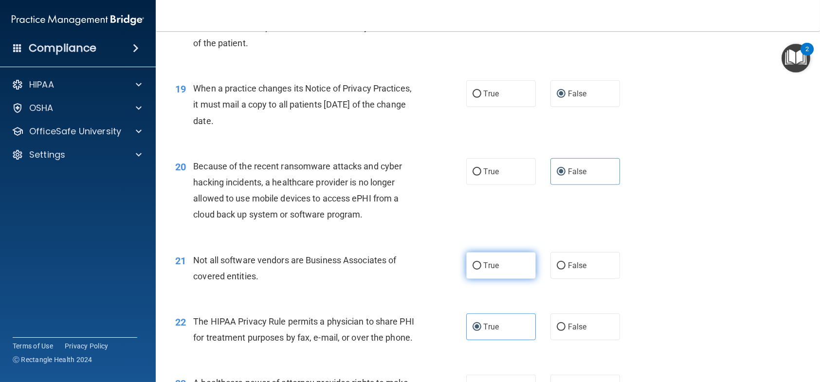
click at [490, 261] on span "True" at bounding box center [491, 265] width 15 height 9
click at [481, 262] on input "True" at bounding box center [477, 265] width 9 height 7
radio input "true"
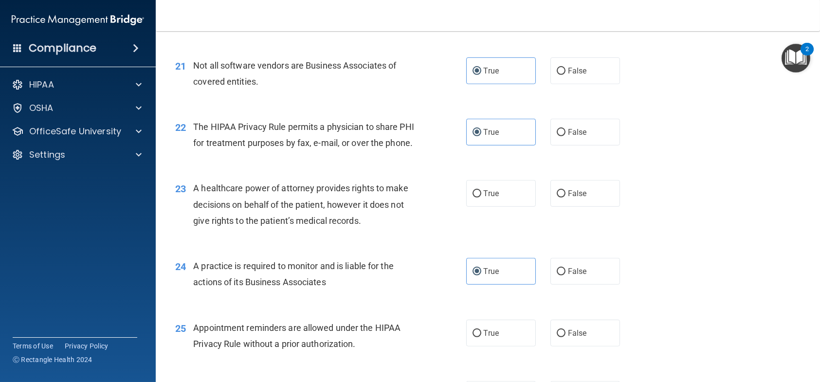
scroll to position [1703, 0]
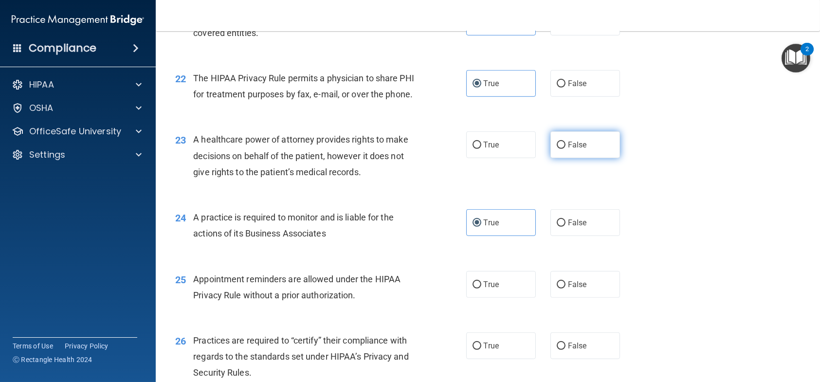
click at [557, 149] on input "False" at bounding box center [561, 145] width 9 height 7
radio input "true"
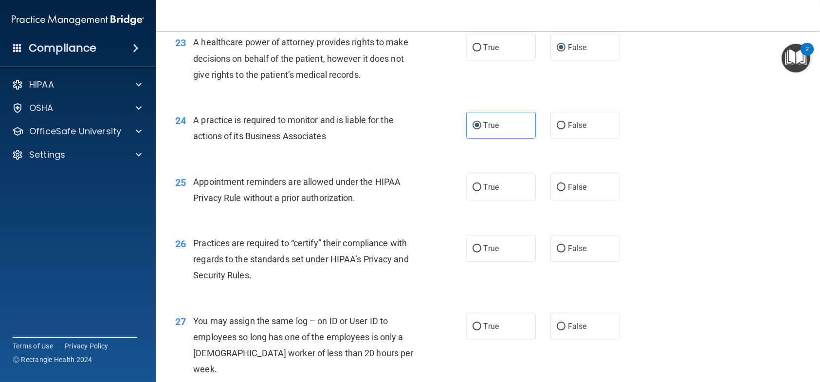
scroll to position [1849, 0]
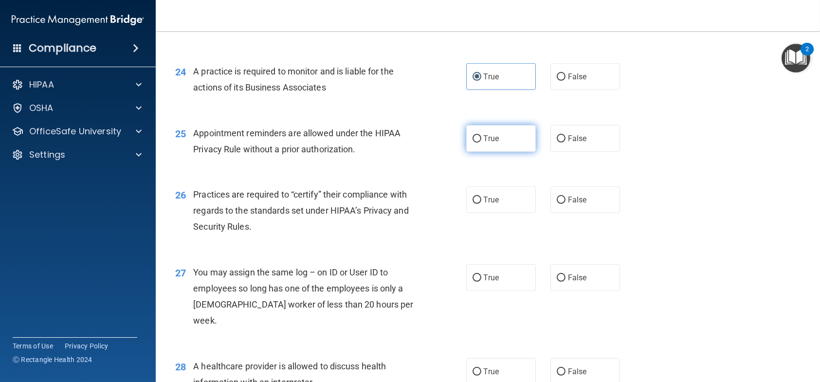
click at [493, 152] on label "True" at bounding box center [501, 138] width 70 height 27
click at [481, 143] on input "True" at bounding box center [477, 138] width 9 height 7
radio input "true"
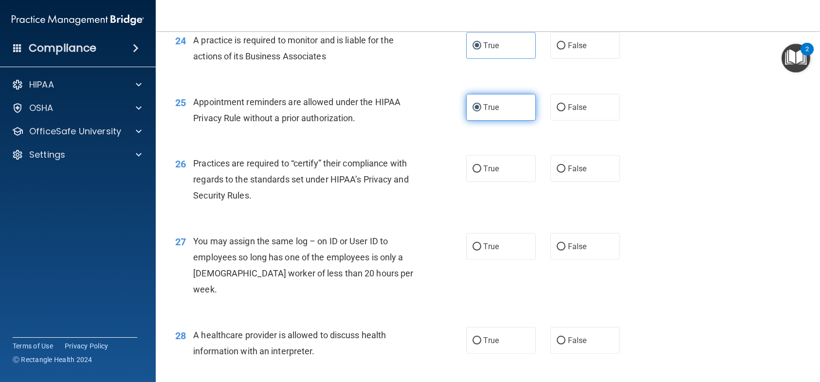
scroll to position [1898, 0]
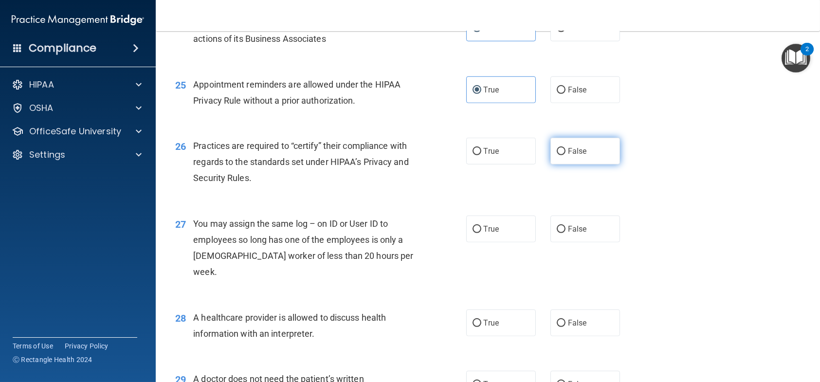
click at [559, 155] on input "False" at bounding box center [561, 151] width 9 height 7
radio input "true"
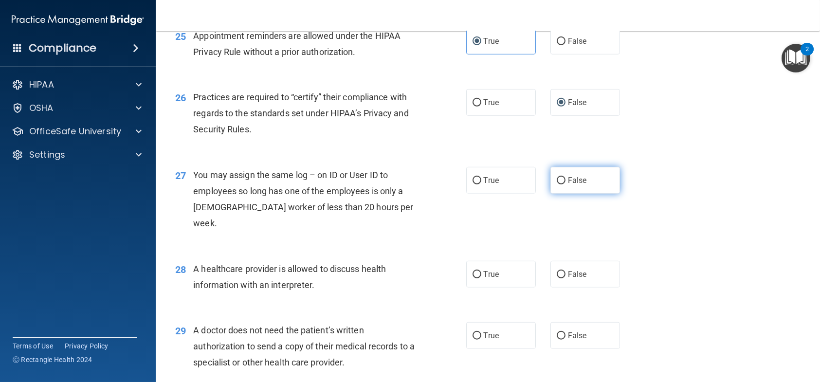
click at [587, 191] on label "False" at bounding box center [585, 180] width 70 height 27
click at [566, 184] on input "False" at bounding box center [561, 180] width 9 height 7
radio input "true"
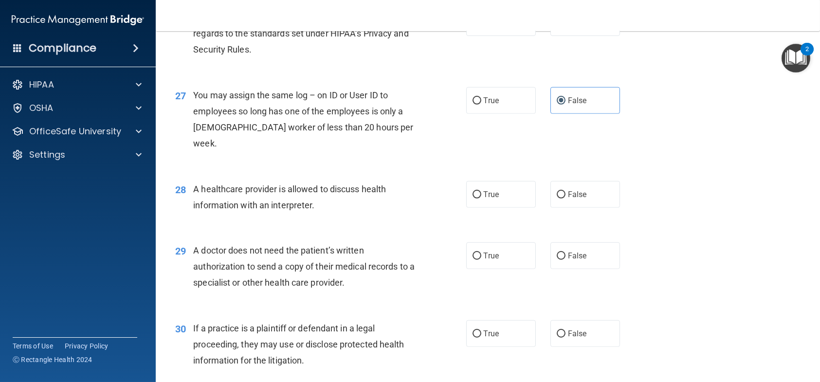
scroll to position [2044, 0]
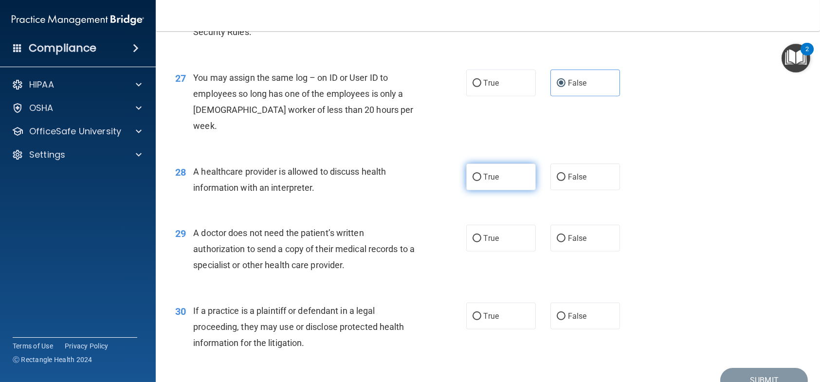
click at [481, 181] on label "True" at bounding box center [501, 177] width 70 height 27
click at [481, 181] on input "True" at bounding box center [477, 177] width 9 height 7
radio input "true"
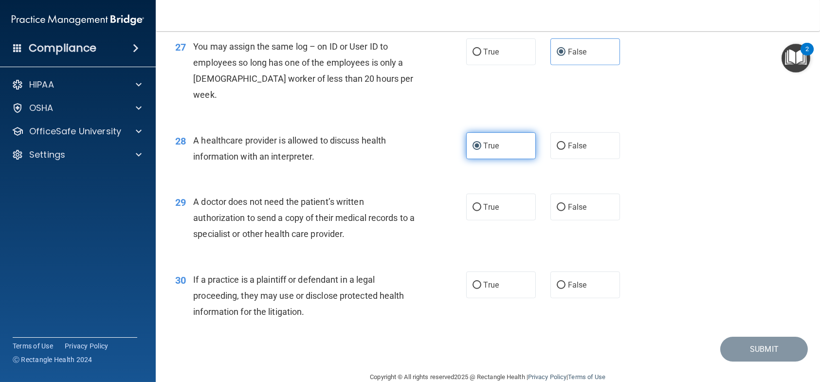
scroll to position [2093, 0]
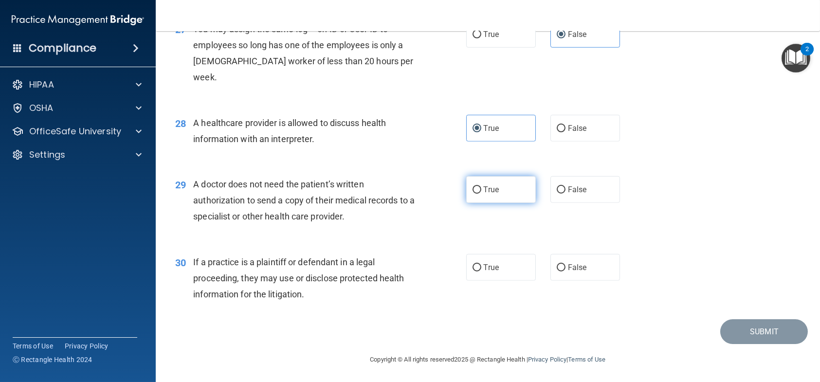
click at [491, 189] on span "True" at bounding box center [491, 189] width 15 height 9
click at [481, 189] on input "True" at bounding box center [477, 189] width 9 height 7
radio input "true"
click at [498, 263] on label "True" at bounding box center [501, 267] width 70 height 27
click at [481, 264] on input "True" at bounding box center [477, 267] width 9 height 7
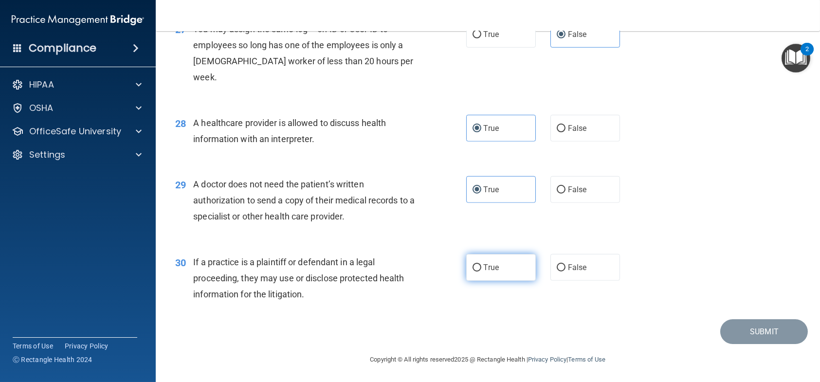
radio input "true"
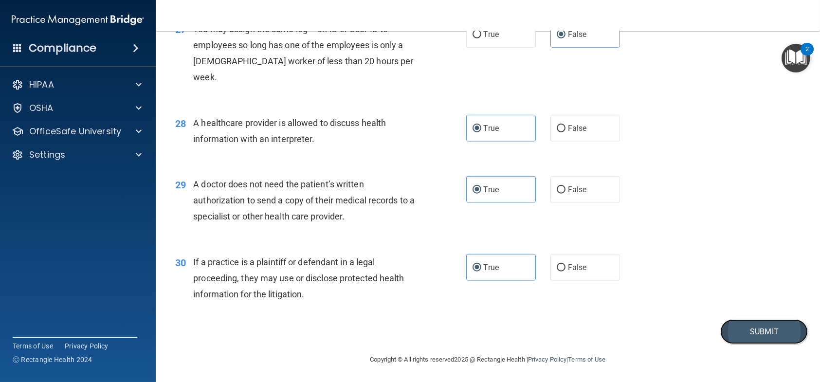
click at [735, 334] on button "Submit" at bounding box center [764, 331] width 88 height 25
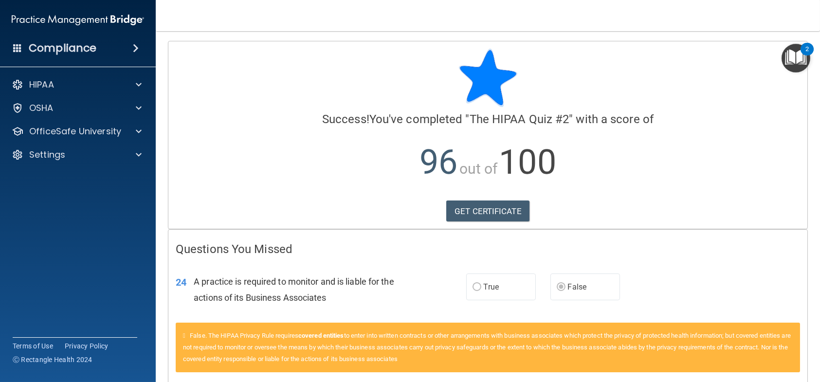
scroll to position [48, 0]
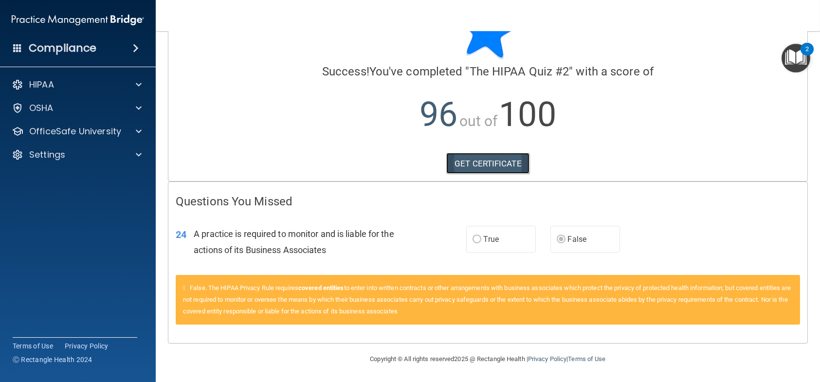
click at [511, 161] on link "GET CERTIFICATE" at bounding box center [487, 163] width 83 height 21
click at [69, 128] on p "OfficeSafe University" at bounding box center [75, 132] width 92 height 12
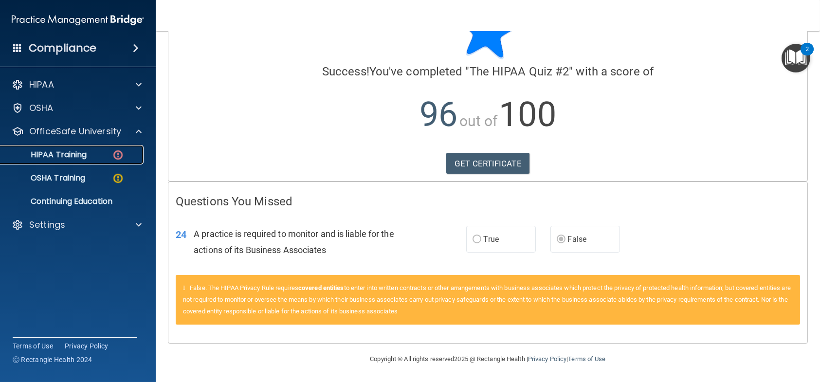
click at [84, 160] on link "HIPAA Training" at bounding box center [66, 154] width 153 height 19
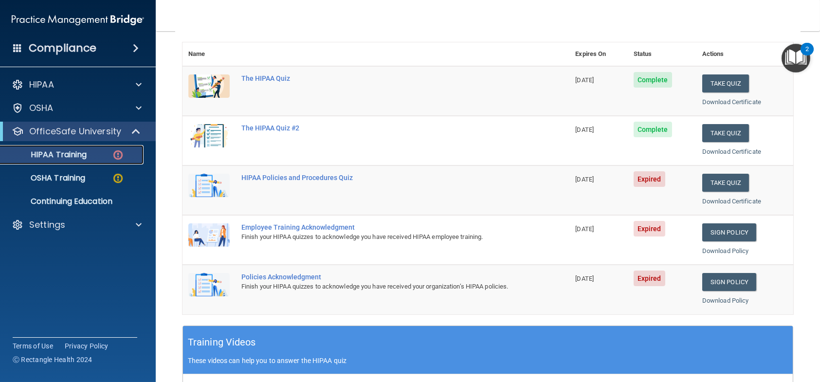
scroll to position [56, 0]
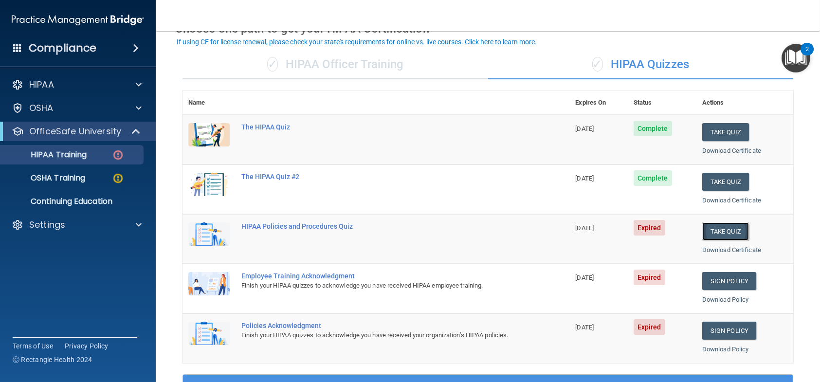
click at [712, 228] on button "Take Quiz" at bounding box center [725, 231] width 47 height 18
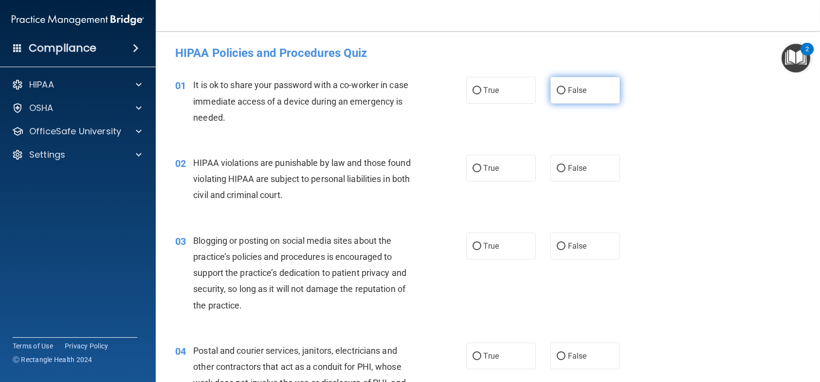
click at [557, 93] on input "False" at bounding box center [561, 90] width 9 height 7
radio input "true"
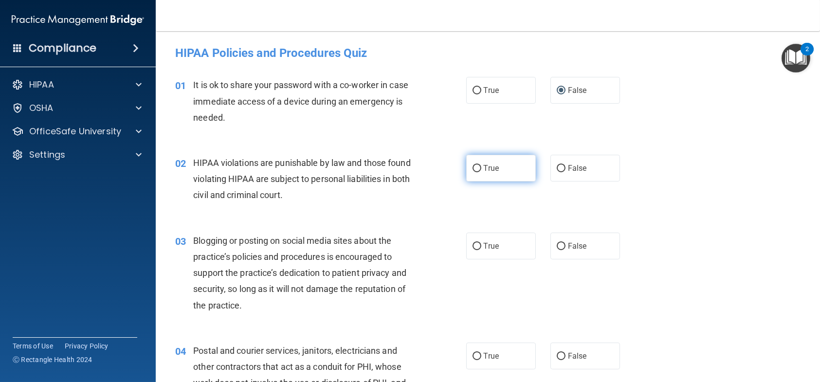
click at [474, 160] on label "True" at bounding box center [501, 168] width 70 height 27
click at [474, 165] on input "True" at bounding box center [477, 168] width 9 height 7
radio input "true"
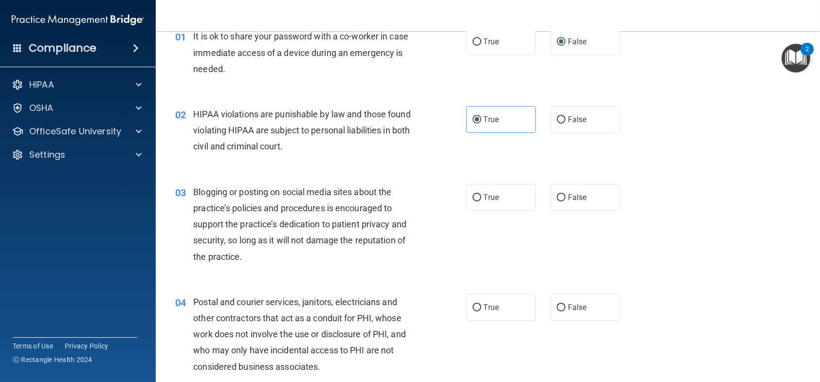
scroll to position [97, 0]
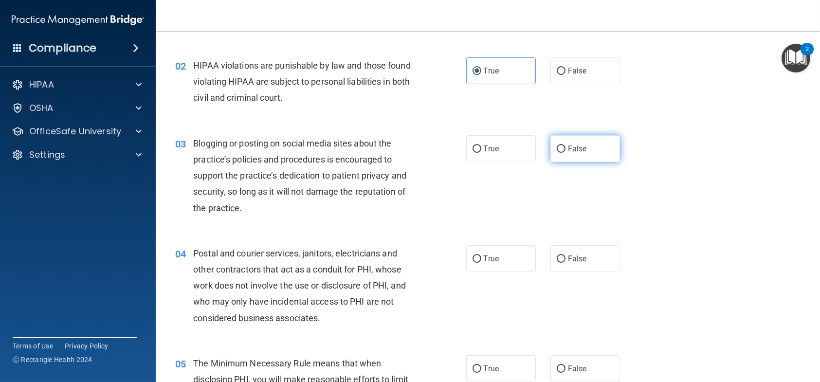
click at [560, 144] on label "False" at bounding box center [585, 148] width 70 height 27
click at [560, 146] on input "False" at bounding box center [561, 149] width 9 height 7
radio input "true"
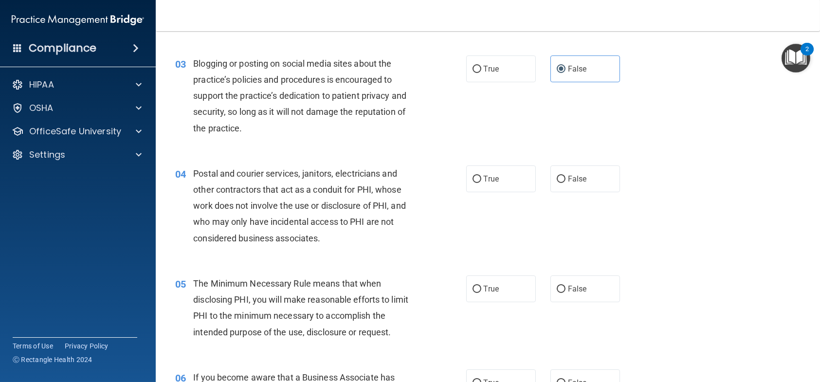
scroll to position [195, 0]
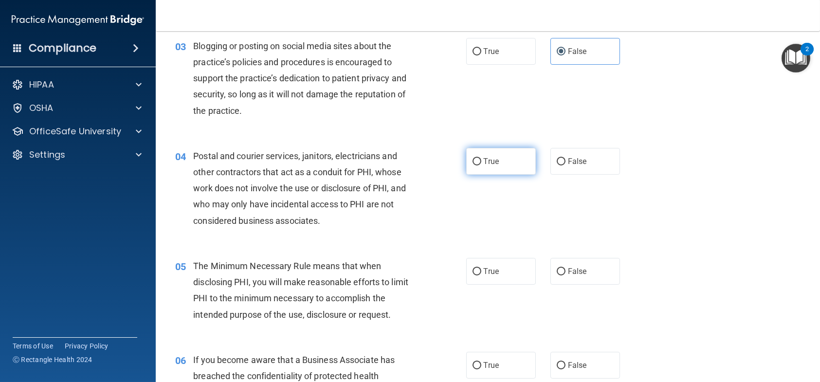
click at [484, 163] on span "True" at bounding box center [491, 161] width 15 height 9
click at [481, 163] on input "True" at bounding box center [477, 161] width 9 height 7
radio input "true"
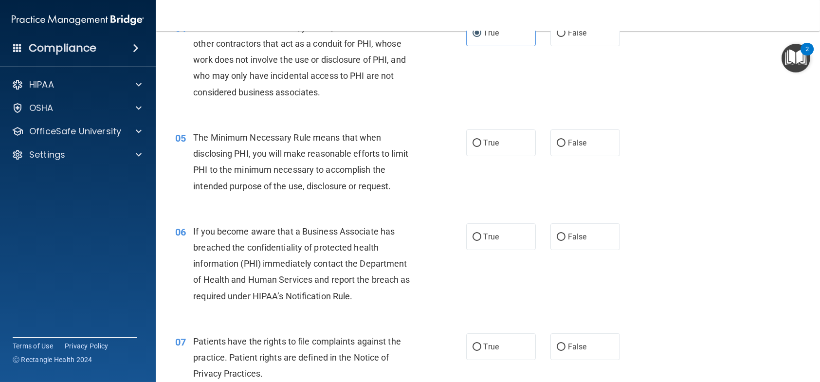
scroll to position [341, 0]
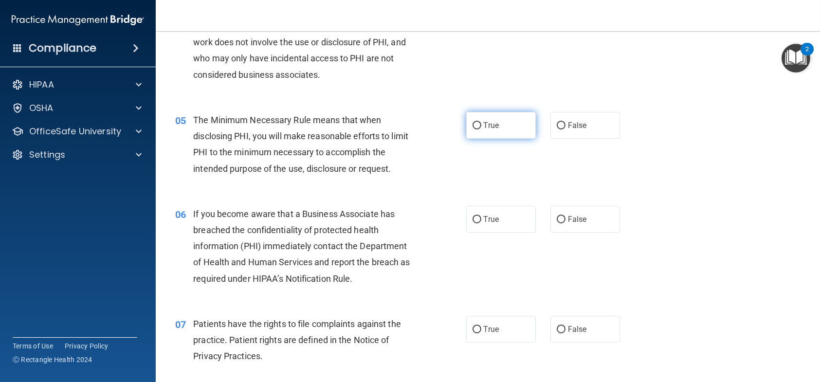
click at [466, 128] on label "True" at bounding box center [501, 125] width 70 height 27
click at [473, 128] on input "True" at bounding box center [477, 125] width 9 height 7
radio input "true"
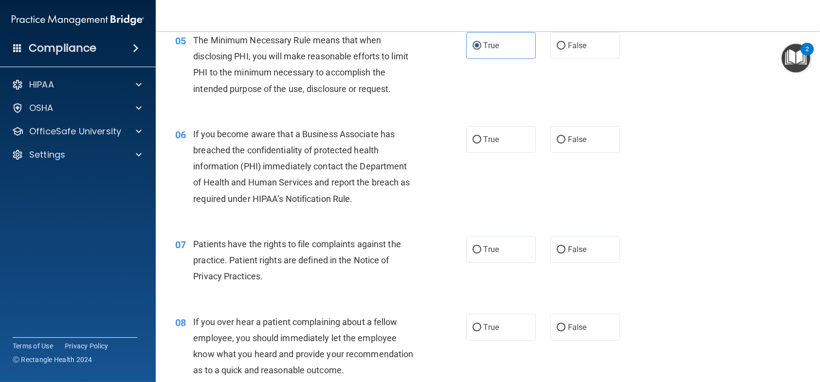
scroll to position [438, 0]
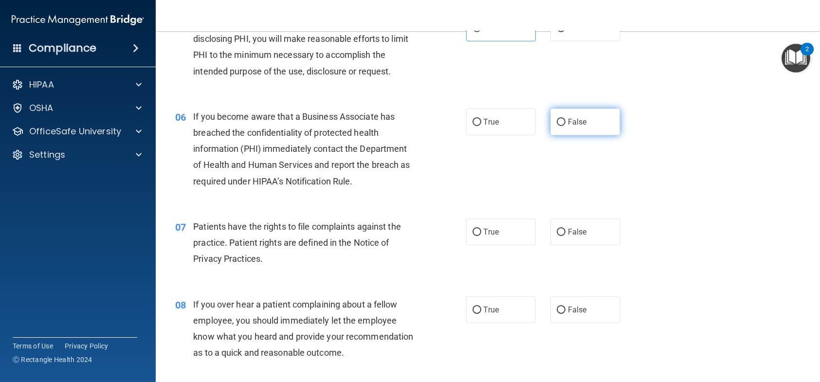
click at [561, 125] on label "False" at bounding box center [585, 122] width 70 height 27
click at [561, 125] on input "False" at bounding box center [561, 122] width 9 height 7
radio input "true"
click at [570, 236] on span "False" at bounding box center [577, 231] width 19 height 9
click at [566, 236] on input "False" at bounding box center [561, 232] width 9 height 7
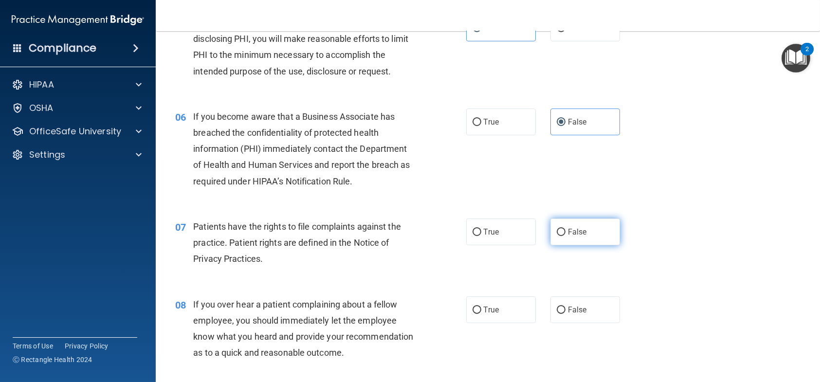
radio input "true"
click at [486, 128] on label "True" at bounding box center [501, 122] width 70 height 27
click at [481, 126] on input "True" at bounding box center [477, 122] width 9 height 7
radio input "true"
radio input "false"
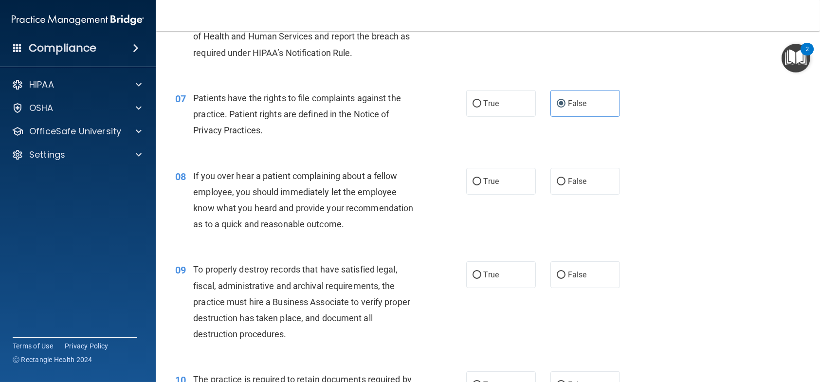
scroll to position [584, 0]
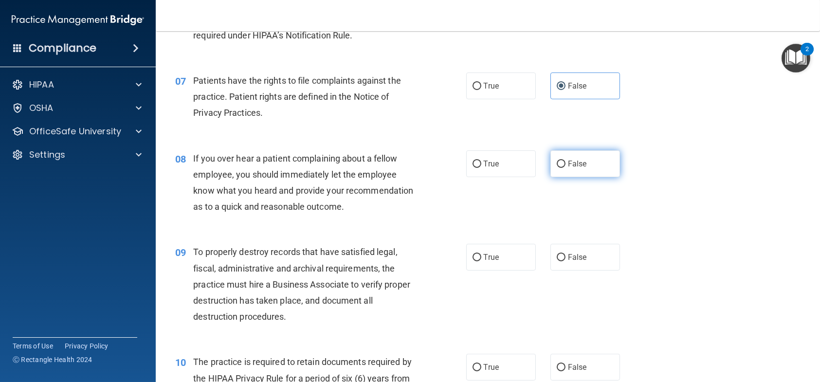
click at [570, 162] on span "False" at bounding box center [577, 163] width 19 height 9
click at [566, 162] on input "False" at bounding box center [561, 164] width 9 height 7
radio input "true"
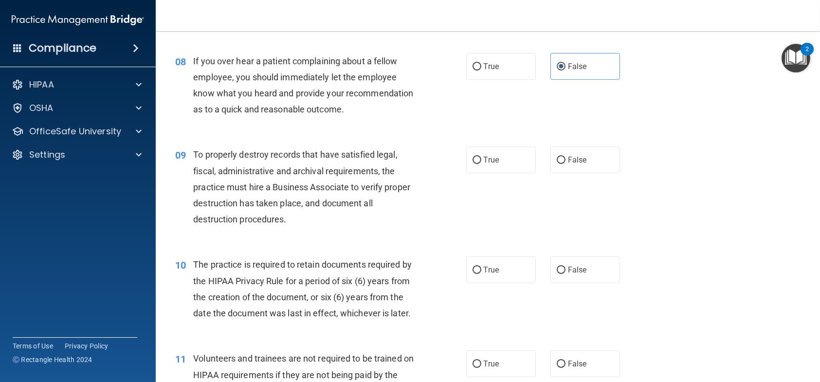
scroll to position [730, 0]
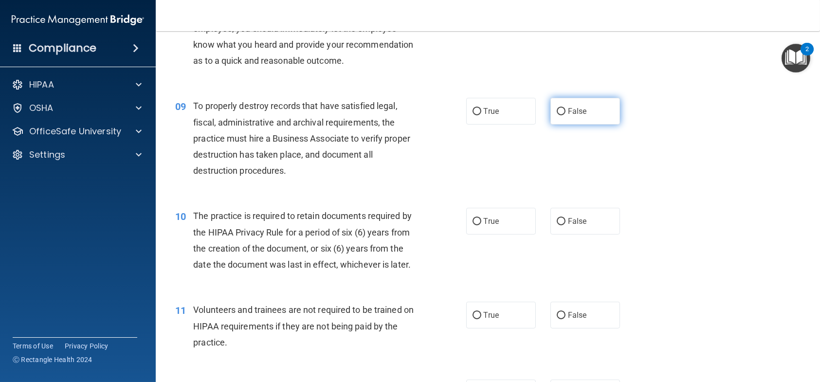
click at [575, 116] on span "False" at bounding box center [577, 111] width 19 height 9
click at [566, 115] on input "False" at bounding box center [561, 111] width 9 height 7
radio input "true"
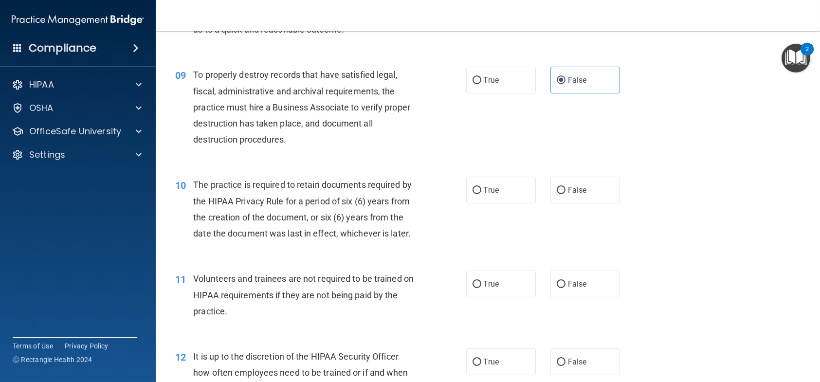
scroll to position [779, 0]
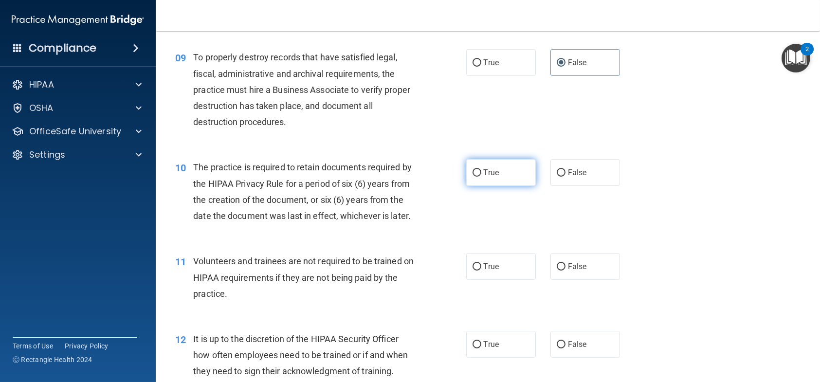
click at [504, 186] on label "True" at bounding box center [501, 172] width 70 height 27
click at [481, 177] on input "True" at bounding box center [477, 172] width 9 height 7
radio input "true"
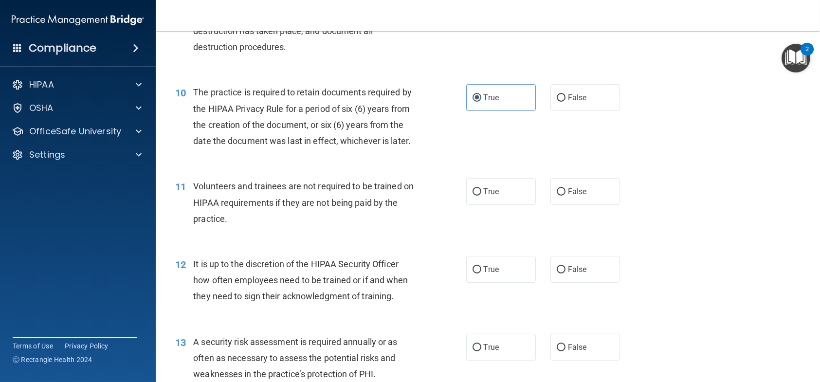
scroll to position [876, 0]
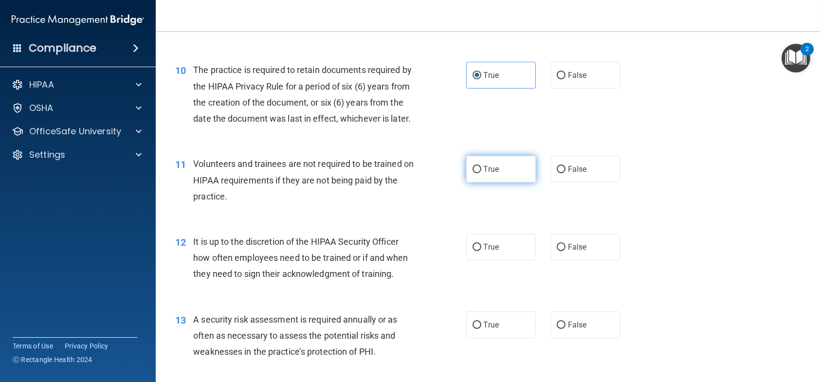
click at [487, 174] on span "True" at bounding box center [491, 168] width 15 height 9
click at [481, 173] on input "True" at bounding box center [477, 169] width 9 height 7
radio input "true"
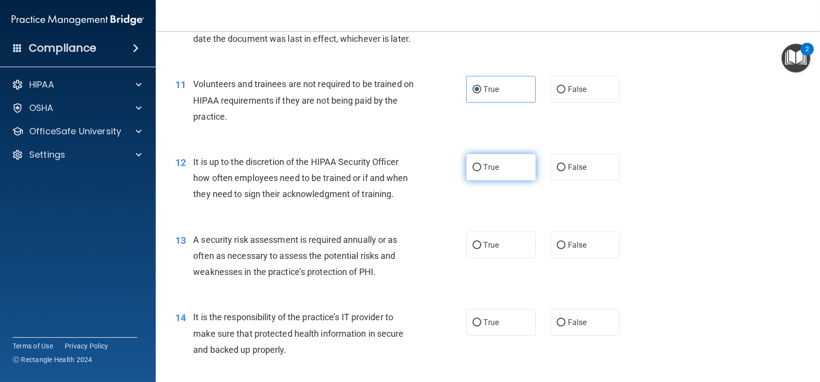
scroll to position [973, 0]
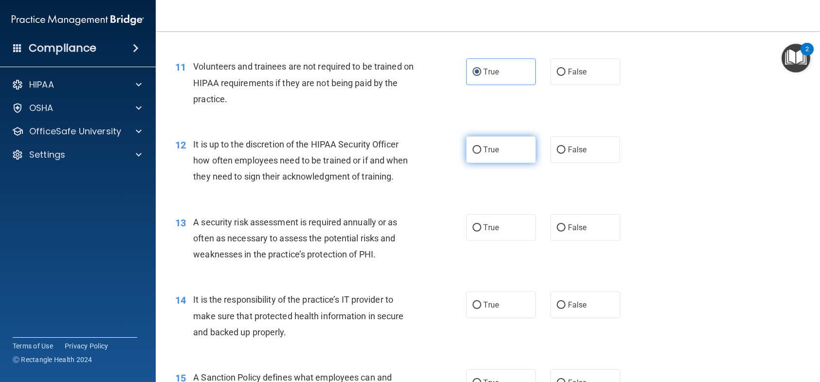
click at [495, 163] on label "True" at bounding box center [501, 149] width 70 height 27
click at [481, 154] on input "True" at bounding box center [477, 149] width 9 height 7
radio input "true"
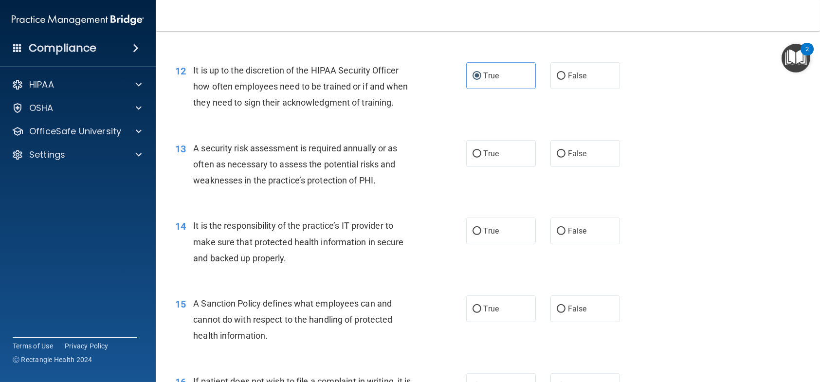
scroll to position [1071, 0]
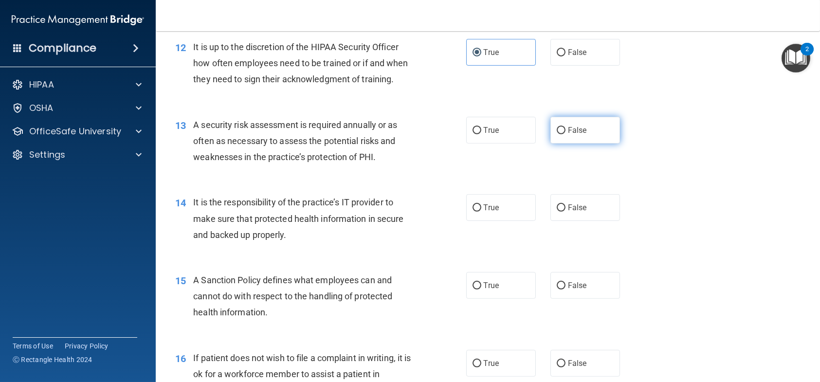
click at [573, 144] on label "False" at bounding box center [585, 130] width 70 height 27
click at [566, 134] on input "False" at bounding box center [561, 130] width 9 height 7
radio input "true"
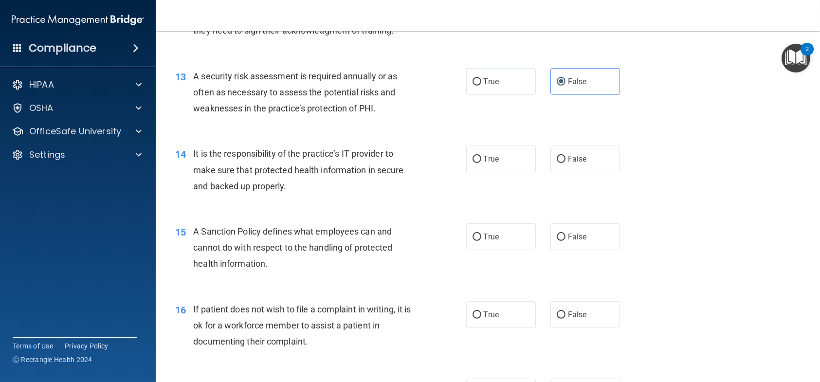
scroll to position [1168, 0]
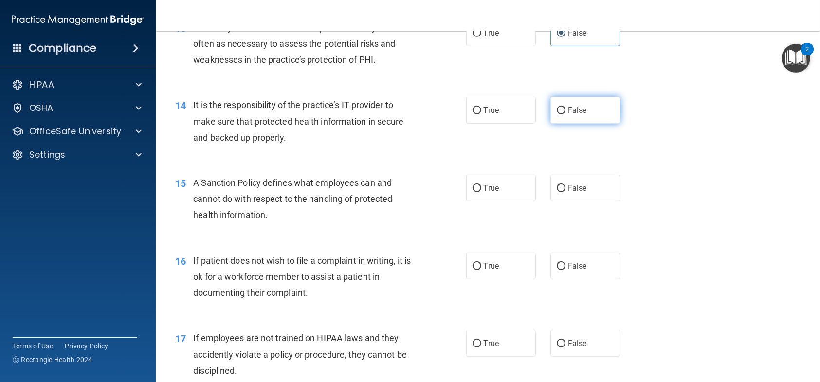
click at [587, 124] on label "False" at bounding box center [585, 110] width 70 height 27
click at [566, 114] on input "False" at bounding box center [561, 110] width 9 height 7
radio input "true"
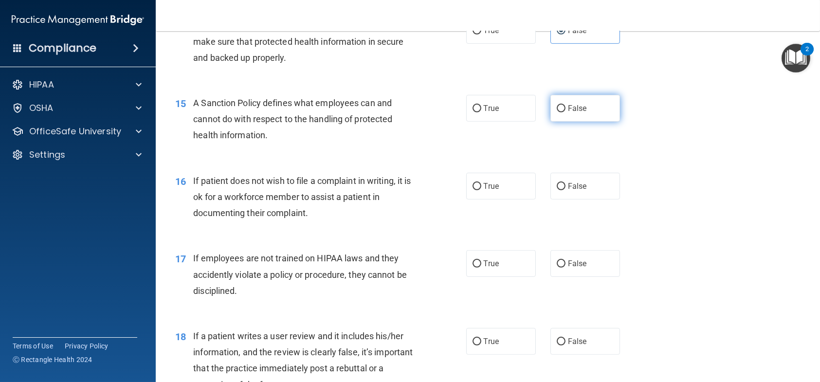
scroll to position [1265, 0]
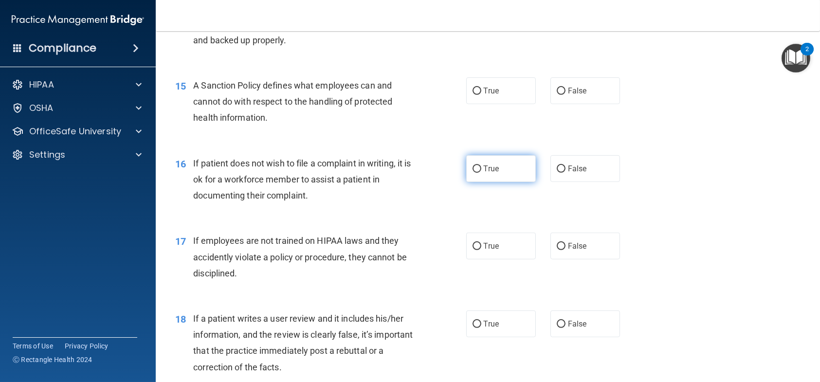
click at [479, 182] on label "True" at bounding box center [501, 168] width 70 height 27
click at [479, 173] on input "True" at bounding box center [477, 168] width 9 height 7
radio input "true"
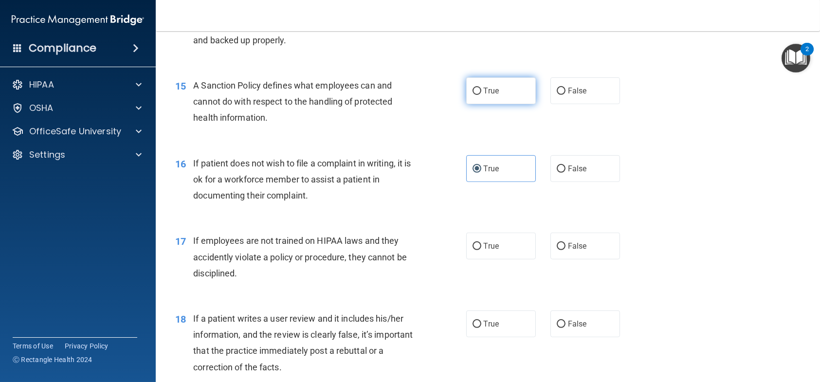
click at [484, 95] on span "True" at bounding box center [491, 90] width 15 height 9
click at [481, 95] on input "True" at bounding box center [477, 91] width 9 height 7
radio input "true"
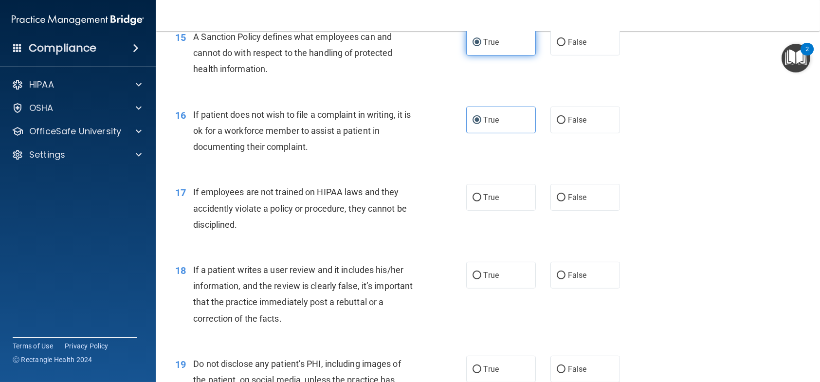
scroll to position [1363, 0]
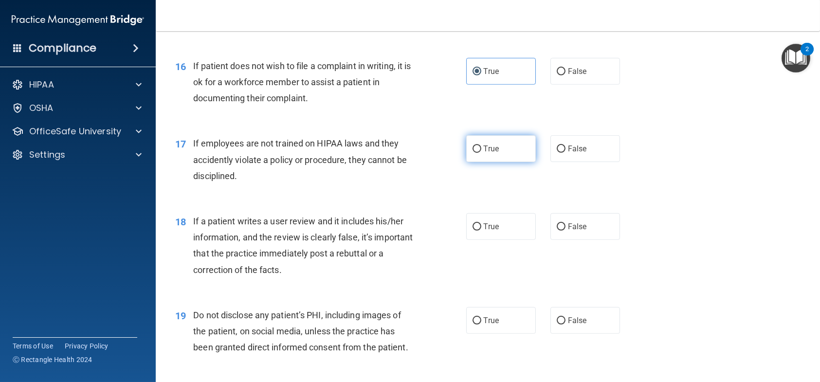
click at [478, 162] on label "True" at bounding box center [501, 148] width 70 height 27
click at [478, 153] on input "True" at bounding box center [477, 149] width 9 height 7
radio input "true"
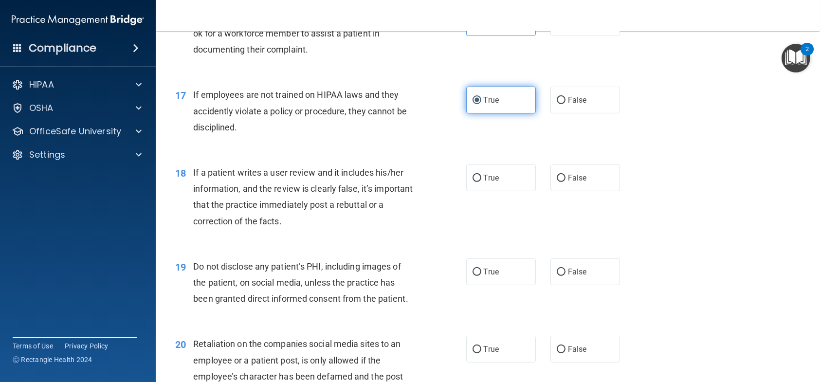
scroll to position [1460, 0]
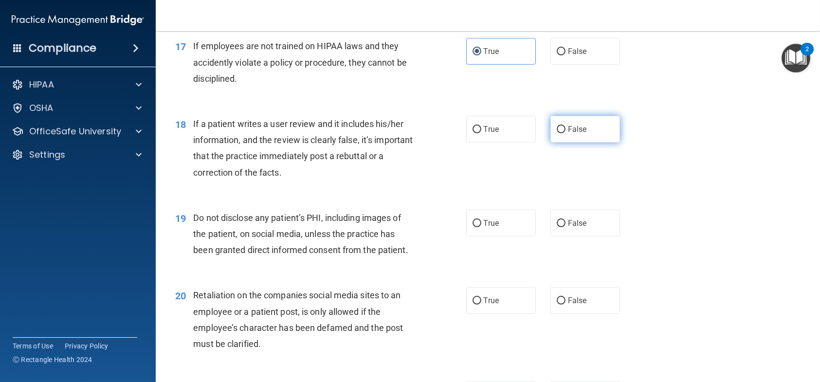
click at [557, 133] on input "False" at bounding box center [561, 129] width 9 height 7
radio input "true"
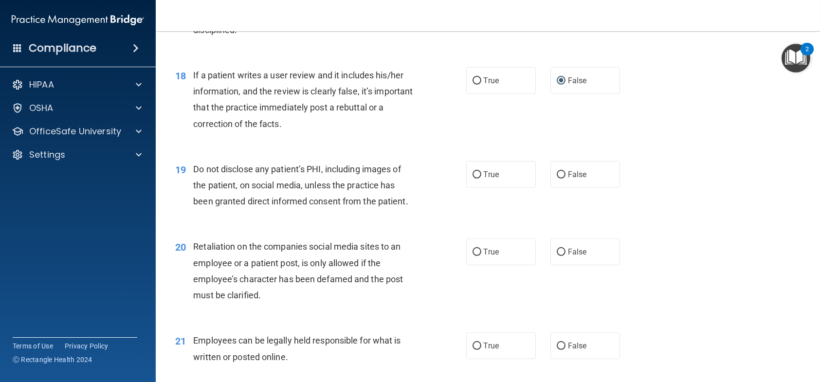
scroll to position [1557, 0]
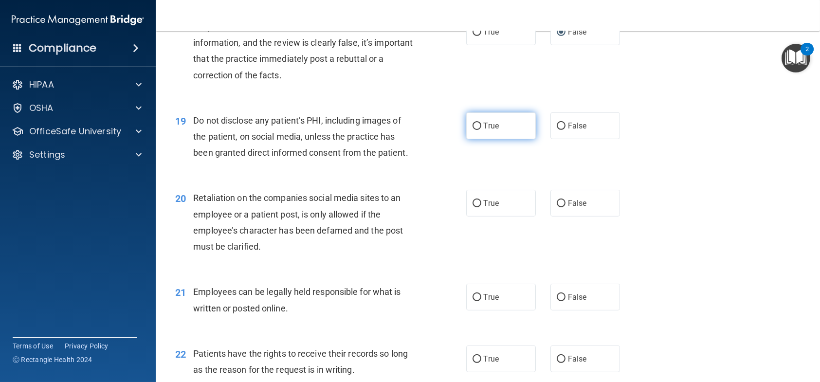
click at [484, 139] on label "True" at bounding box center [501, 125] width 70 height 27
click at [481, 130] on input "True" at bounding box center [477, 126] width 9 height 7
radio input "true"
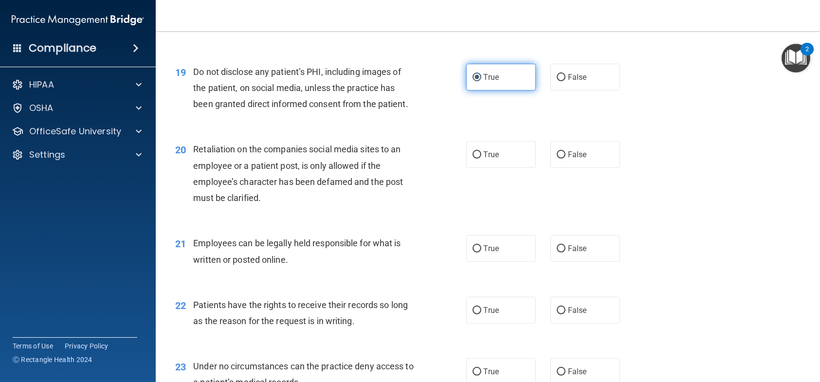
scroll to position [1655, 0]
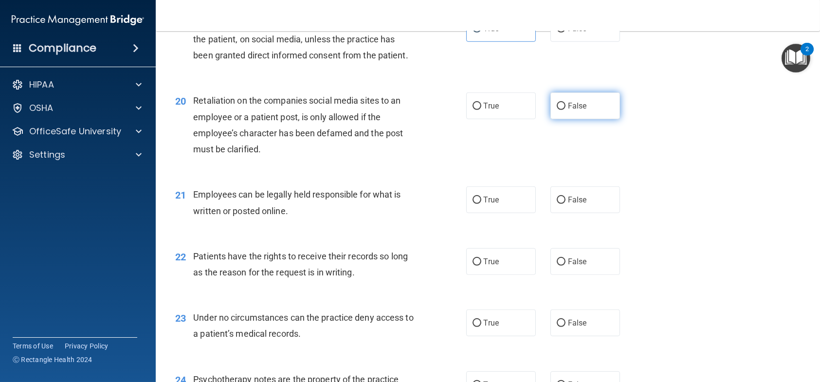
click at [558, 110] on input "False" at bounding box center [561, 106] width 9 height 7
radio input "true"
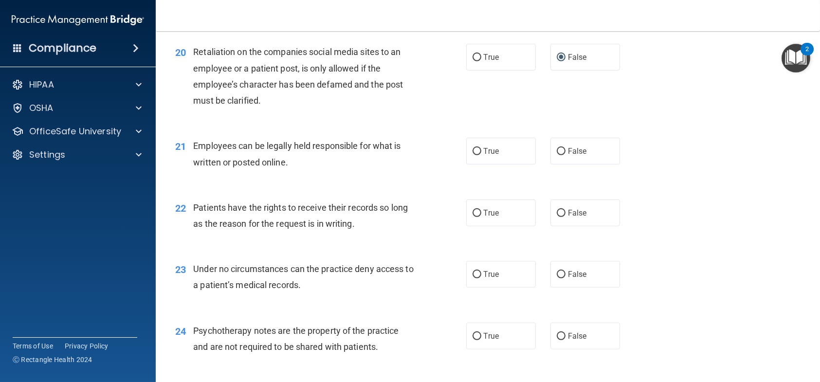
scroll to position [1752, 0]
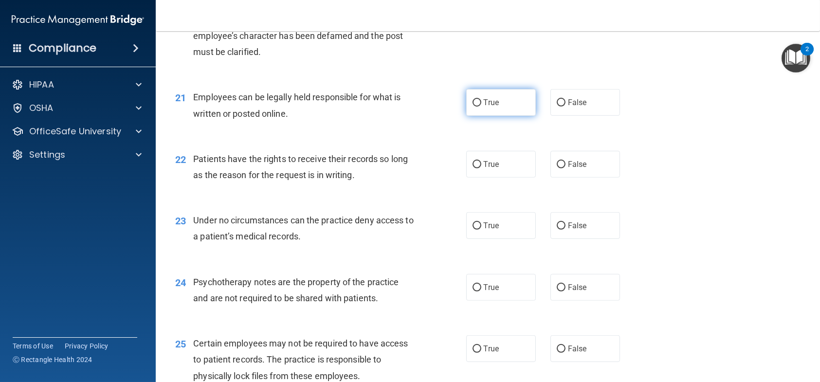
click at [496, 116] on label "True" at bounding box center [501, 102] width 70 height 27
click at [481, 107] on input "True" at bounding box center [477, 102] width 9 height 7
radio input "true"
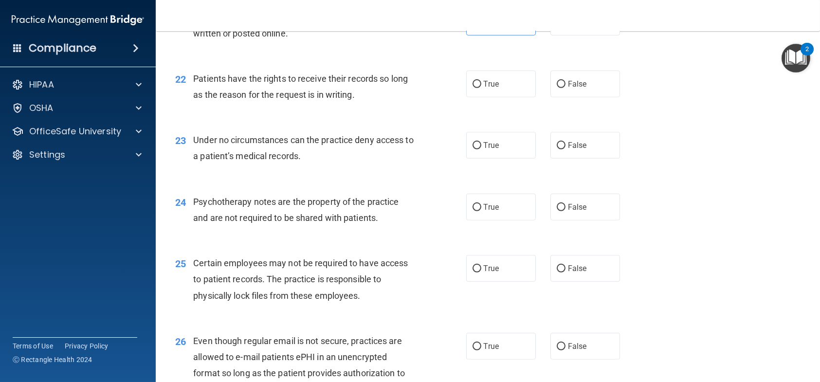
scroll to position [1849, 0]
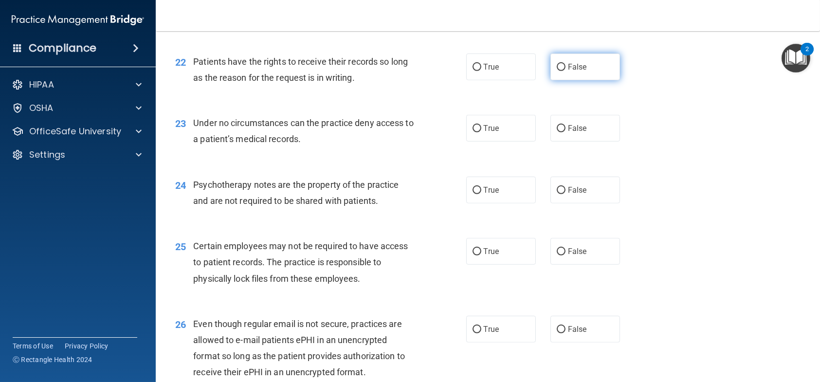
click at [560, 71] on input "False" at bounding box center [561, 67] width 9 height 7
radio input "true"
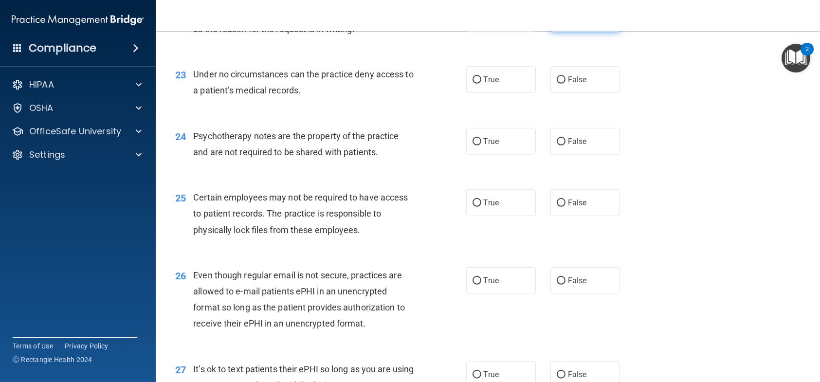
click at [560, 93] on label "False" at bounding box center [585, 79] width 70 height 27
click at [560, 84] on input "False" at bounding box center [561, 79] width 9 height 7
radio input "true"
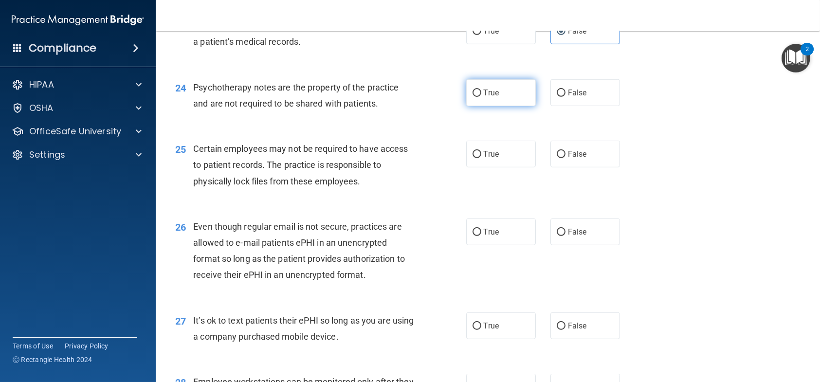
click at [499, 106] on label "True" at bounding box center [501, 92] width 70 height 27
click at [481, 97] on input "True" at bounding box center [477, 93] width 9 height 7
radio input "true"
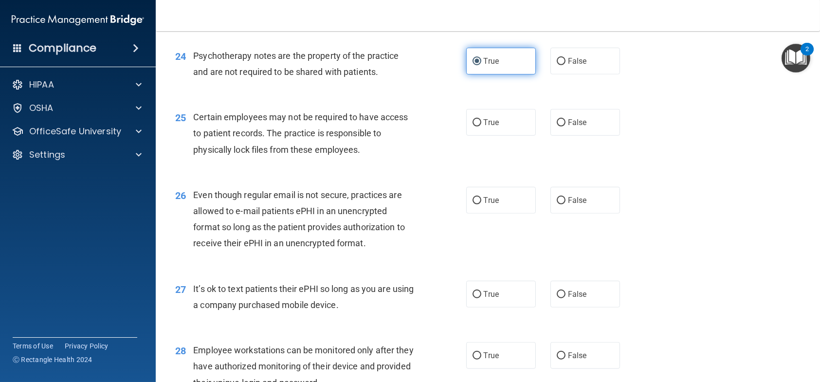
scroll to position [1995, 0]
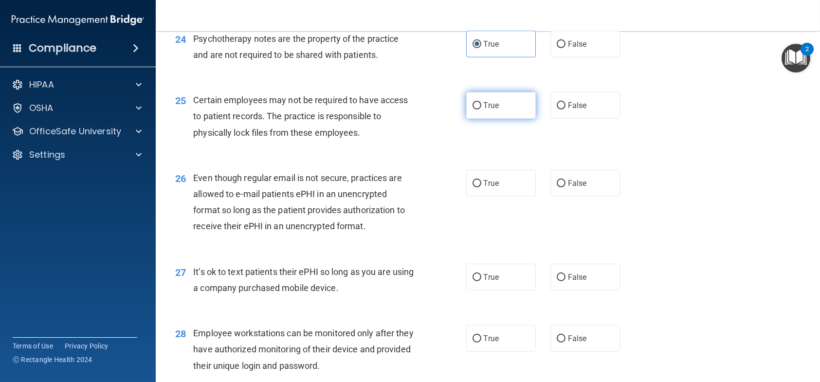
click at [488, 119] on label "True" at bounding box center [501, 105] width 70 height 27
click at [481, 110] on input "True" at bounding box center [477, 105] width 9 height 7
radio input "true"
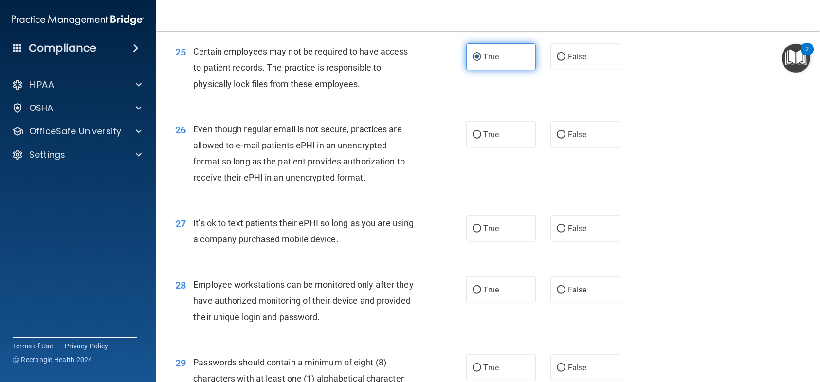
scroll to position [2093, 0]
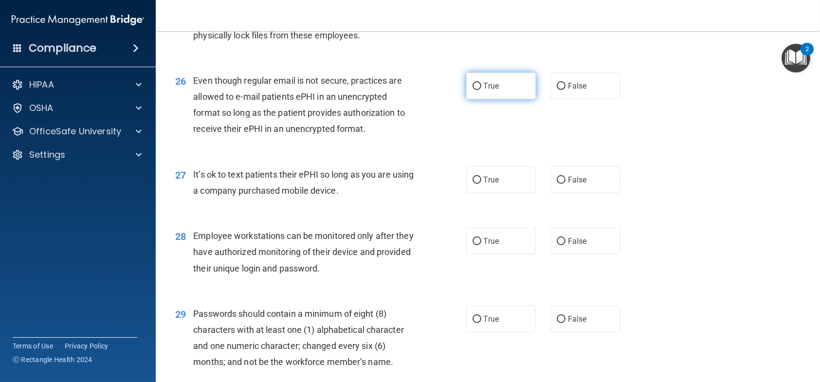
click at [502, 99] on label "True" at bounding box center [501, 86] width 70 height 27
click at [481, 90] on input "True" at bounding box center [477, 86] width 9 height 7
radio input "true"
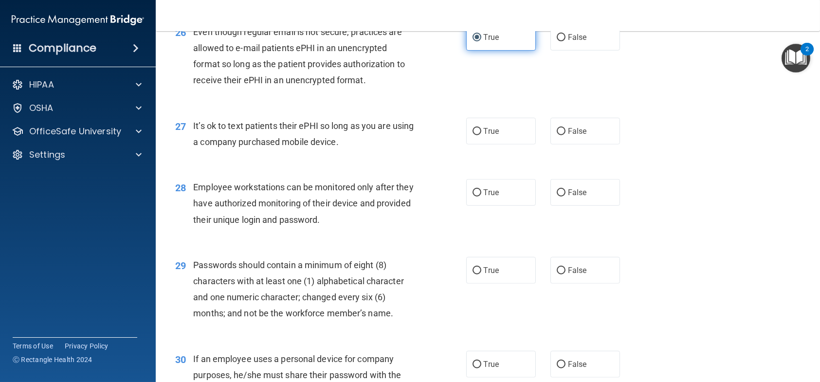
scroll to position [2190, 0]
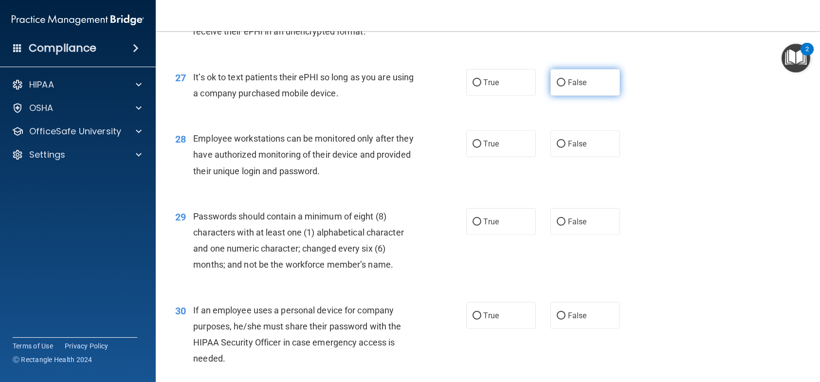
click at [557, 87] on input "False" at bounding box center [561, 82] width 9 height 7
radio input "true"
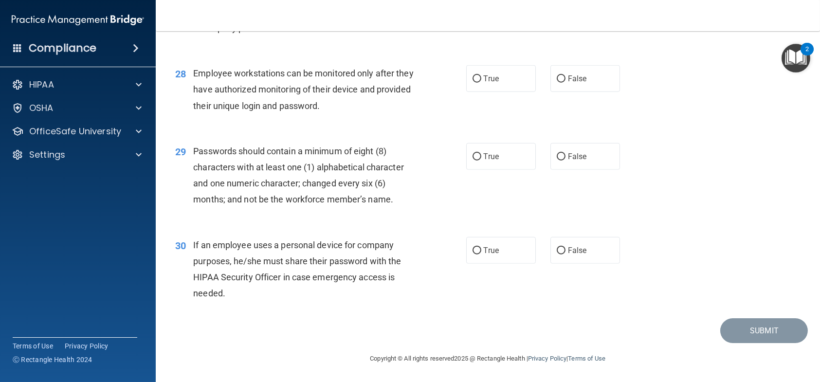
scroll to position [2287, 0]
click at [489, 74] on span "True" at bounding box center [491, 78] width 15 height 9
click at [481, 75] on input "True" at bounding box center [477, 78] width 9 height 7
radio input "true"
click at [510, 158] on label "True" at bounding box center [501, 156] width 70 height 27
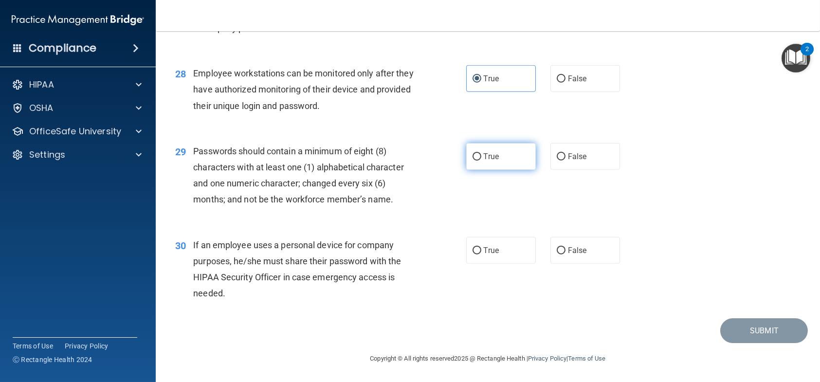
click at [481, 158] on input "True" at bounding box center [477, 156] width 9 height 7
radio input "true"
click at [579, 246] on span "False" at bounding box center [577, 250] width 19 height 9
click at [566, 247] on input "False" at bounding box center [561, 250] width 9 height 7
radio input "true"
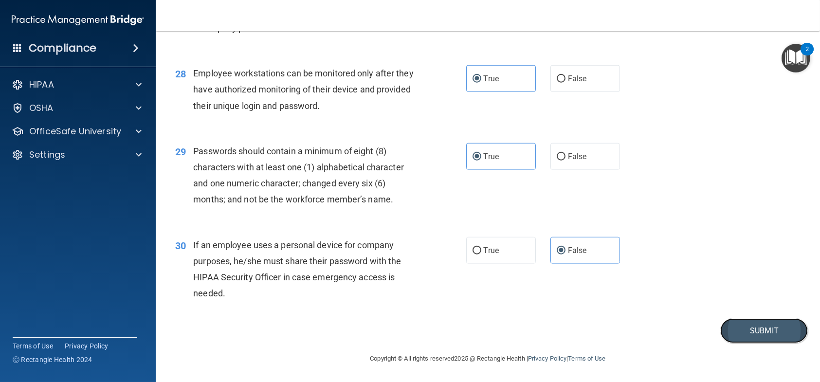
click at [731, 330] on button "Submit" at bounding box center [764, 330] width 88 height 25
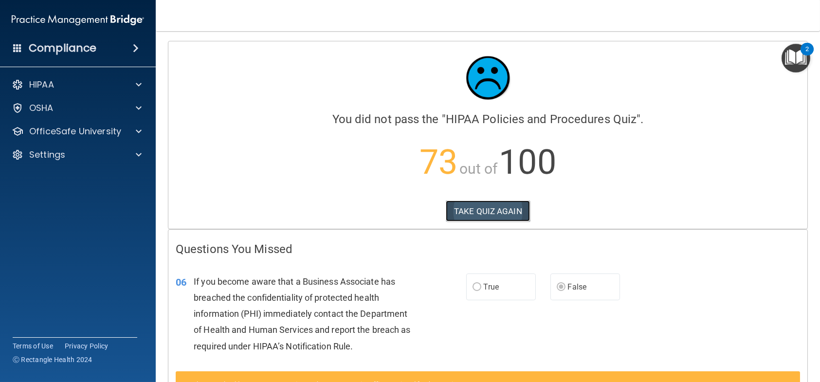
click at [495, 211] on button "TAKE QUIZ AGAIN" at bounding box center [488, 211] width 84 height 21
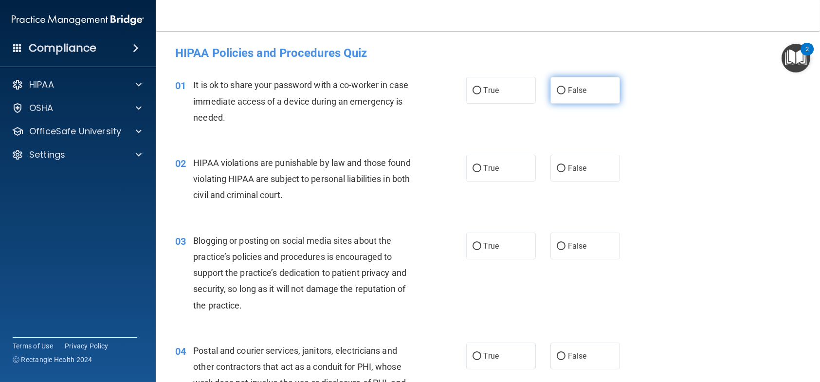
click at [553, 95] on label "False" at bounding box center [585, 90] width 70 height 27
click at [557, 94] on input "False" at bounding box center [561, 90] width 9 height 7
radio input "true"
click at [485, 167] on span "True" at bounding box center [491, 168] width 15 height 9
click at [481, 167] on input "True" at bounding box center [477, 168] width 9 height 7
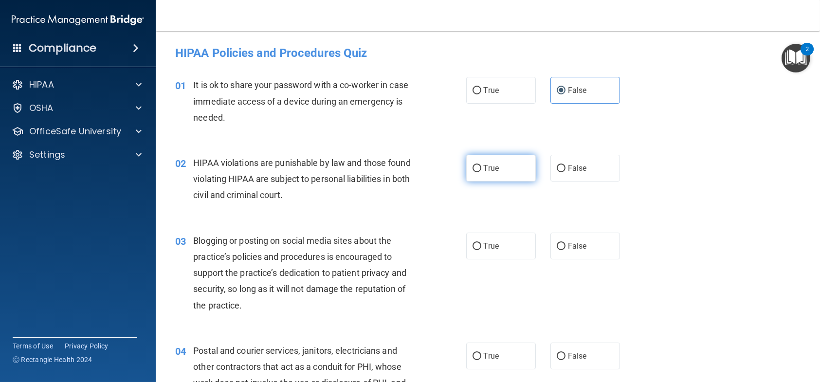
radio input "true"
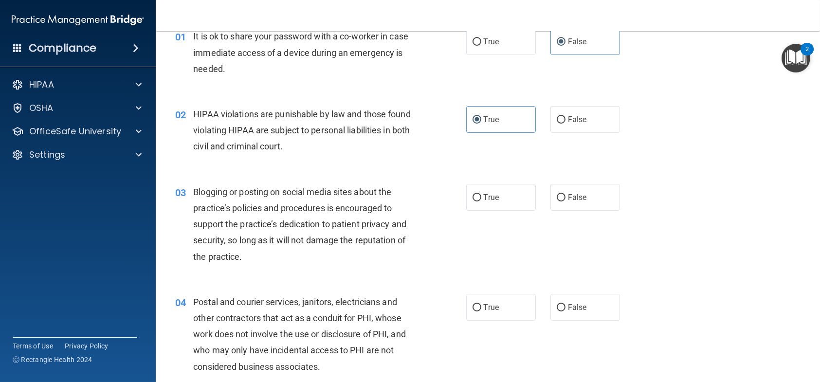
scroll to position [97, 0]
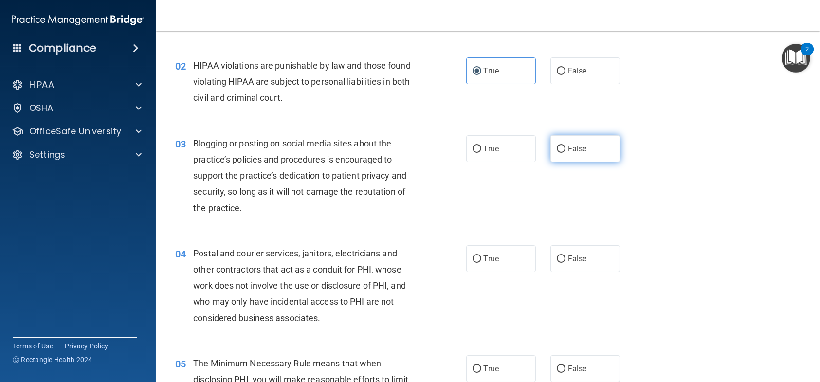
click at [568, 146] on span "False" at bounding box center [577, 148] width 19 height 9
click at [566, 146] on input "False" at bounding box center [561, 149] width 9 height 7
radio input "true"
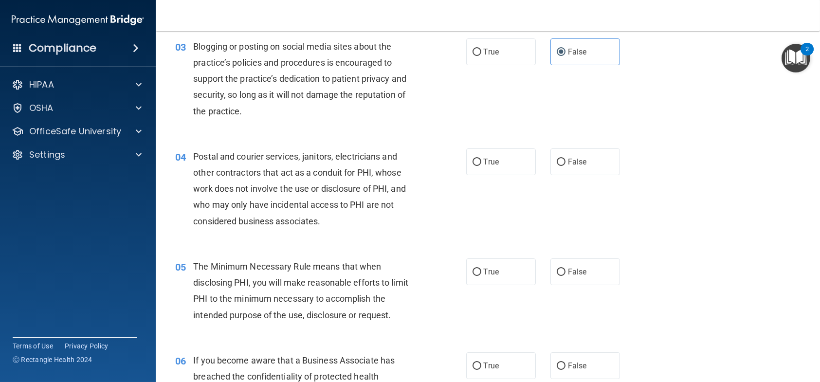
scroll to position [195, 0]
click at [491, 158] on span "True" at bounding box center [491, 161] width 15 height 9
click at [481, 158] on input "True" at bounding box center [477, 161] width 9 height 7
radio input "true"
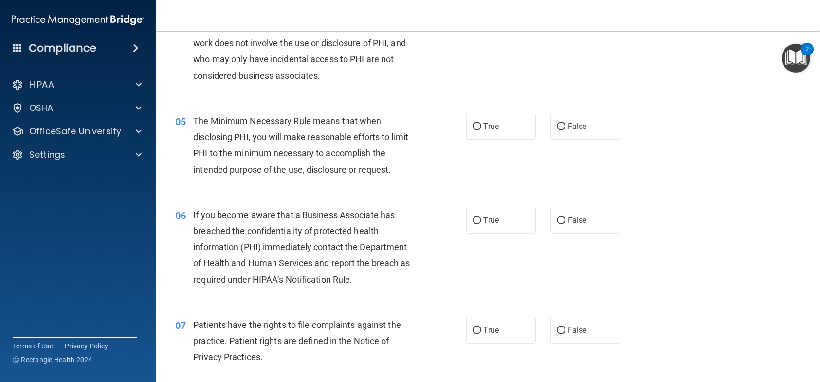
scroll to position [341, 0]
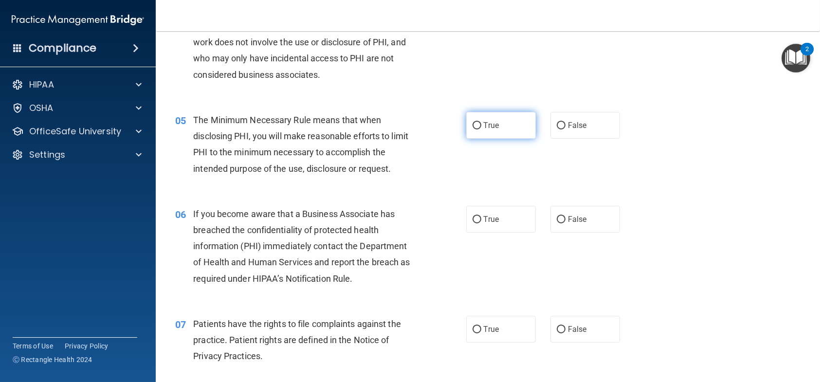
click at [515, 126] on label "True" at bounding box center [501, 125] width 70 height 27
click at [481, 126] on input "True" at bounding box center [477, 125] width 9 height 7
radio input "true"
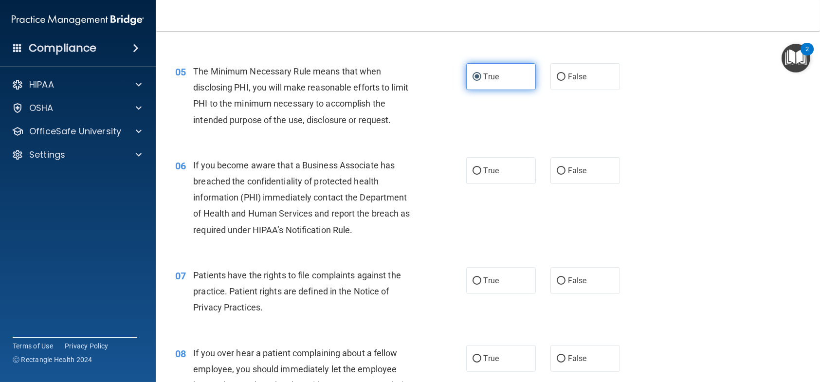
scroll to position [438, 0]
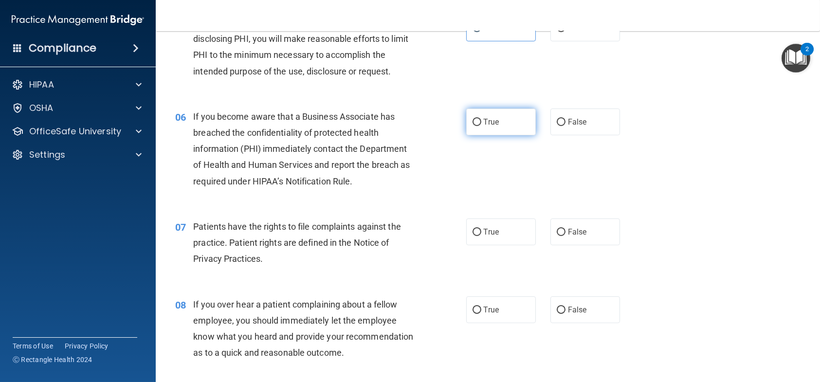
click at [507, 114] on label "True" at bounding box center [501, 122] width 70 height 27
click at [481, 119] on input "True" at bounding box center [477, 122] width 9 height 7
radio input "true"
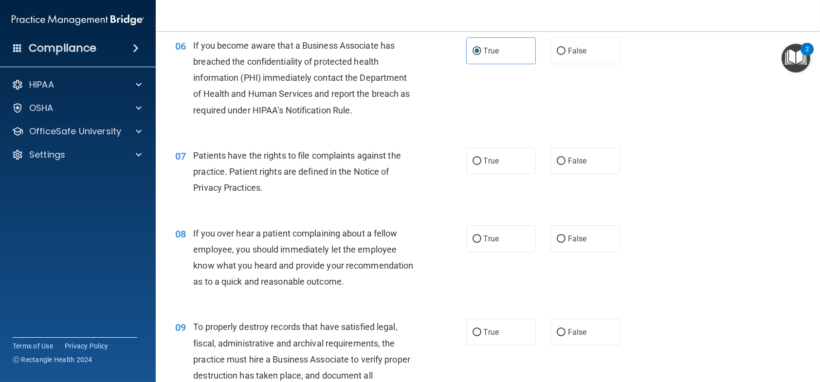
scroll to position [535, 0]
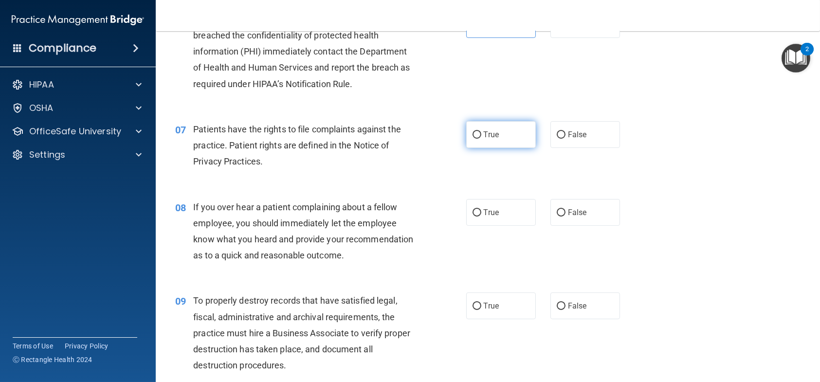
click at [506, 139] on label "True" at bounding box center [501, 134] width 70 height 27
click at [481, 139] on input "True" at bounding box center [477, 134] width 9 height 7
radio input "true"
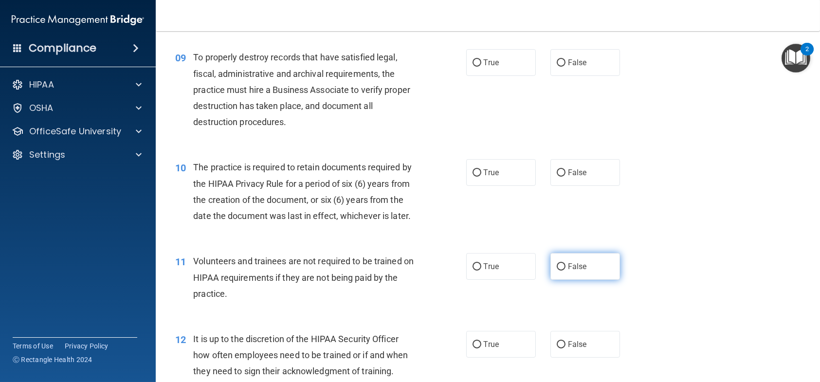
click at [573, 280] on label "False" at bounding box center [585, 266] width 70 height 27
click at [566, 271] on input "False" at bounding box center [561, 266] width 9 height 7
radio input "true"
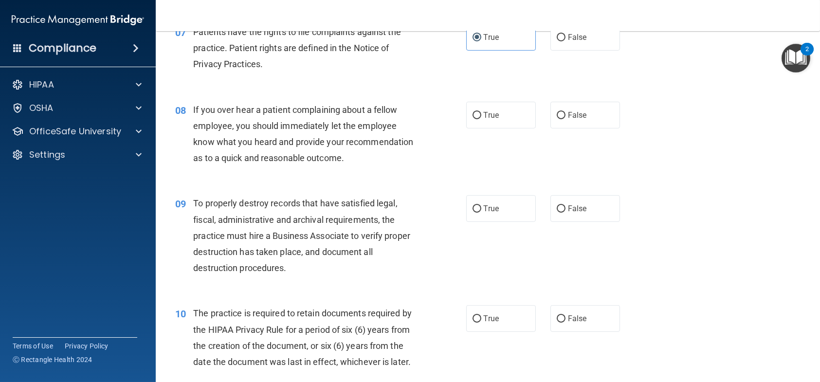
scroll to position [584, 0]
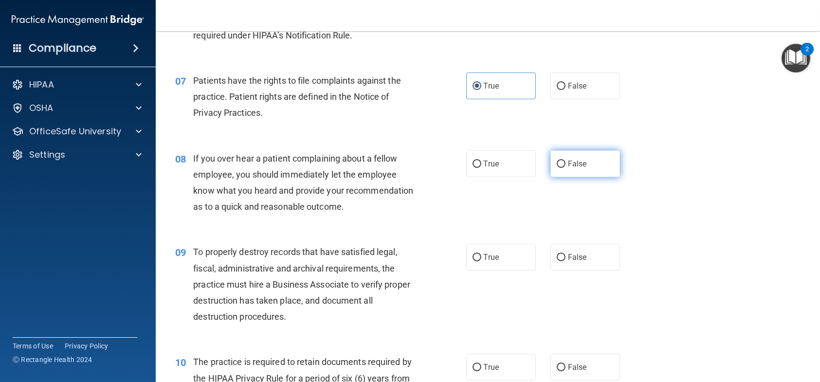
click at [552, 170] on label "False" at bounding box center [585, 163] width 70 height 27
click at [557, 168] on input "False" at bounding box center [561, 164] width 9 height 7
radio input "true"
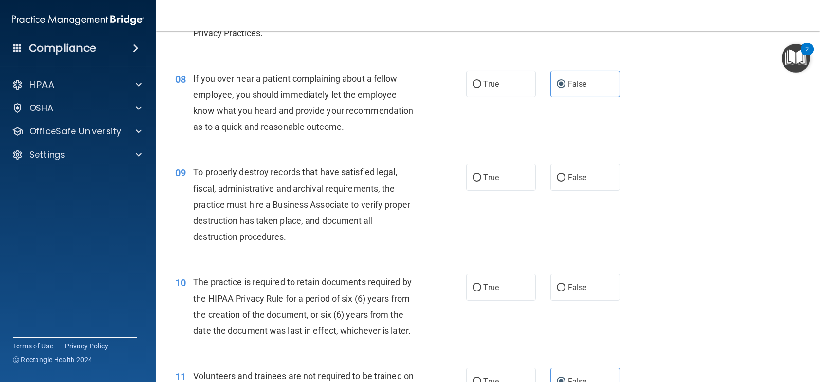
scroll to position [681, 0]
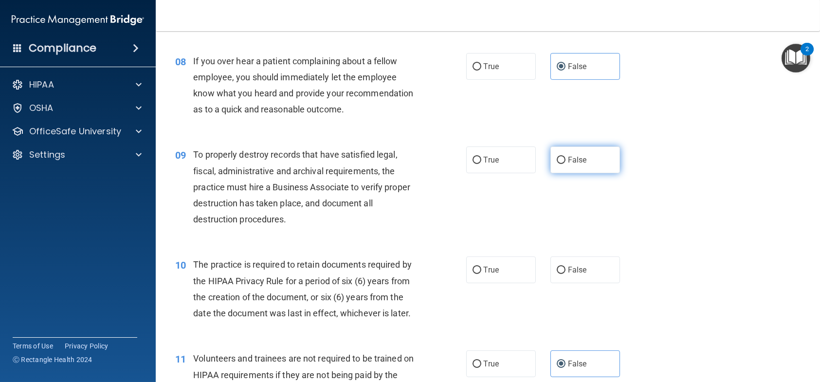
click at [596, 173] on label "False" at bounding box center [585, 159] width 70 height 27
click at [566, 164] on input "False" at bounding box center [561, 160] width 9 height 7
radio input "true"
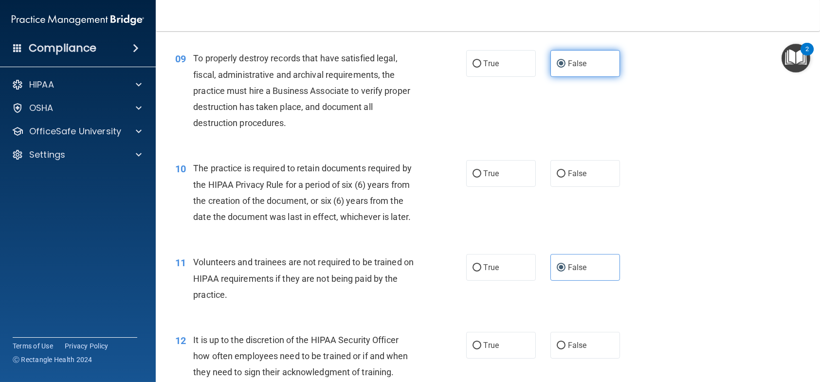
scroll to position [779, 0]
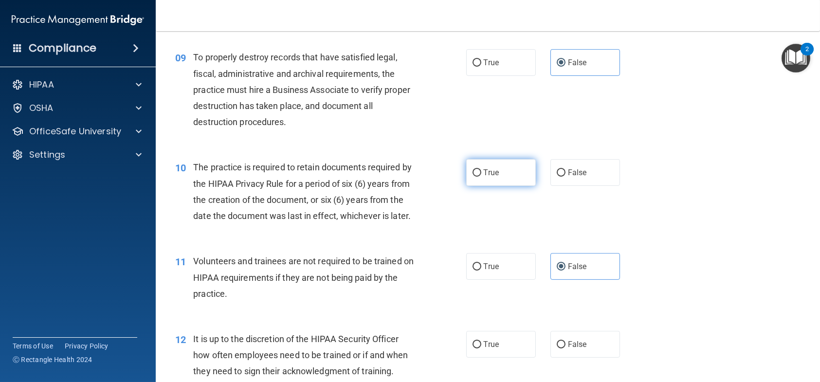
click at [515, 186] on label "True" at bounding box center [501, 172] width 70 height 27
click at [481, 177] on input "True" at bounding box center [477, 172] width 9 height 7
radio input "true"
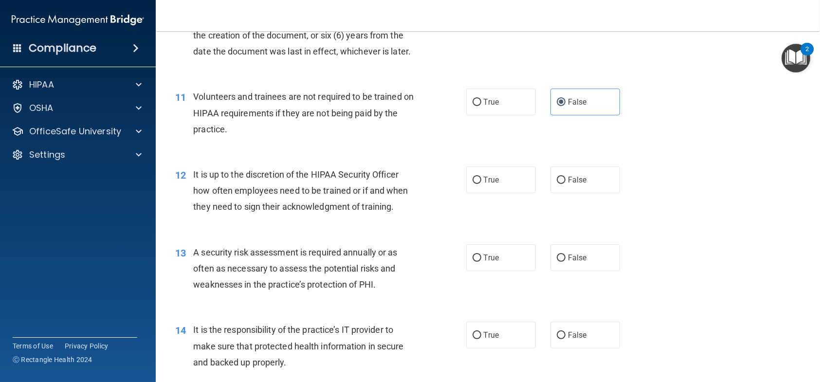
scroll to position [973, 0]
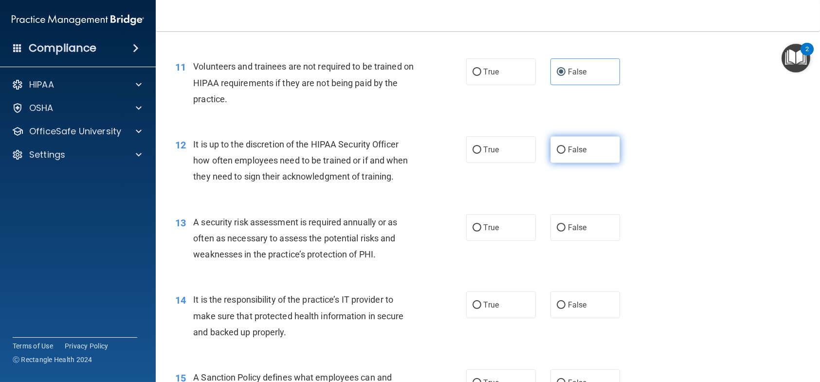
click at [568, 154] on span "False" at bounding box center [577, 149] width 19 height 9
click at [566, 154] on input "False" at bounding box center [561, 149] width 9 height 7
radio input "true"
click at [504, 241] on label "True" at bounding box center [501, 227] width 70 height 27
click at [481, 232] on input "True" at bounding box center [477, 227] width 9 height 7
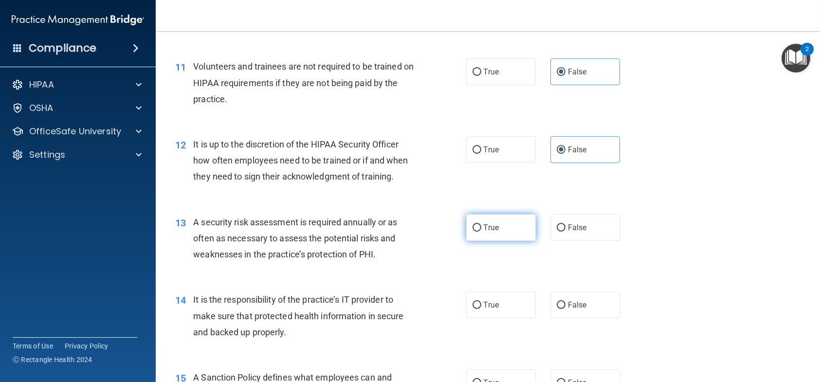
radio input "true"
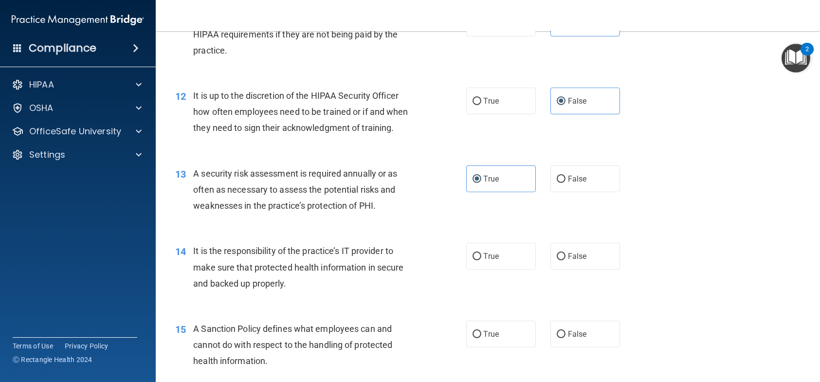
scroll to position [1071, 0]
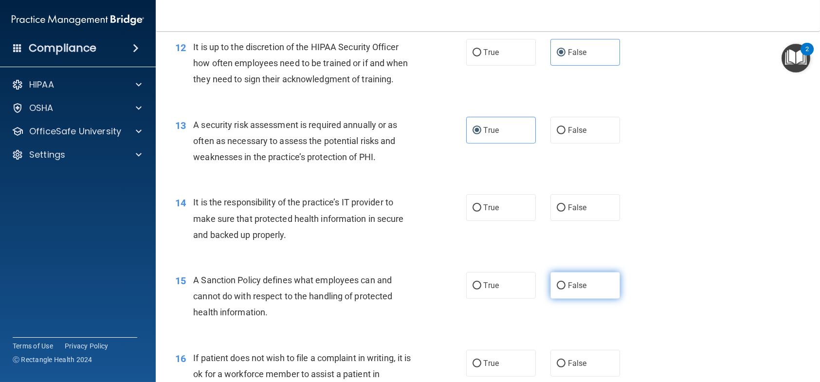
click at [550, 299] on label "False" at bounding box center [585, 285] width 70 height 27
click at [557, 290] on input "False" at bounding box center [561, 285] width 9 height 7
radio input "true"
click at [562, 221] on label "False" at bounding box center [585, 207] width 70 height 27
click at [562, 212] on input "False" at bounding box center [561, 207] width 9 height 7
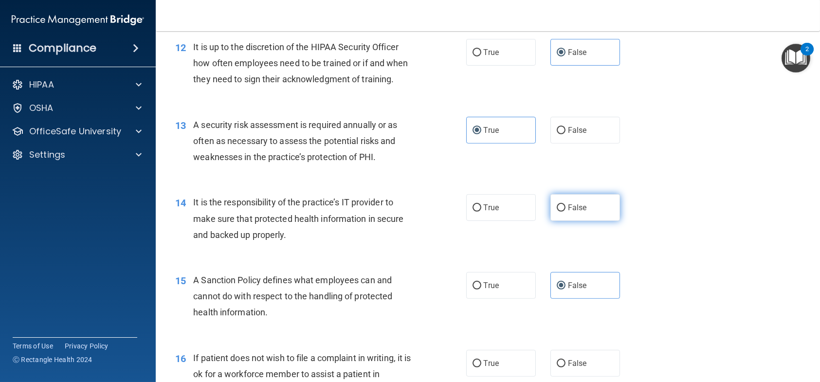
radio input "true"
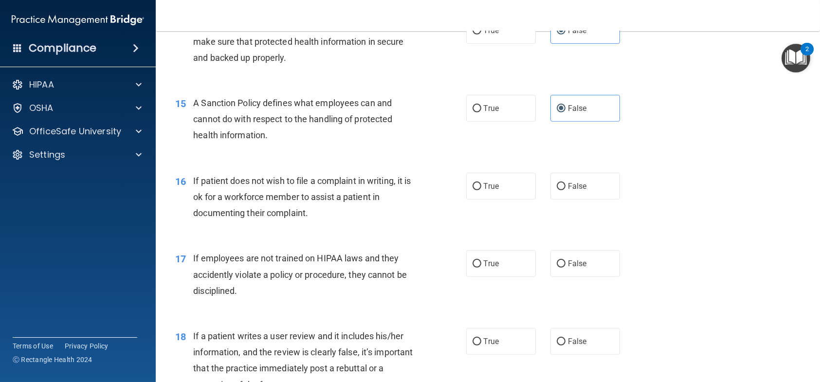
scroll to position [1265, 0]
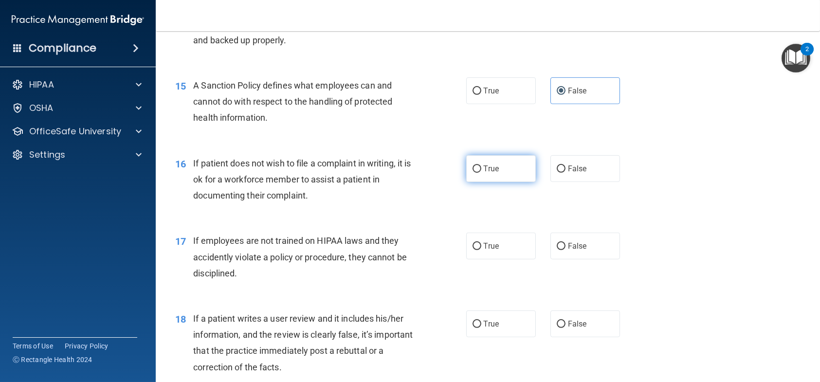
click at [484, 173] on span "True" at bounding box center [491, 168] width 15 height 9
click at [481, 173] on input "True" at bounding box center [477, 168] width 9 height 7
radio input "true"
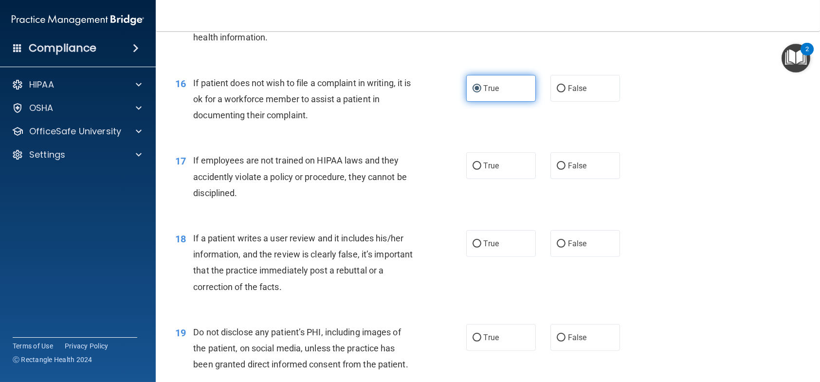
scroll to position [1363, 0]
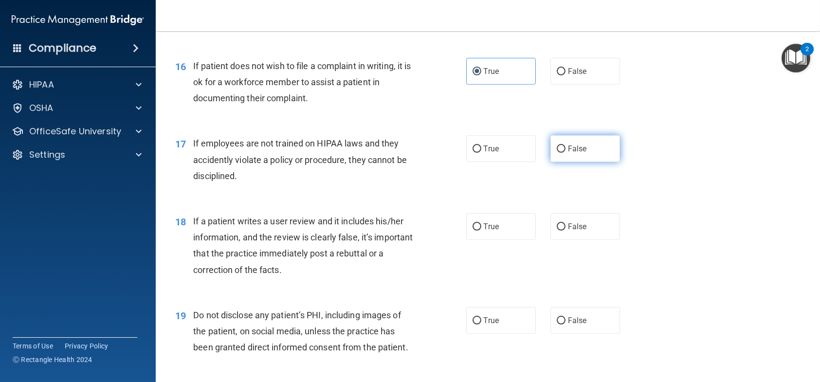
click at [570, 153] on span "False" at bounding box center [577, 148] width 19 height 9
click at [566, 153] on input "False" at bounding box center [561, 149] width 9 height 7
radio input "true"
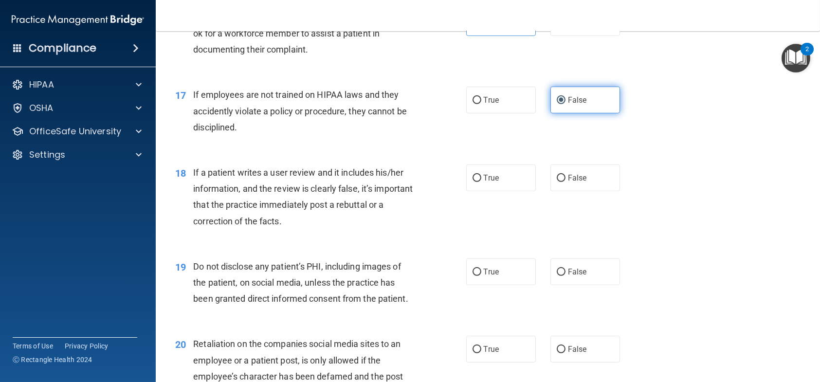
scroll to position [1460, 0]
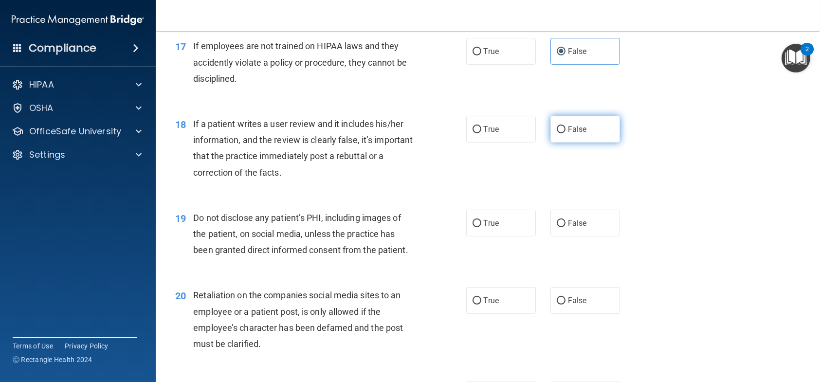
click at [578, 134] on span "False" at bounding box center [577, 129] width 19 height 9
click at [566, 133] on input "False" at bounding box center [561, 129] width 9 height 7
radio input "true"
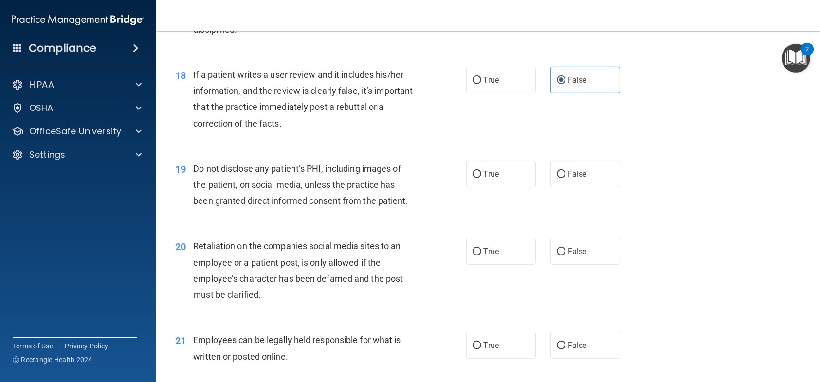
scroll to position [1557, 0]
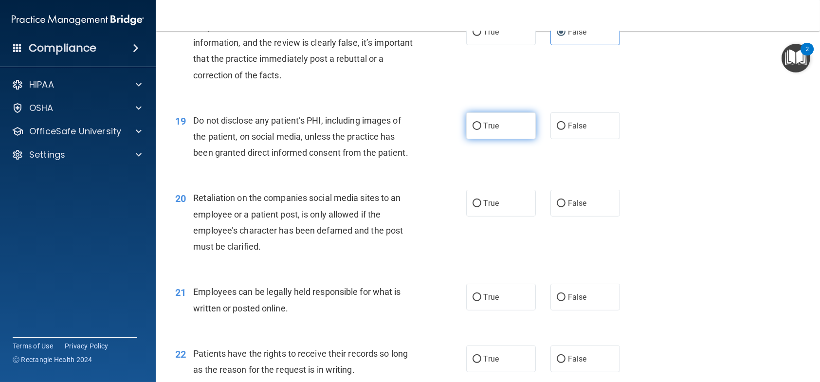
click at [515, 139] on label "True" at bounding box center [501, 125] width 70 height 27
click at [481, 130] on input "True" at bounding box center [477, 126] width 9 height 7
radio input "true"
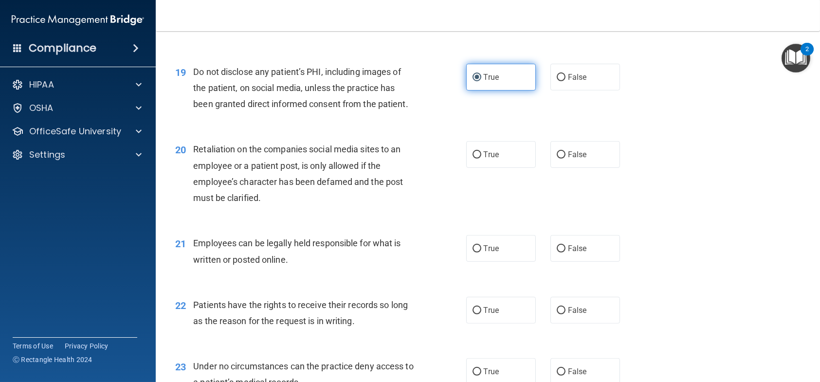
scroll to position [1655, 0]
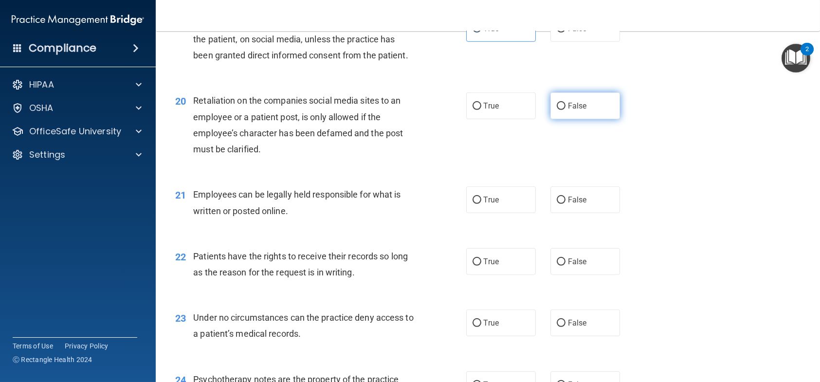
click at [572, 119] on label "False" at bounding box center [585, 105] width 70 height 27
click at [566, 110] on input "False" at bounding box center [561, 106] width 9 height 7
radio input "true"
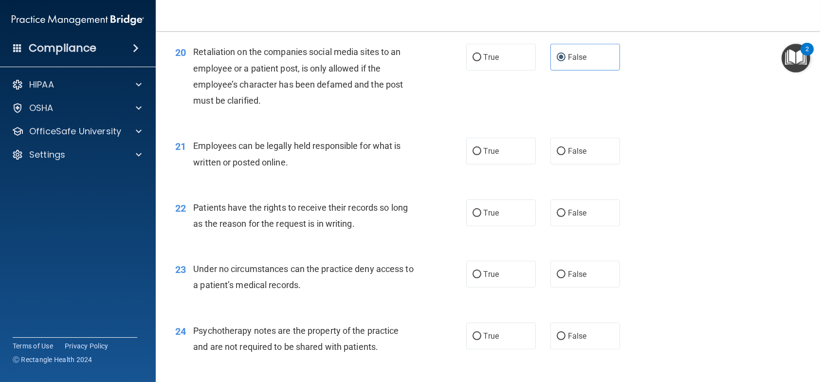
scroll to position [1752, 0]
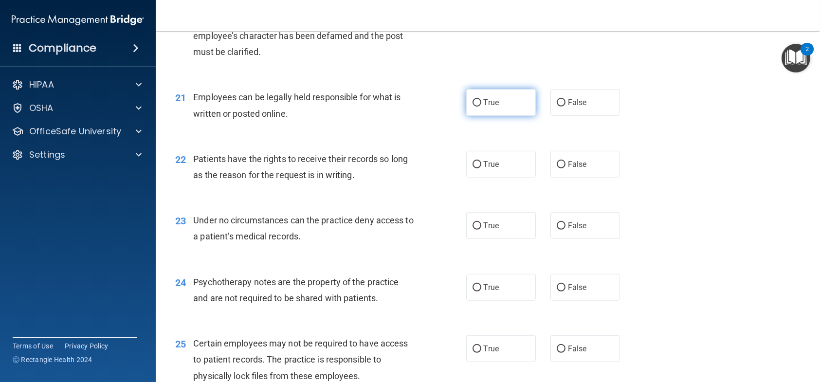
click at [507, 116] on label "True" at bounding box center [501, 102] width 70 height 27
click at [481, 107] on input "True" at bounding box center [477, 102] width 9 height 7
radio input "true"
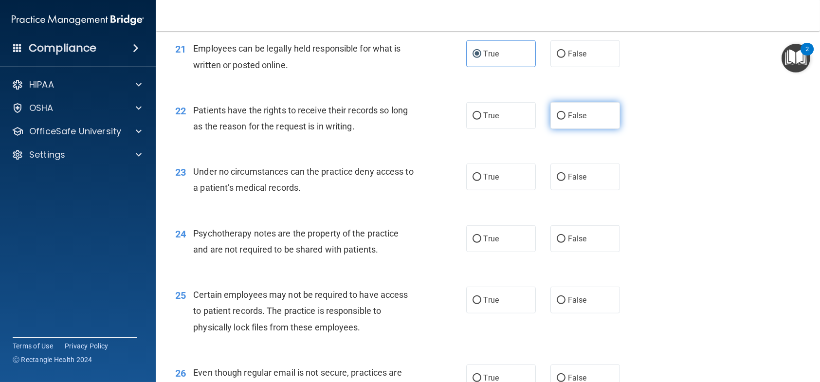
click at [568, 120] on span "False" at bounding box center [577, 115] width 19 height 9
click at [566, 120] on input "False" at bounding box center [561, 115] width 9 height 7
radio input "true"
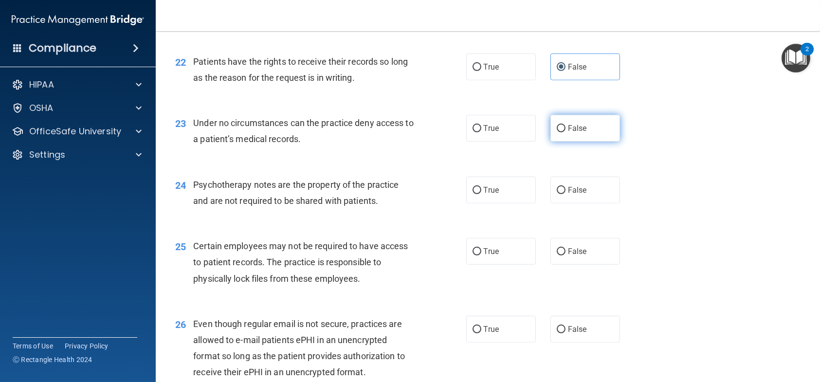
click at [568, 133] on span "False" at bounding box center [577, 128] width 19 height 9
click at [566, 132] on input "False" at bounding box center [561, 128] width 9 height 7
radio input "true"
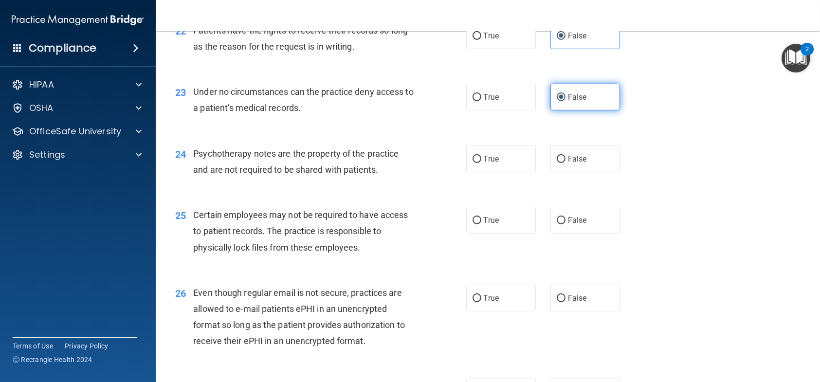
scroll to position [1898, 0]
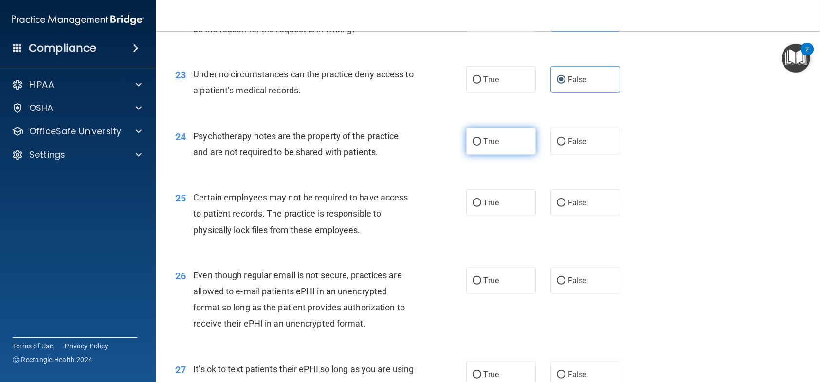
click at [524, 155] on label "True" at bounding box center [501, 141] width 70 height 27
click at [481, 146] on input "True" at bounding box center [477, 141] width 9 height 7
radio input "true"
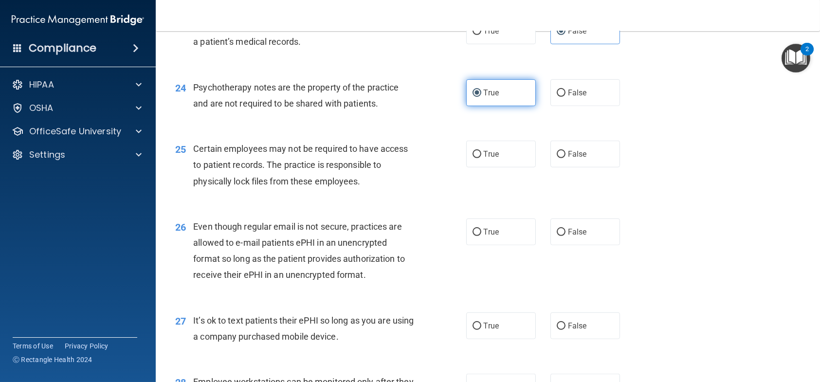
scroll to position [1995, 0]
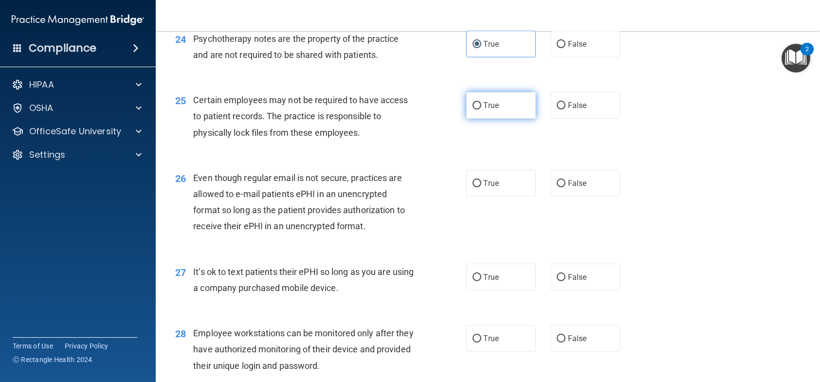
click at [484, 110] on span "True" at bounding box center [491, 105] width 15 height 9
click at [481, 110] on input "True" at bounding box center [477, 105] width 9 height 7
radio input "true"
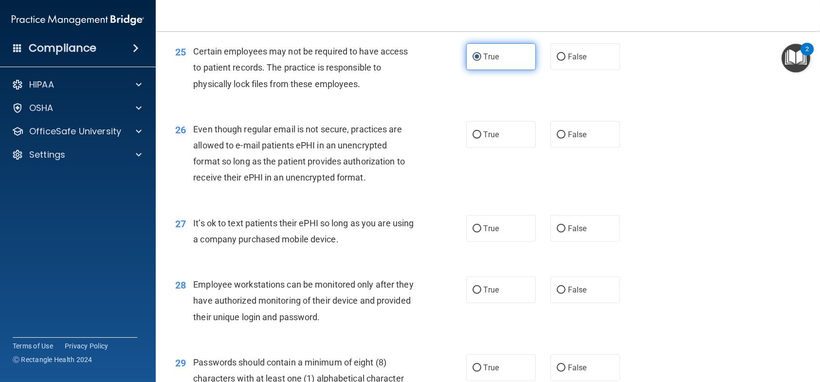
scroll to position [2093, 0]
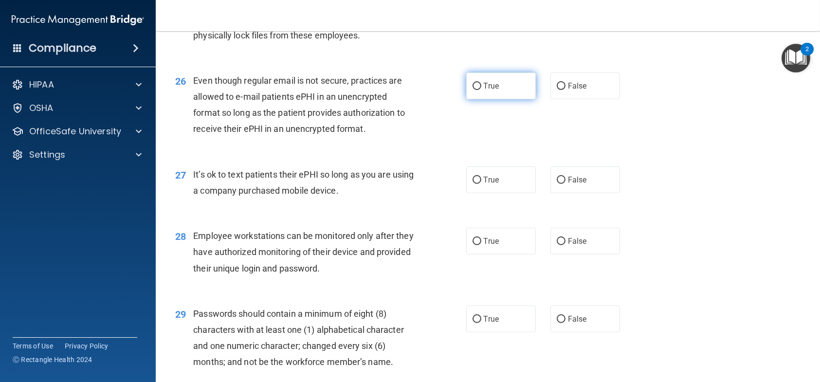
click at [483, 99] on label "True" at bounding box center [501, 86] width 70 height 27
click at [481, 90] on input "True" at bounding box center [477, 86] width 9 height 7
radio input "true"
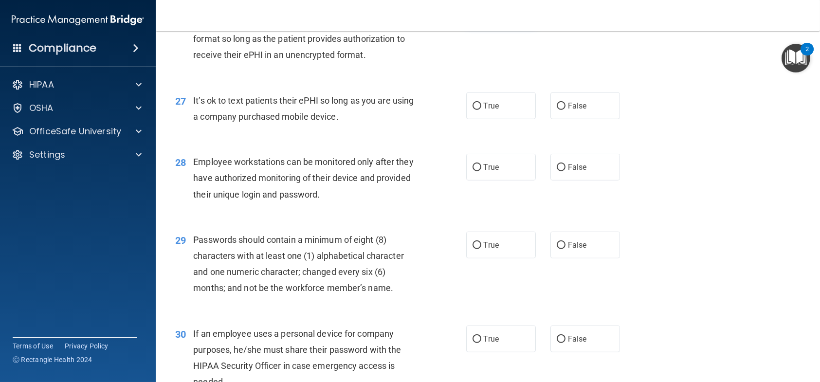
scroll to position [2190, 0]
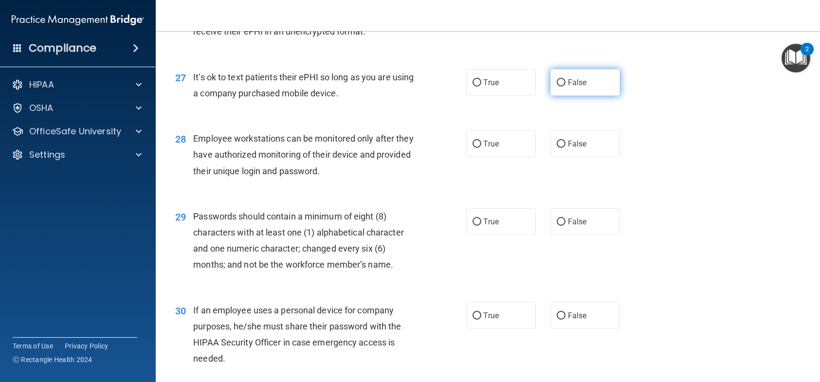
click at [557, 87] on input "False" at bounding box center [561, 82] width 9 height 7
radio input "true"
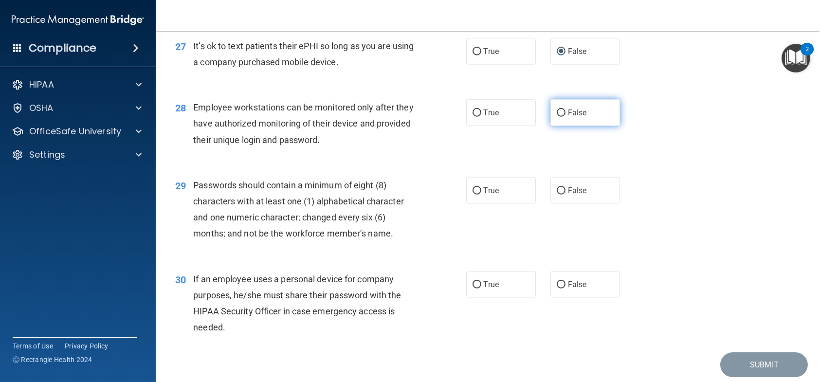
scroll to position [2239, 0]
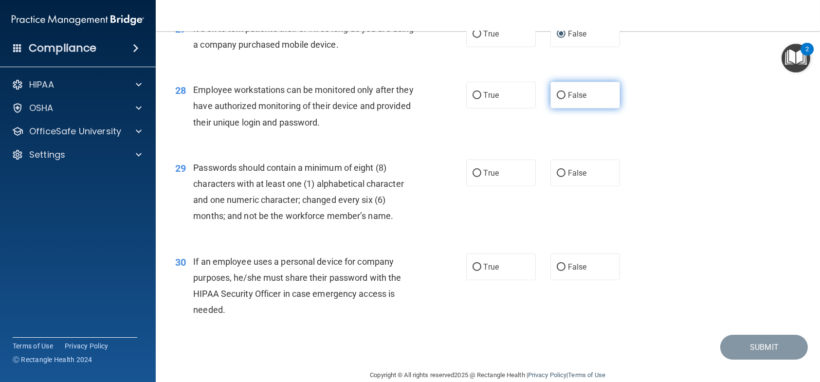
click at [568, 100] on span "False" at bounding box center [577, 95] width 19 height 9
click at [566, 99] on input "False" at bounding box center [561, 95] width 9 height 7
radio input "true"
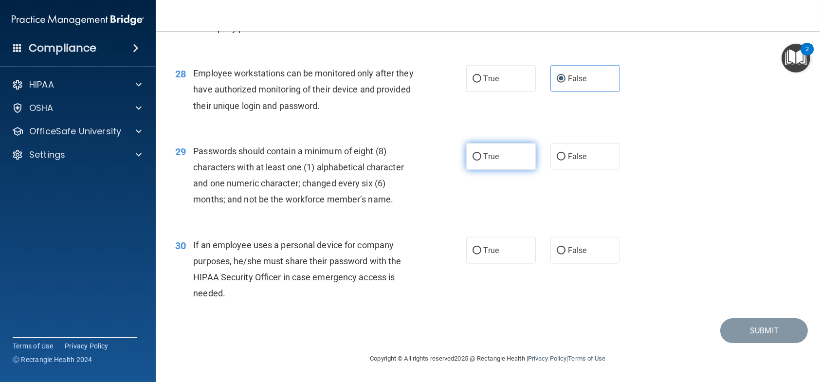
click at [508, 155] on label "True" at bounding box center [501, 156] width 70 height 27
click at [481, 155] on input "True" at bounding box center [477, 156] width 9 height 7
radio input "true"
click at [531, 255] on div "True False" at bounding box center [549, 250] width 167 height 27
click at [557, 252] on input "False" at bounding box center [561, 250] width 9 height 7
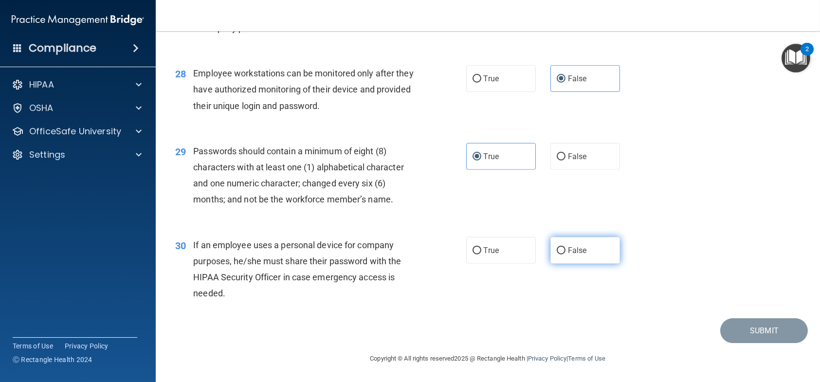
radio input "true"
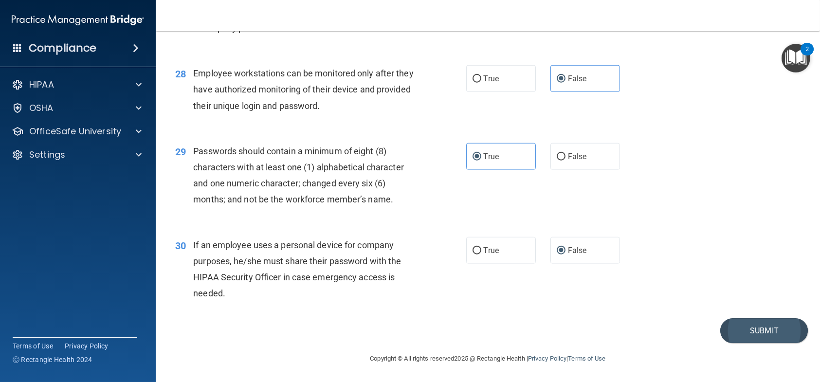
drag, startPoint x: 724, startPoint y: 263, endPoint x: 717, endPoint y: 321, distance: 58.4
click at [724, 269] on div "30 If an employee uses a personal device for company purposes, he/she must shar…" at bounding box center [488, 272] width 640 height 94
click at [721, 320] on button "Submit" at bounding box center [764, 330] width 88 height 25
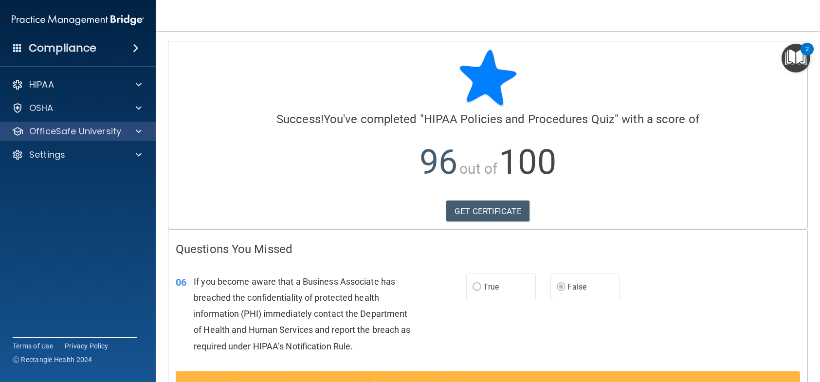
click at [79, 120] on div "HIPAA Documents and Policies Report an Incident Business Associates Emergency P…" at bounding box center [78, 121] width 156 height 101
click at [81, 127] on p "OfficeSafe University" at bounding box center [75, 132] width 92 height 12
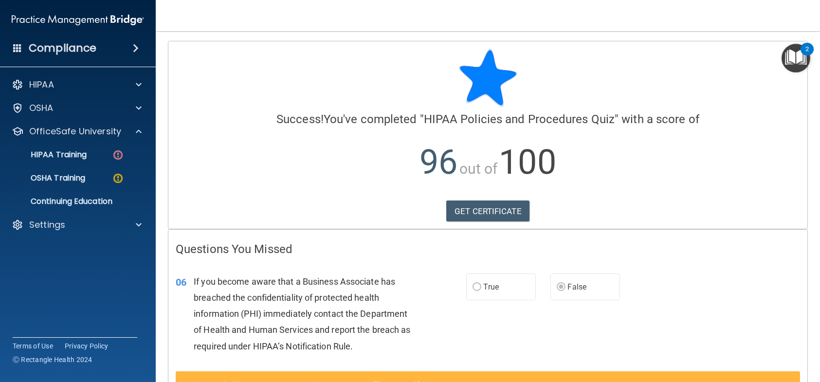
click at [106, 164] on ul "HIPAA Training OSHA Training Continuing Education" at bounding box center [78, 176] width 176 height 70
click at [104, 159] on div "HIPAA Training" at bounding box center [72, 155] width 133 height 10
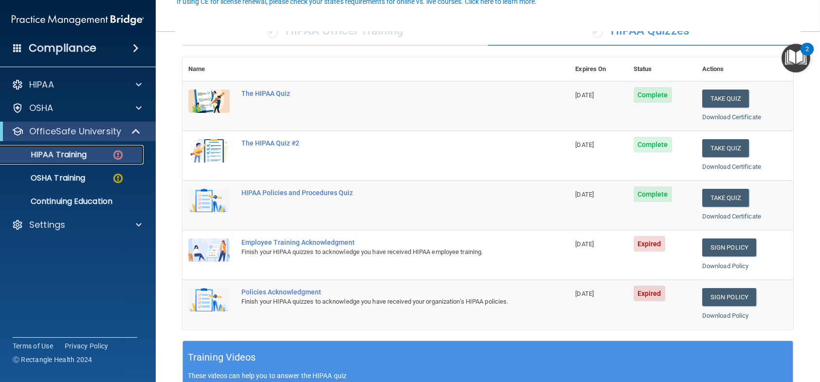
scroll to position [97, 0]
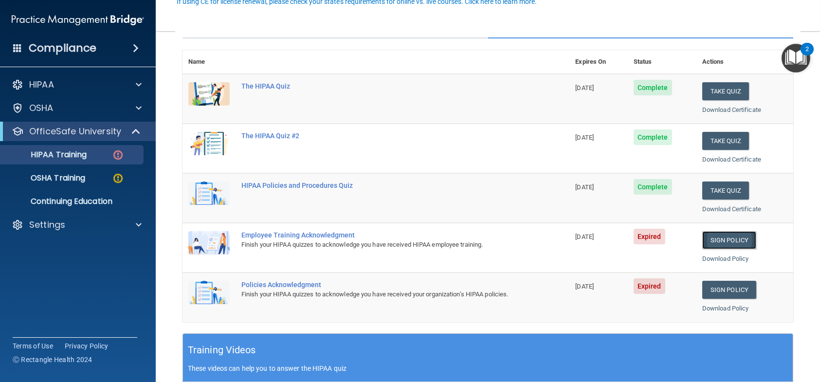
click at [713, 236] on link "Sign Policy" at bounding box center [729, 240] width 54 height 18
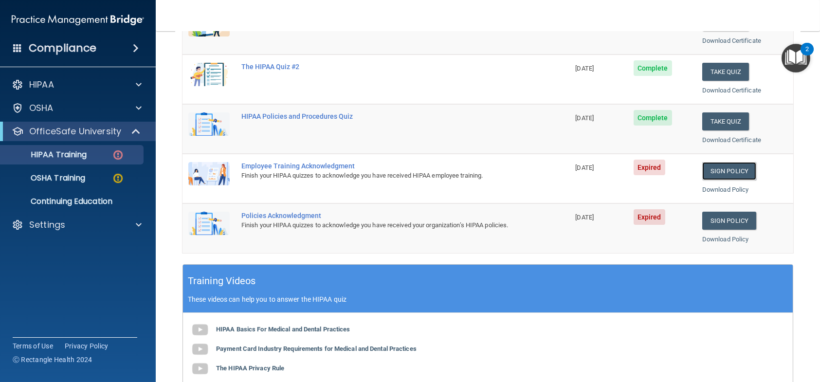
scroll to position [146, 0]
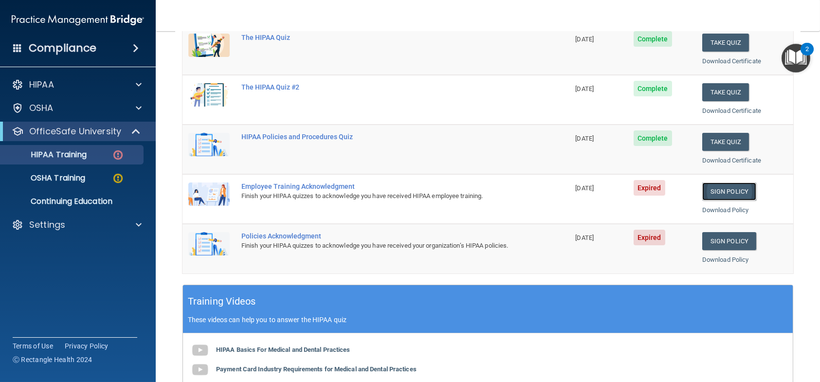
click at [721, 192] on link "Sign Policy" at bounding box center [729, 192] width 54 height 18
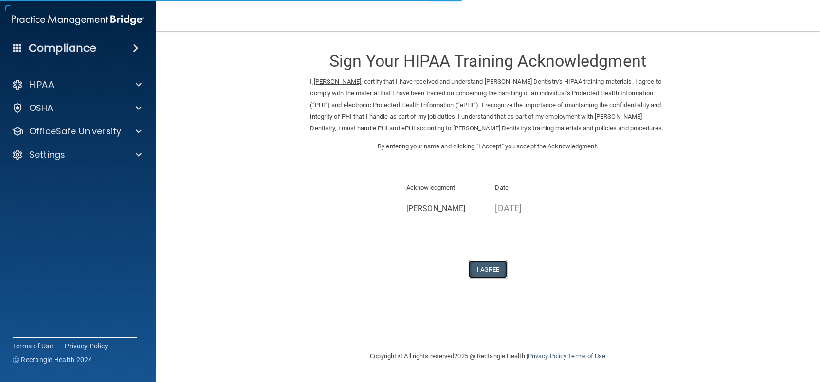
click at [479, 278] on button "I Agree" at bounding box center [488, 269] width 39 height 18
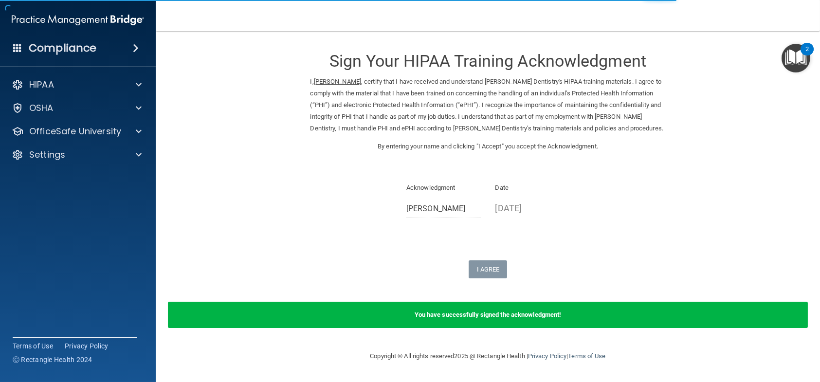
scroll to position [8, 0]
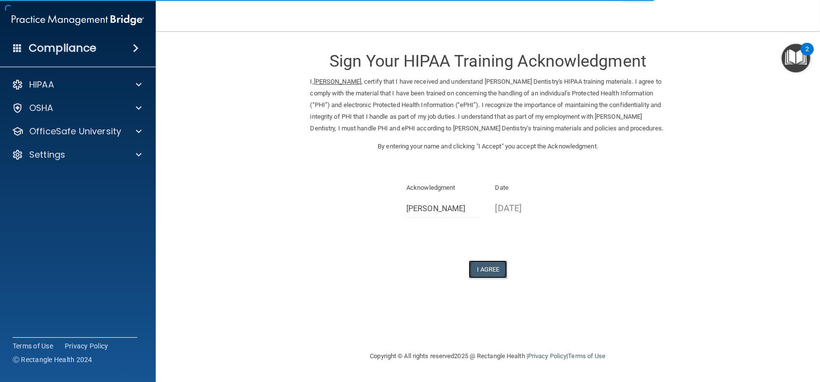
click at [495, 277] on button "I Agree" at bounding box center [488, 269] width 39 height 18
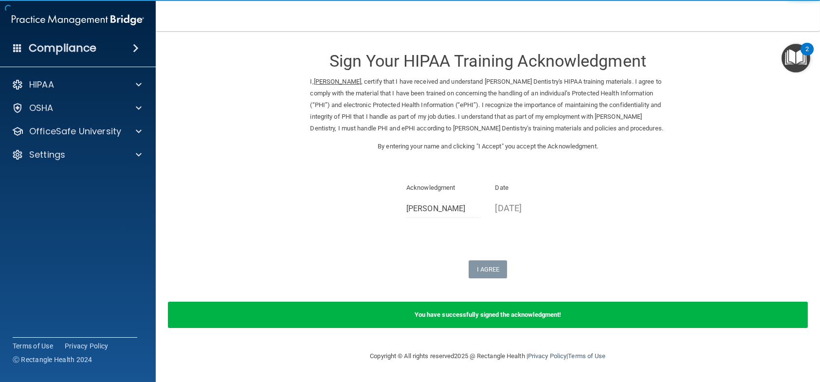
scroll to position [8, 0]
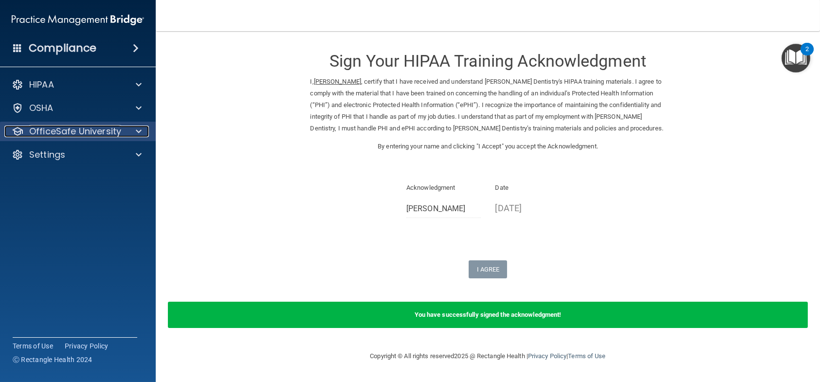
click at [91, 132] on p "OfficeSafe University" at bounding box center [75, 132] width 92 height 12
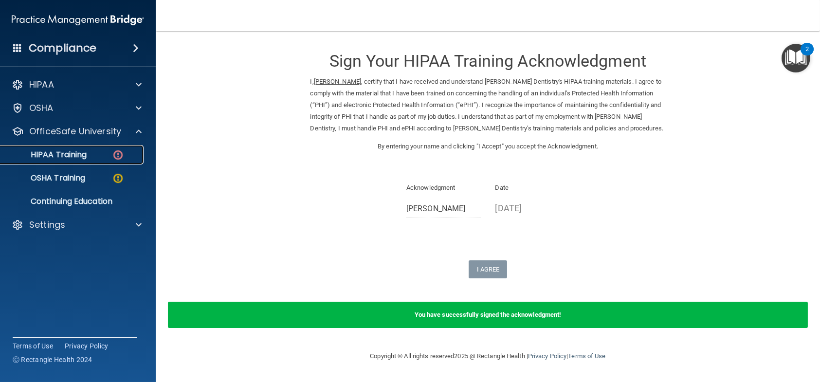
click at [90, 164] on link "HIPAA Training" at bounding box center [66, 154] width 153 height 19
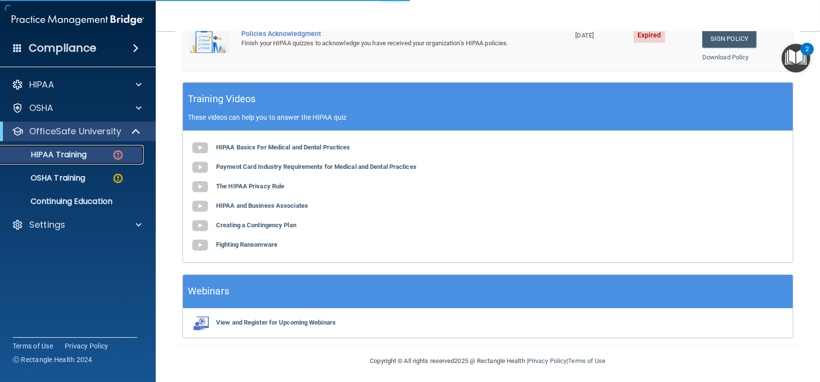
click at [110, 161] on link "HIPAA Training" at bounding box center [66, 154] width 153 height 19
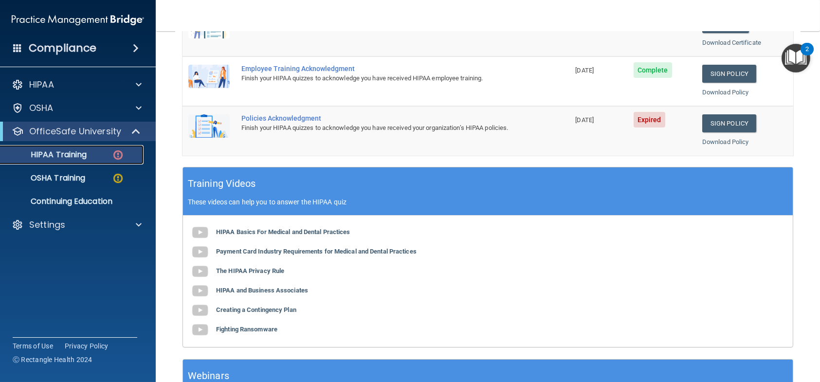
scroll to position [106, 0]
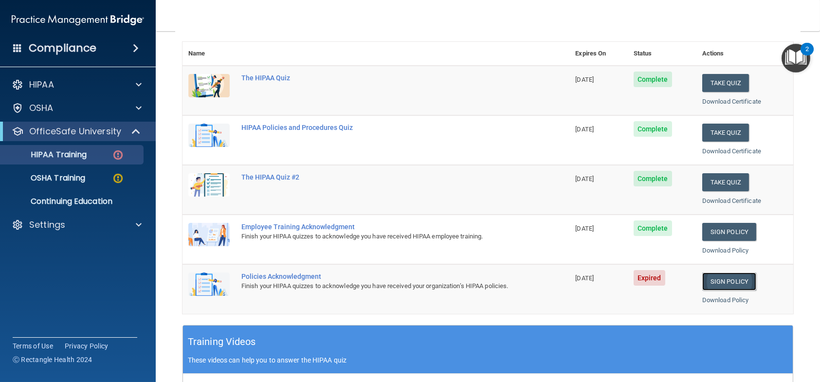
click at [702, 283] on link "Sign Policy" at bounding box center [729, 282] width 54 height 18
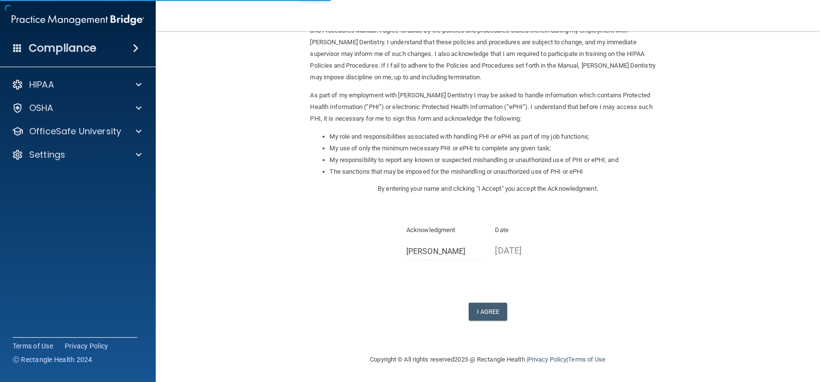
scroll to position [63, 0]
click at [473, 306] on button "I Agree" at bounding box center [488, 311] width 39 height 18
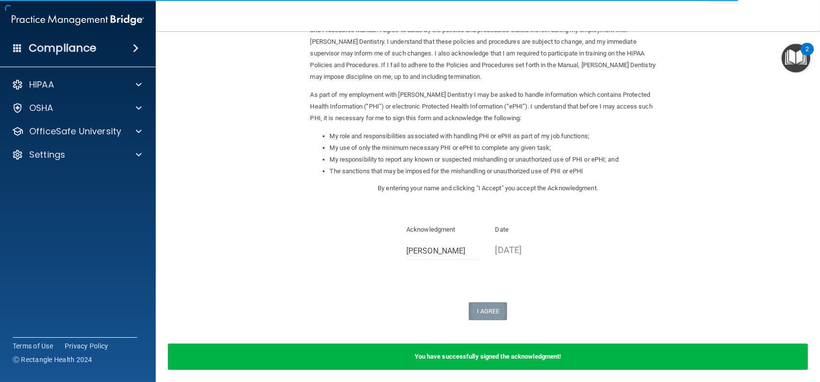
scroll to position [101, 0]
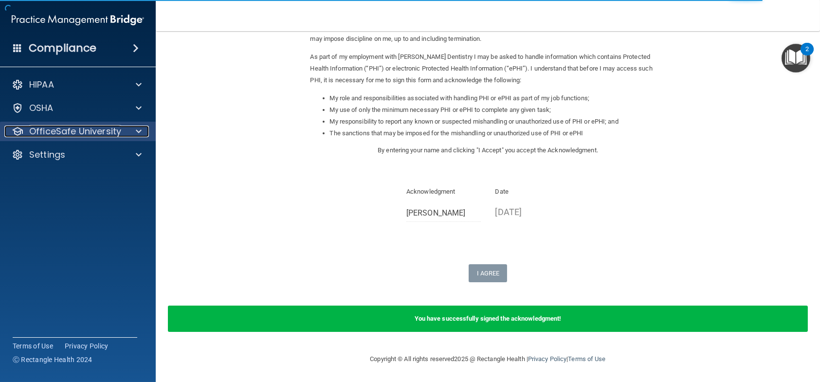
click at [123, 135] on div "OfficeSafe University" at bounding box center [64, 132] width 121 height 12
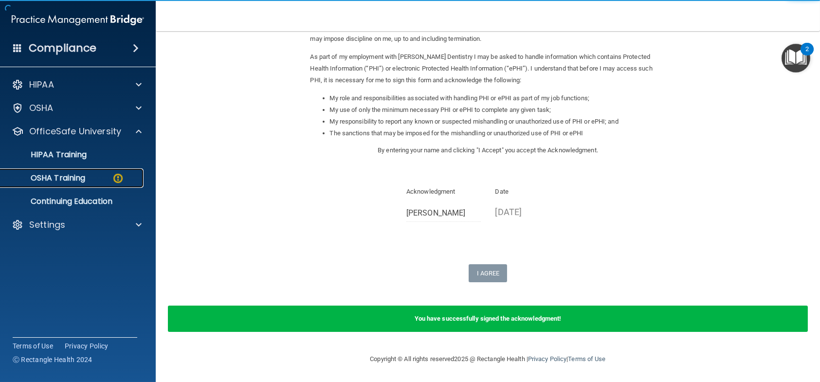
click at [92, 169] on link "OSHA Training" at bounding box center [66, 177] width 153 height 19
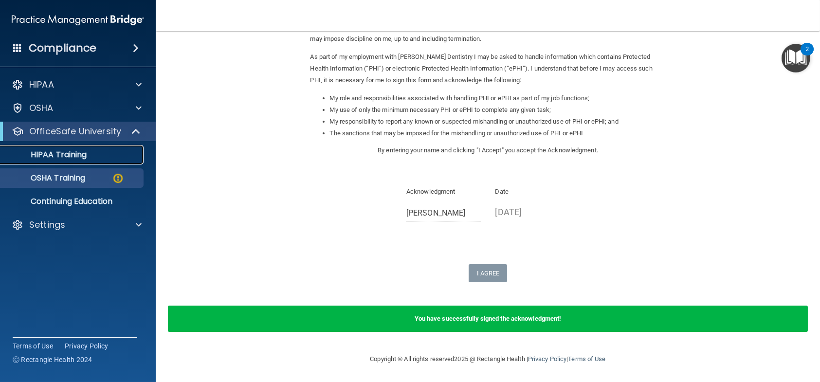
click at [89, 160] on link "HIPAA Training" at bounding box center [66, 154] width 153 height 19
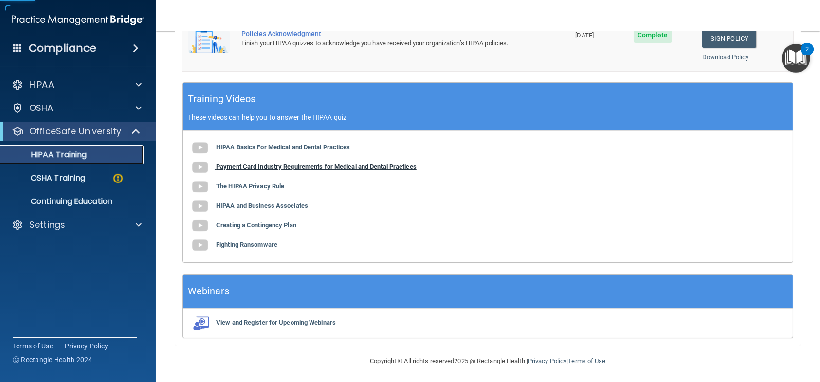
scroll to position [349, 0]
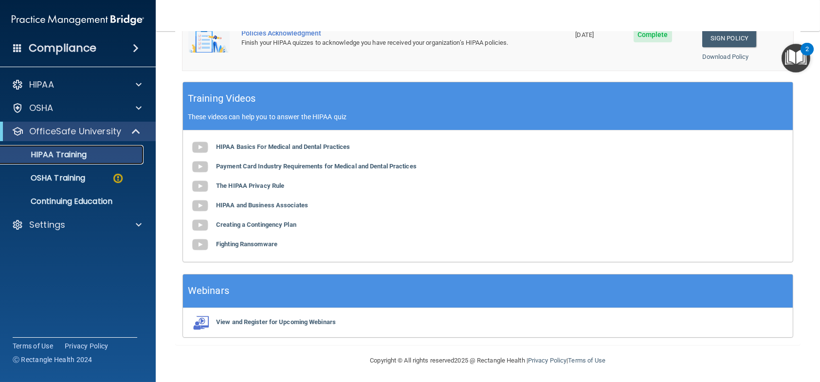
click at [90, 158] on div "HIPAA Training" at bounding box center [72, 155] width 133 height 10
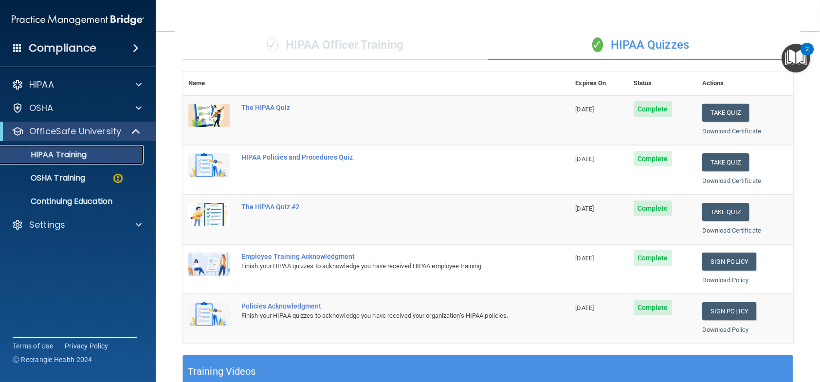
scroll to position [0, 0]
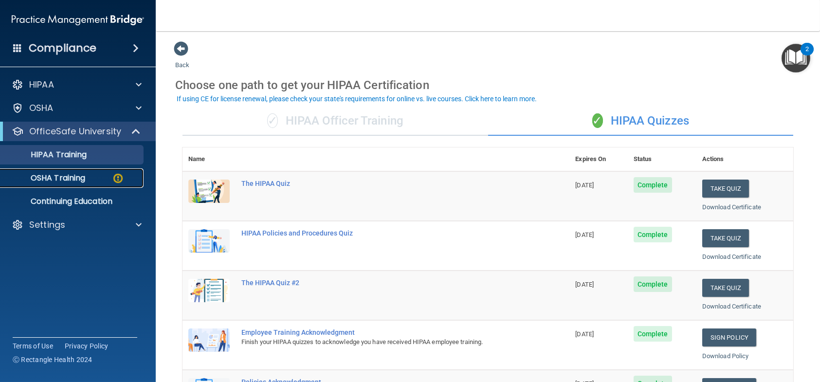
click at [82, 177] on p "OSHA Training" at bounding box center [45, 178] width 79 height 10
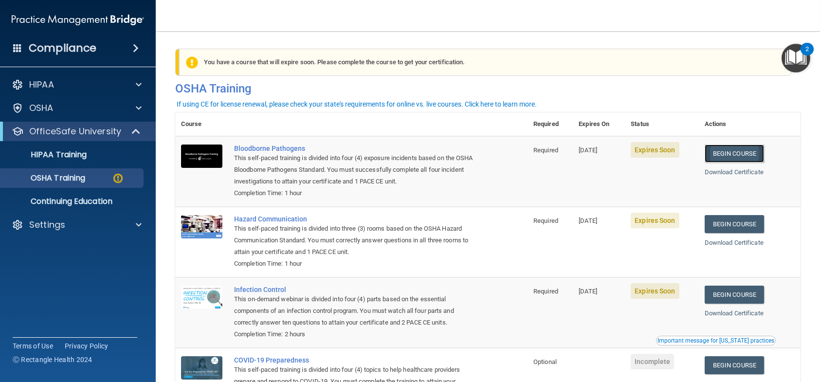
click at [713, 153] on link "Begin Course" at bounding box center [734, 154] width 59 height 18
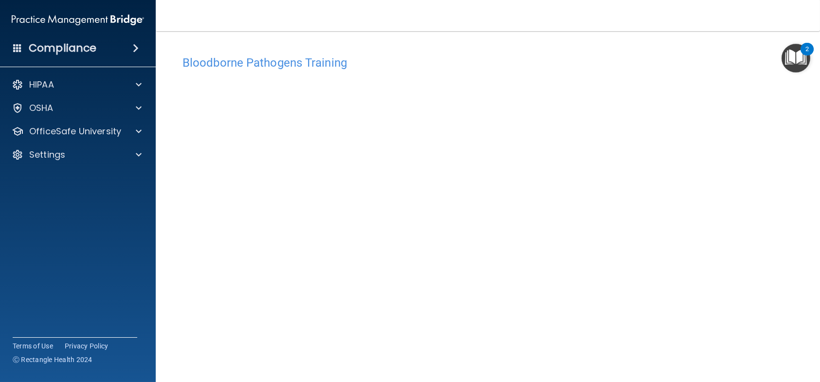
scroll to position [35, 0]
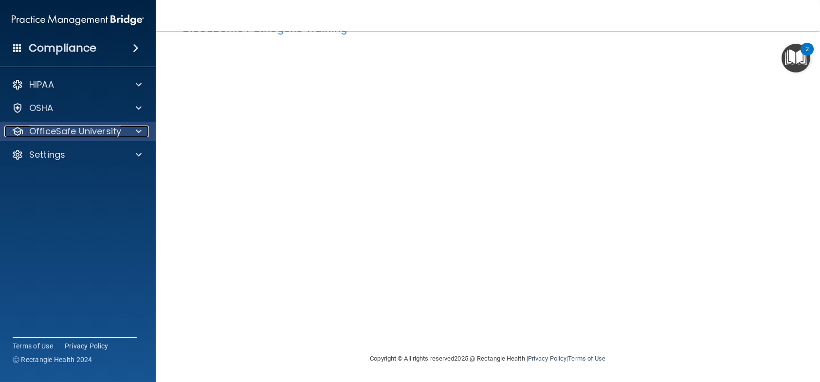
click at [111, 136] on p "OfficeSafe University" at bounding box center [75, 132] width 92 height 12
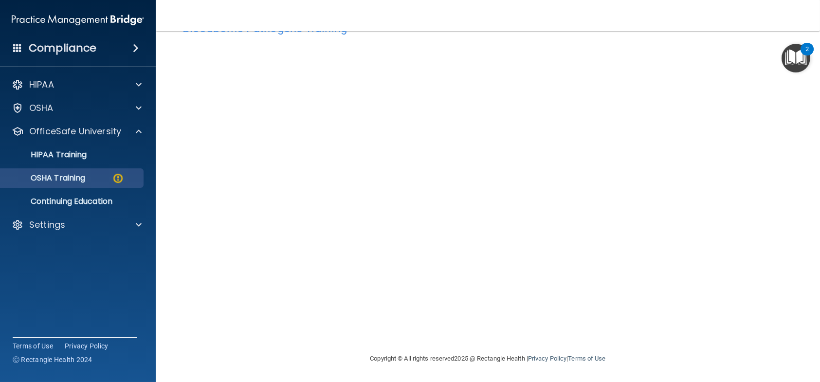
scroll to position [0, 0]
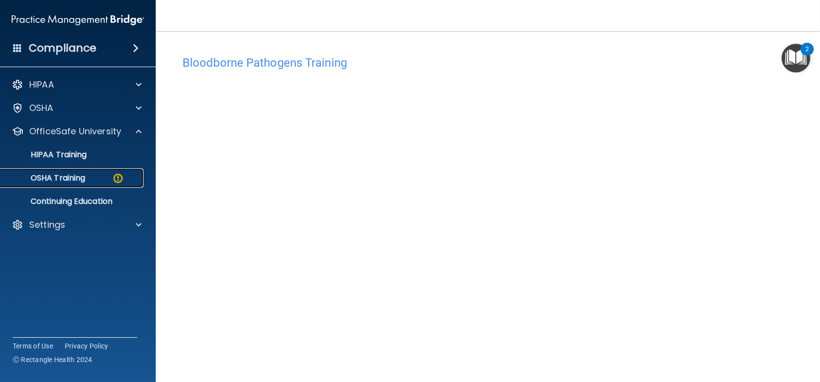
click at [122, 182] on img at bounding box center [118, 178] width 12 height 12
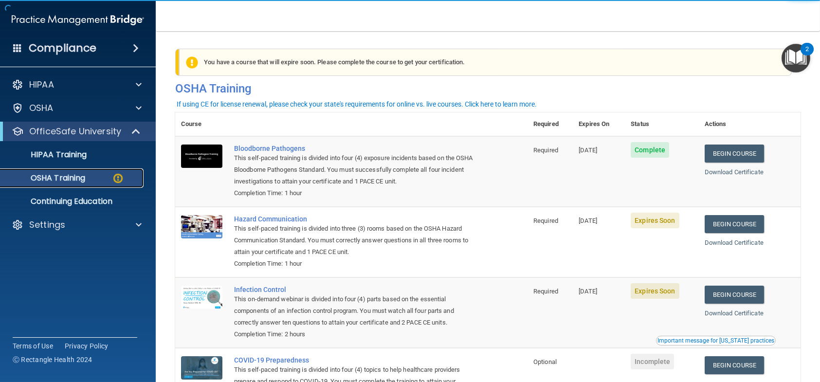
click at [85, 176] on p "OSHA Training" at bounding box center [45, 178] width 79 height 10
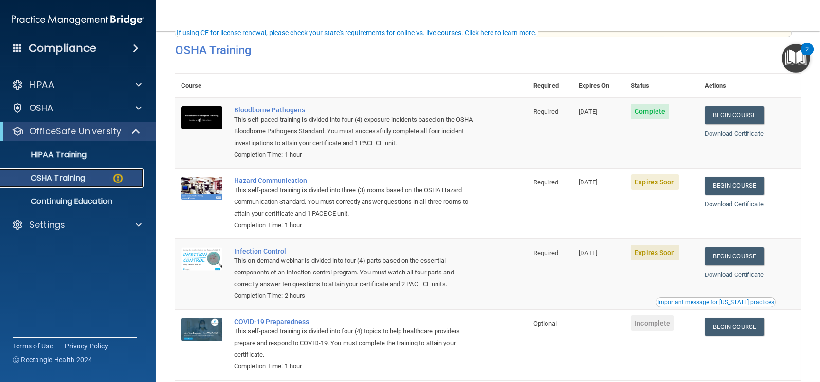
scroll to position [88, 0]
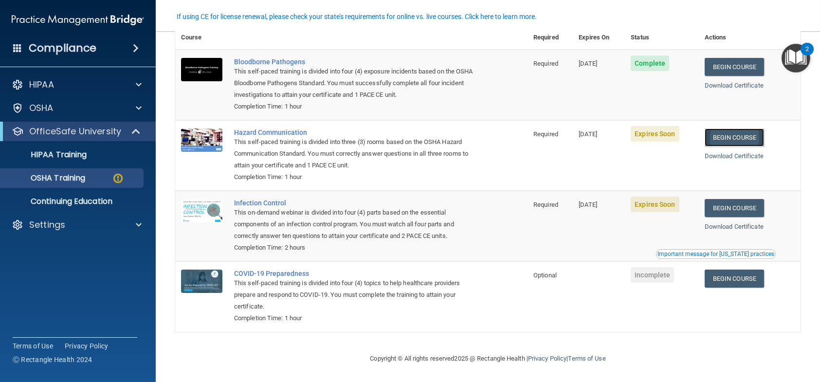
click at [749, 139] on link "Begin Course" at bounding box center [734, 137] width 59 height 18
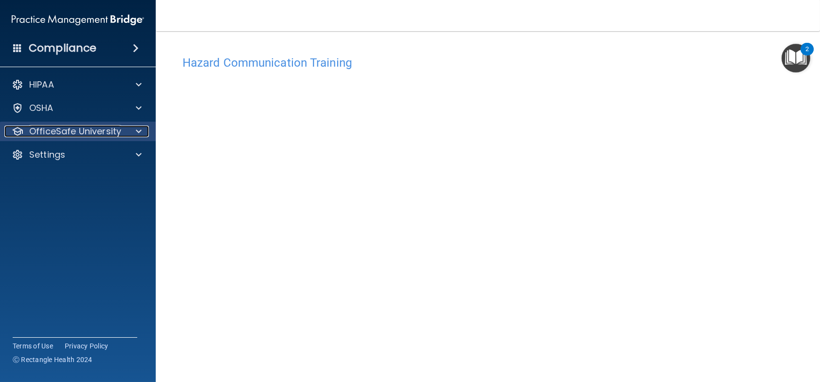
click at [99, 128] on p "OfficeSafe University" at bounding box center [75, 132] width 92 height 12
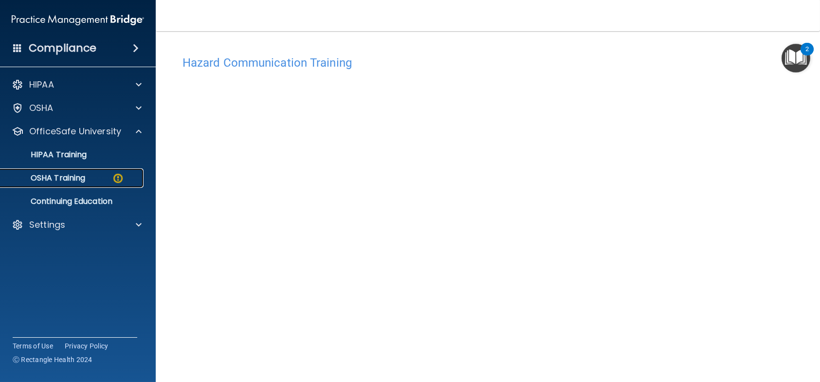
click at [90, 175] on div "OSHA Training" at bounding box center [72, 178] width 133 height 10
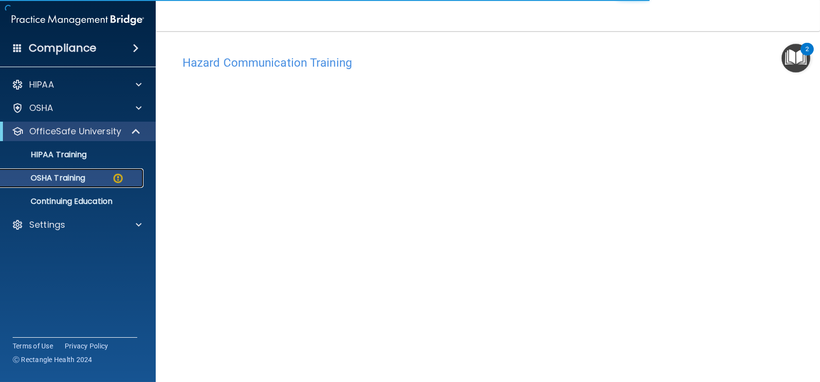
click at [90, 175] on div "OSHA Training" at bounding box center [72, 178] width 133 height 10
click at [83, 164] on li "HIPAA Training" at bounding box center [78, 154] width 176 height 19
click at [81, 177] on p "OSHA Training" at bounding box center [45, 178] width 79 height 10
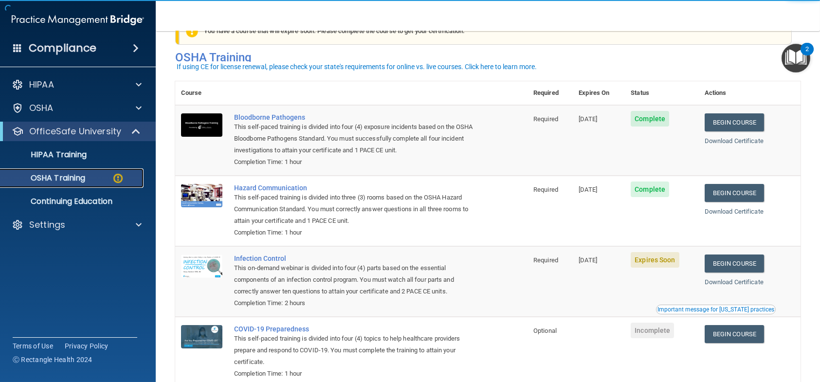
scroll to position [49, 0]
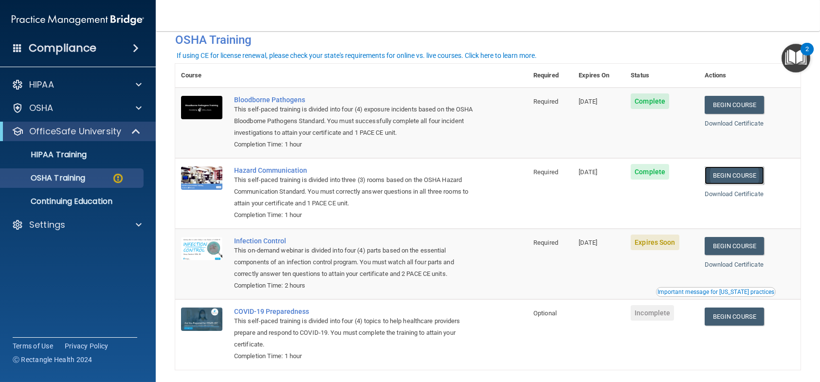
click at [726, 172] on link "Begin Course" at bounding box center [734, 175] width 59 height 18
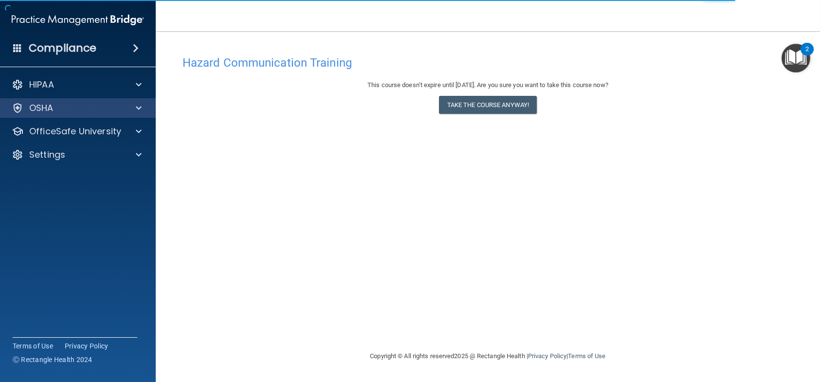
click at [70, 115] on div "OSHA" at bounding box center [78, 107] width 156 height 19
click at [55, 119] on div "HIPAA Documents and Policies Report an Incident Business Associates Emergency P…" at bounding box center [78, 121] width 156 height 101
click at [52, 110] on p "OSHA" at bounding box center [41, 108] width 24 height 12
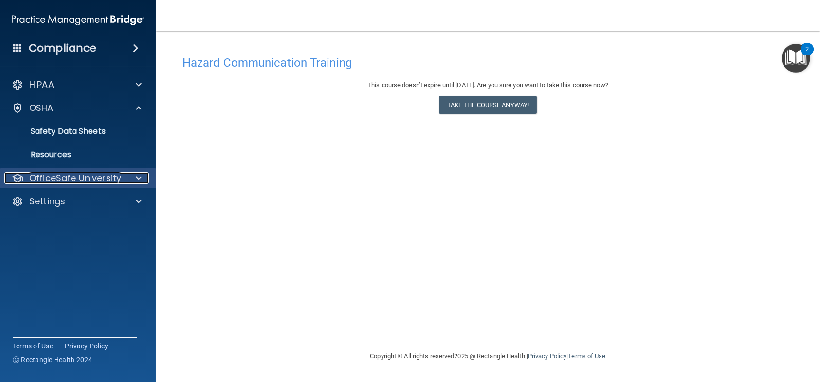
click at [63, 174] on p "OfficeSafe University" at bounding box center [75, 178] width 92 height 12
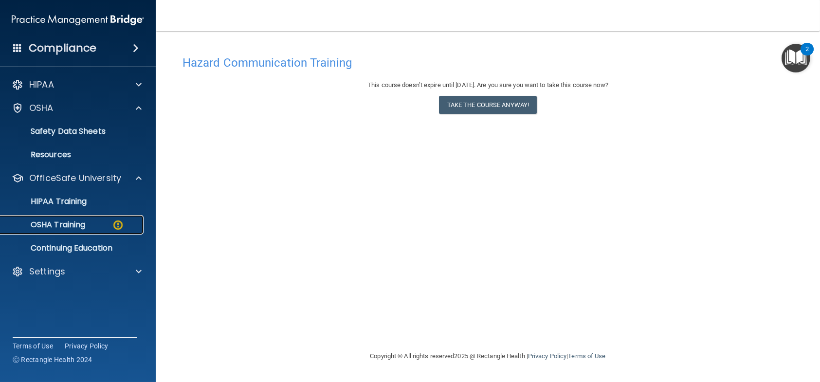
click at [64, 219] on link "OSHA Training" at bounding box center [66, 224] width 153 height 19
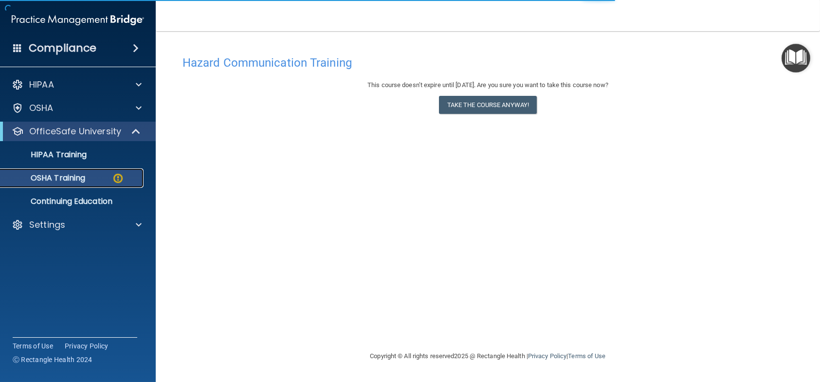
click at [57, 184] on link "OSHA Training" at bounding box center [66, 177] width 153 height 19
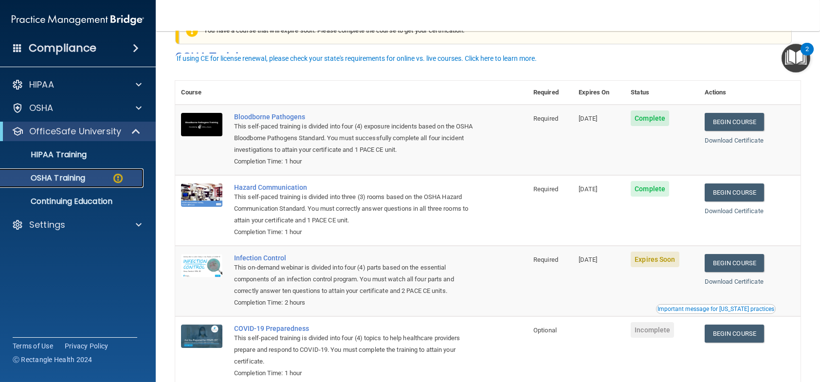
scroll to position [49, 0]
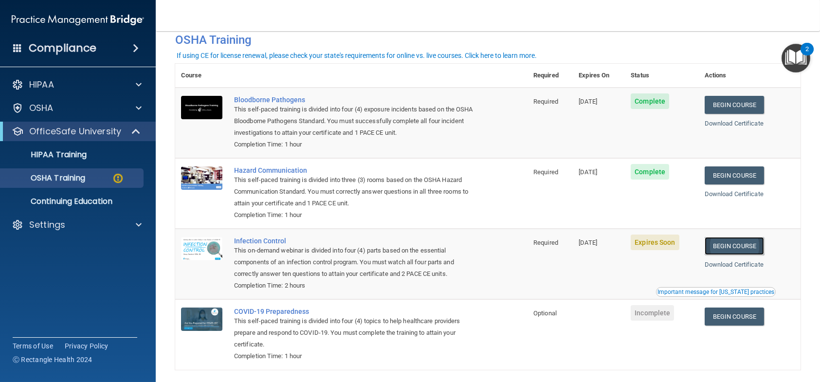
click at [741, 248] on link "Begin Course" at bounding box center [734, 246] width 59 height 18
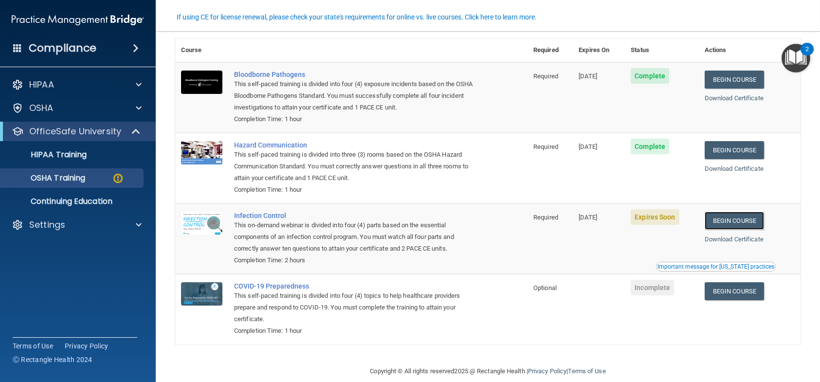
scroll to position [88, 0]
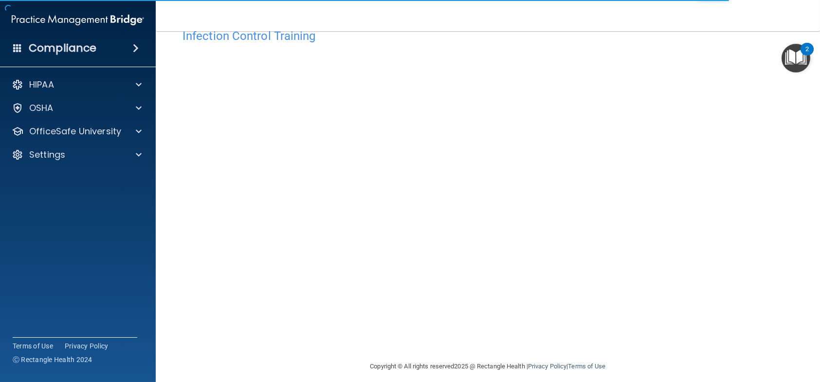
scroll to position [35, 0]
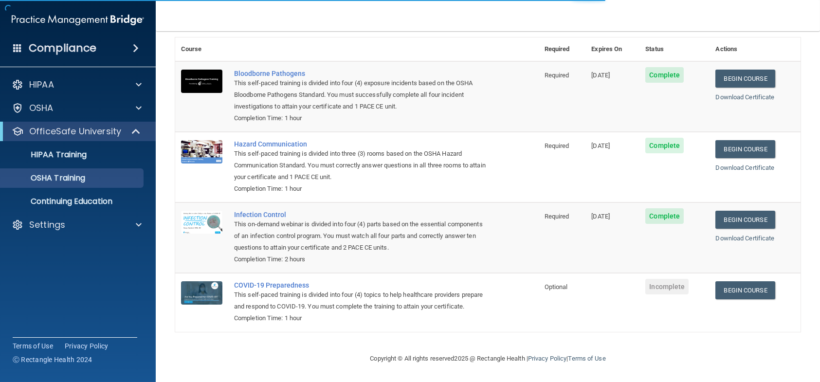
scroll to position [60, 0]
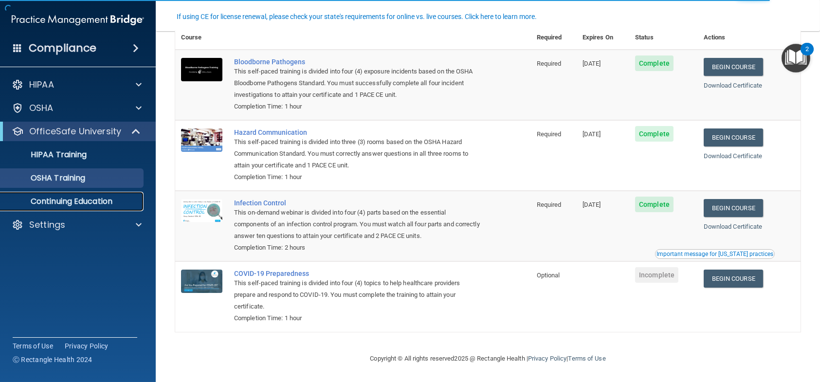
click at [117, 203] on p "Continuing Education" at bounding box center [72, 202] width 133 height 10
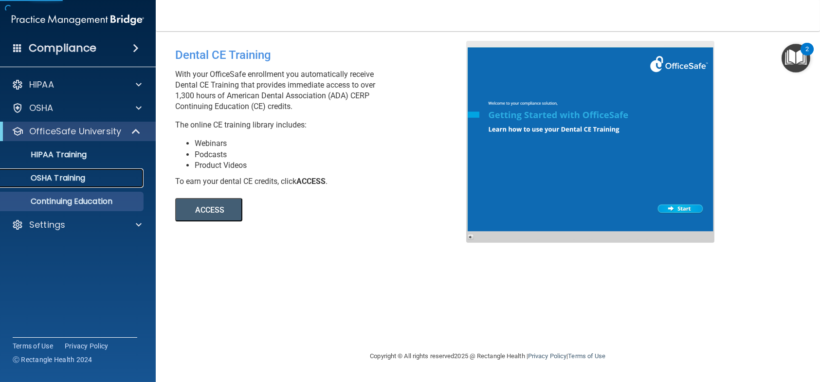
click at [90, 181] on div "OSHA Training" at bounding box center [72, 178] width 133 height 10
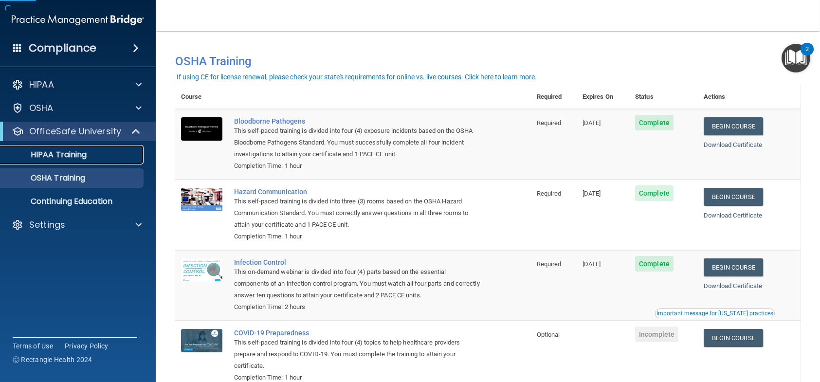
click at [90, 156] on div "HIPAA Training" at bounding box center [72, 155] width 133 height 10
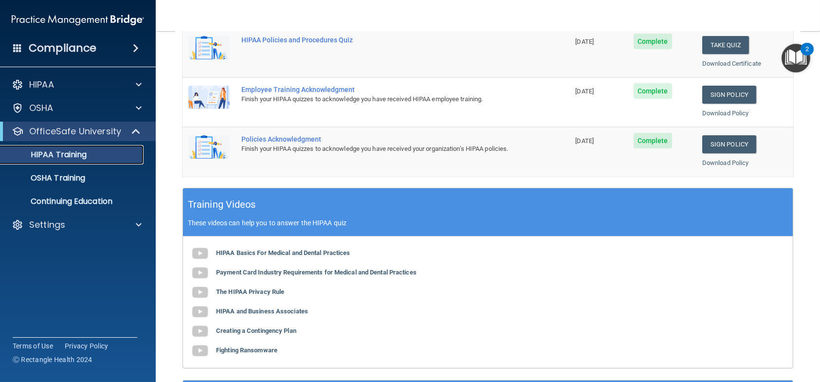
scroll to position [243, 0]
